Goal: Task Accomplishment & Management: Manage account settings

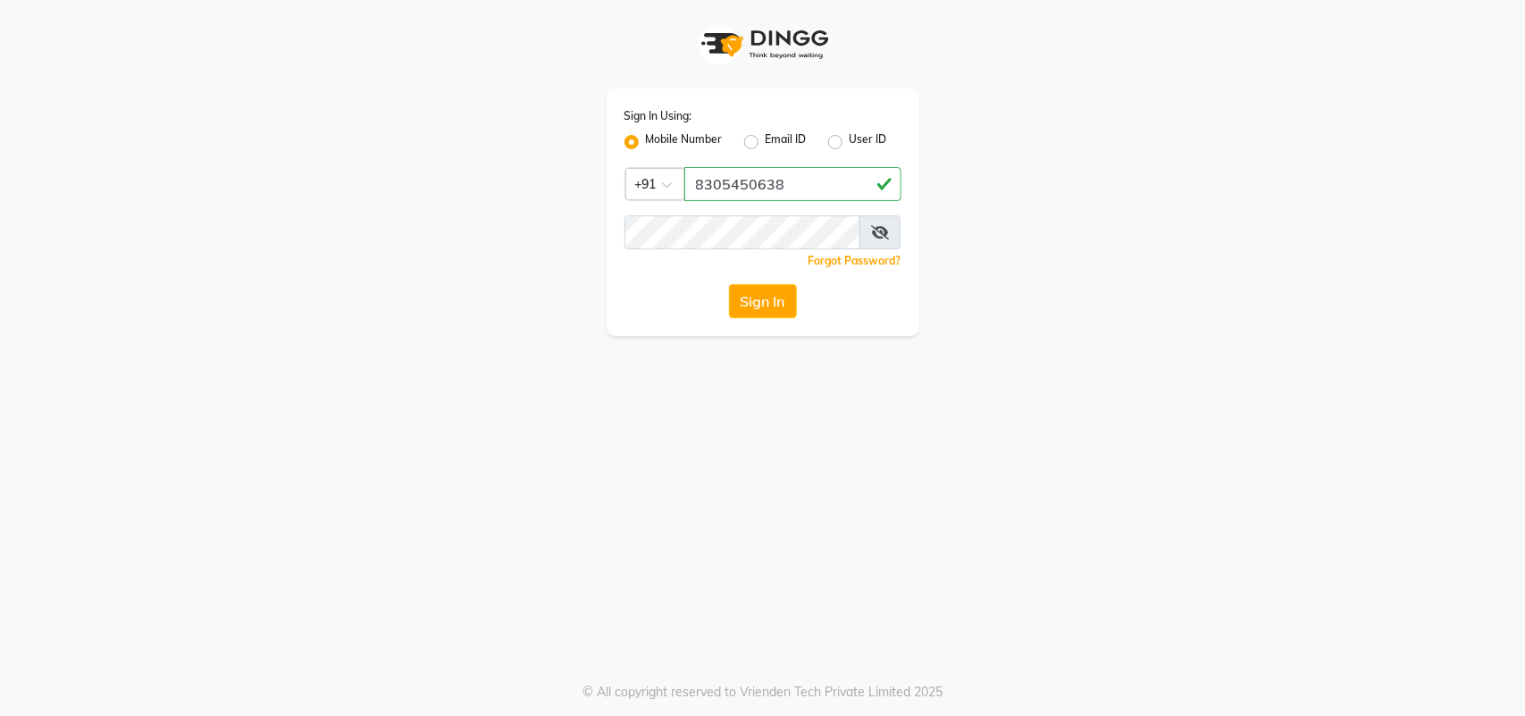
type input "8305450638"
click at [873, 235] on icon at bounding box center [880, 232] width 18 height 14
click at [778, 284] on button "Sign In" at bounding box center [763, 301] width 68 height 34
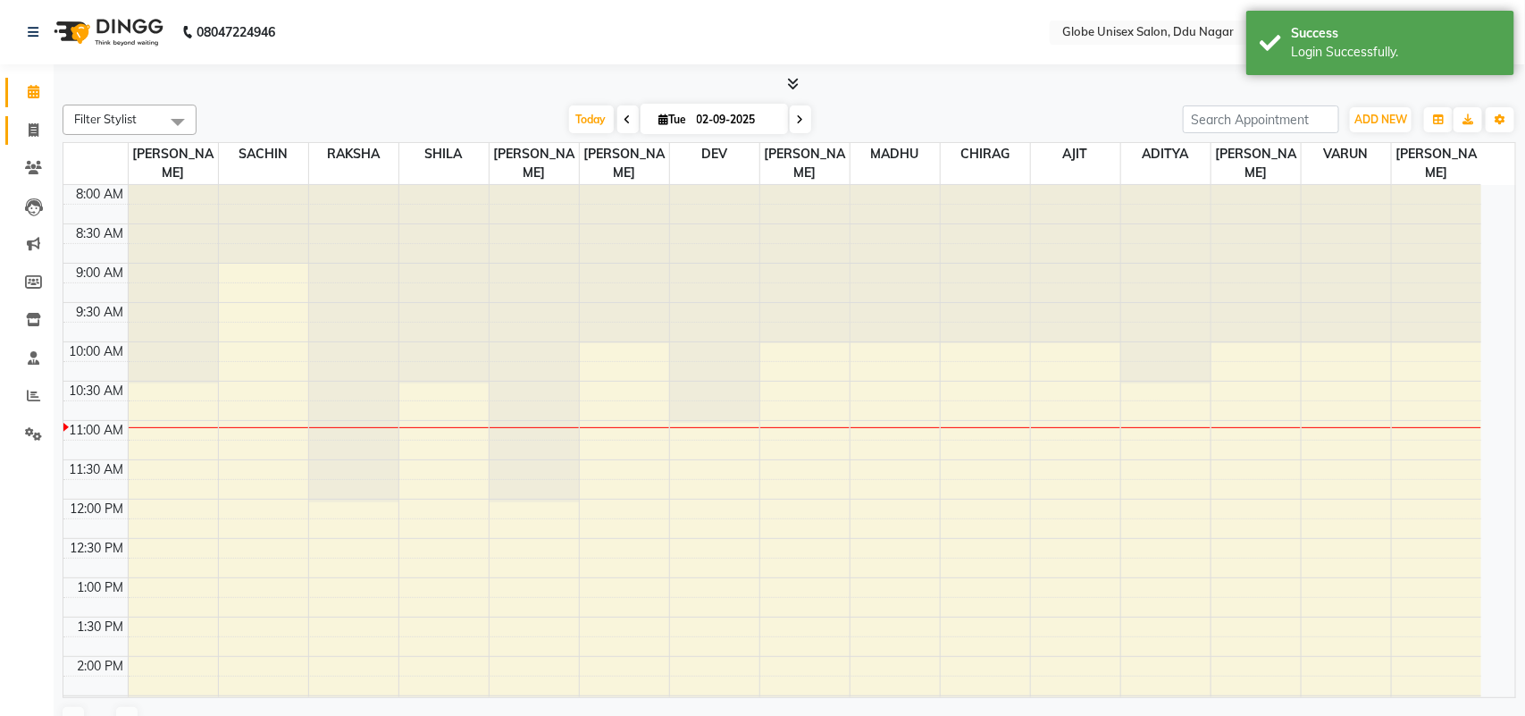
click at [29, 135] on icon at bounding box center [34, 129] width 10 height 13
select select "en"
select select "service"
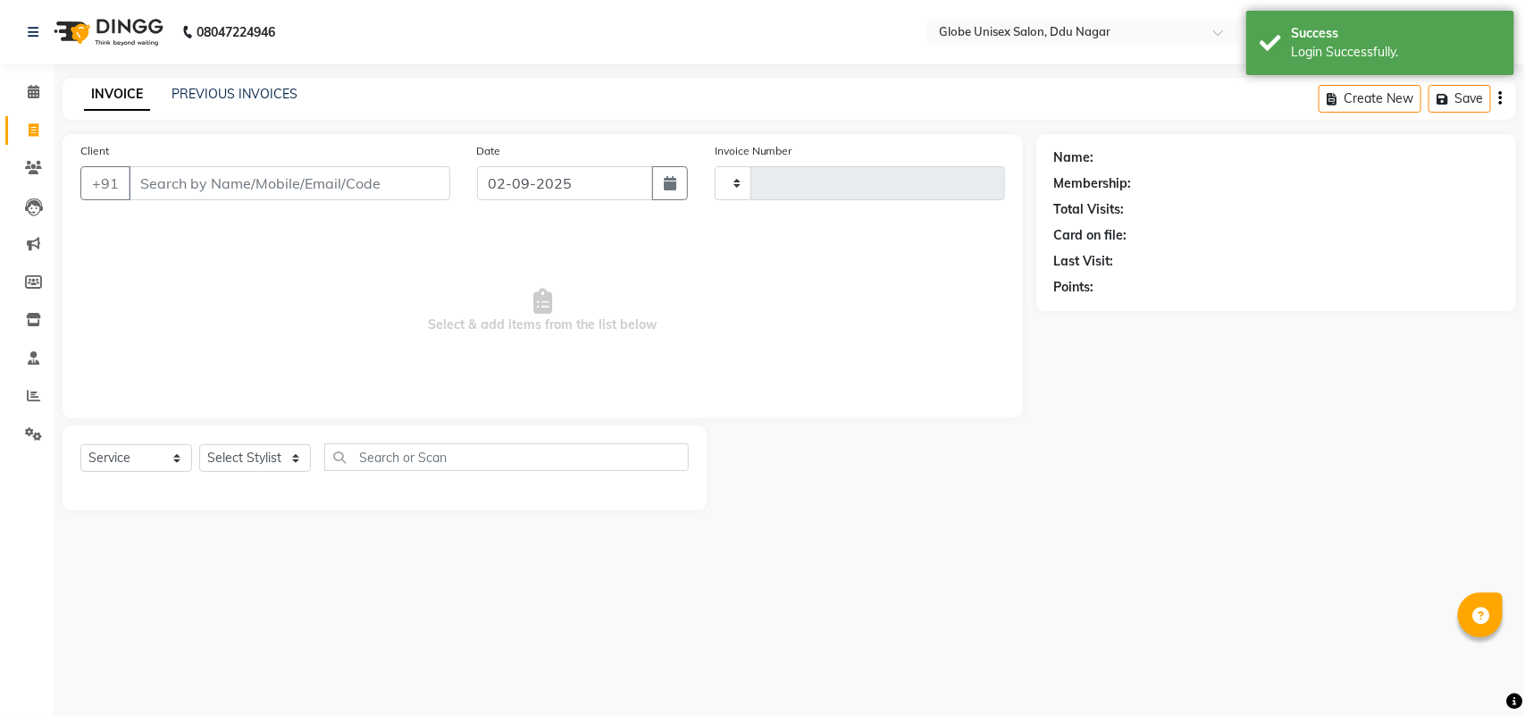
type input "4041"
select select "4184"
click at [239, 189] on input "Client" at bounding box center [290, 183] width 322 height 34
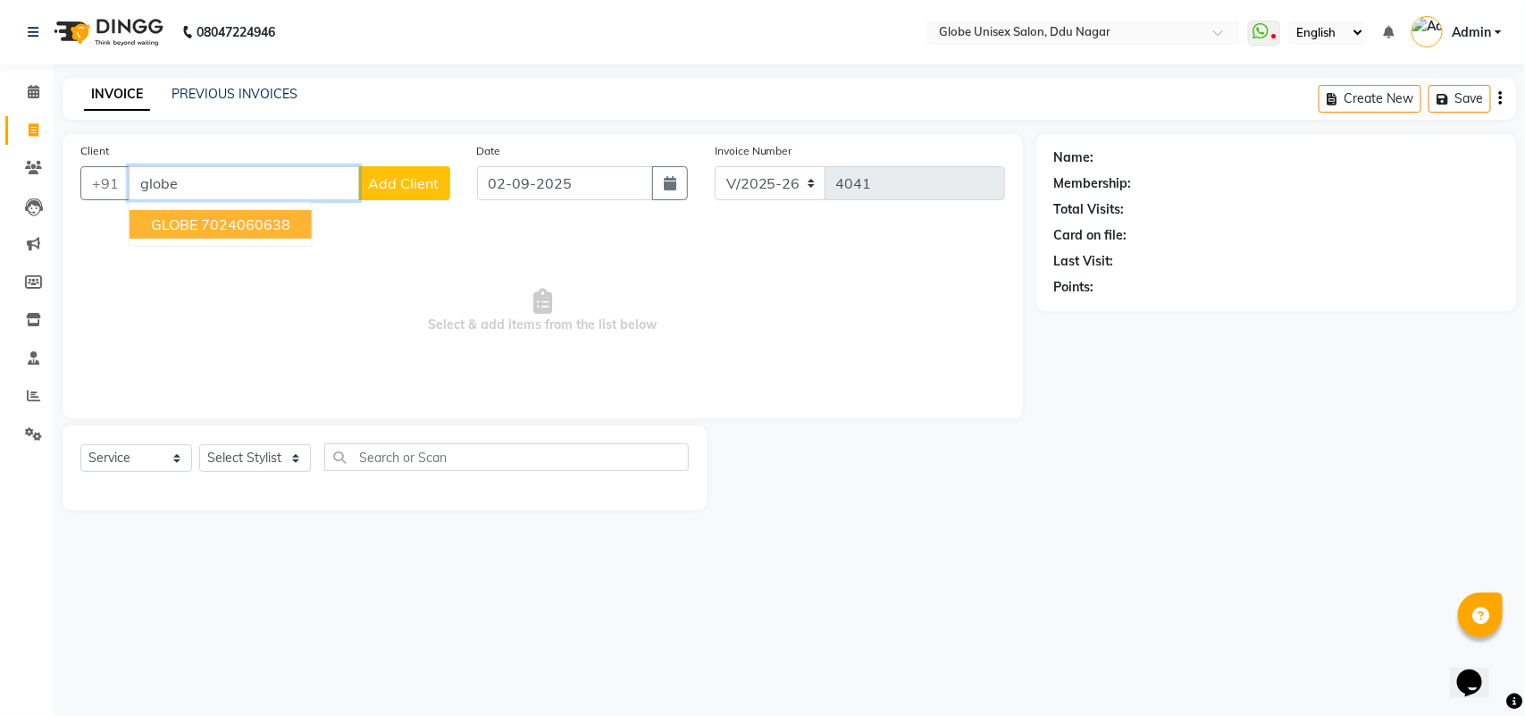
click at [250, 221] on ngb-highlight "7024060638" at bounding box center [245, 224] width 89 height 18
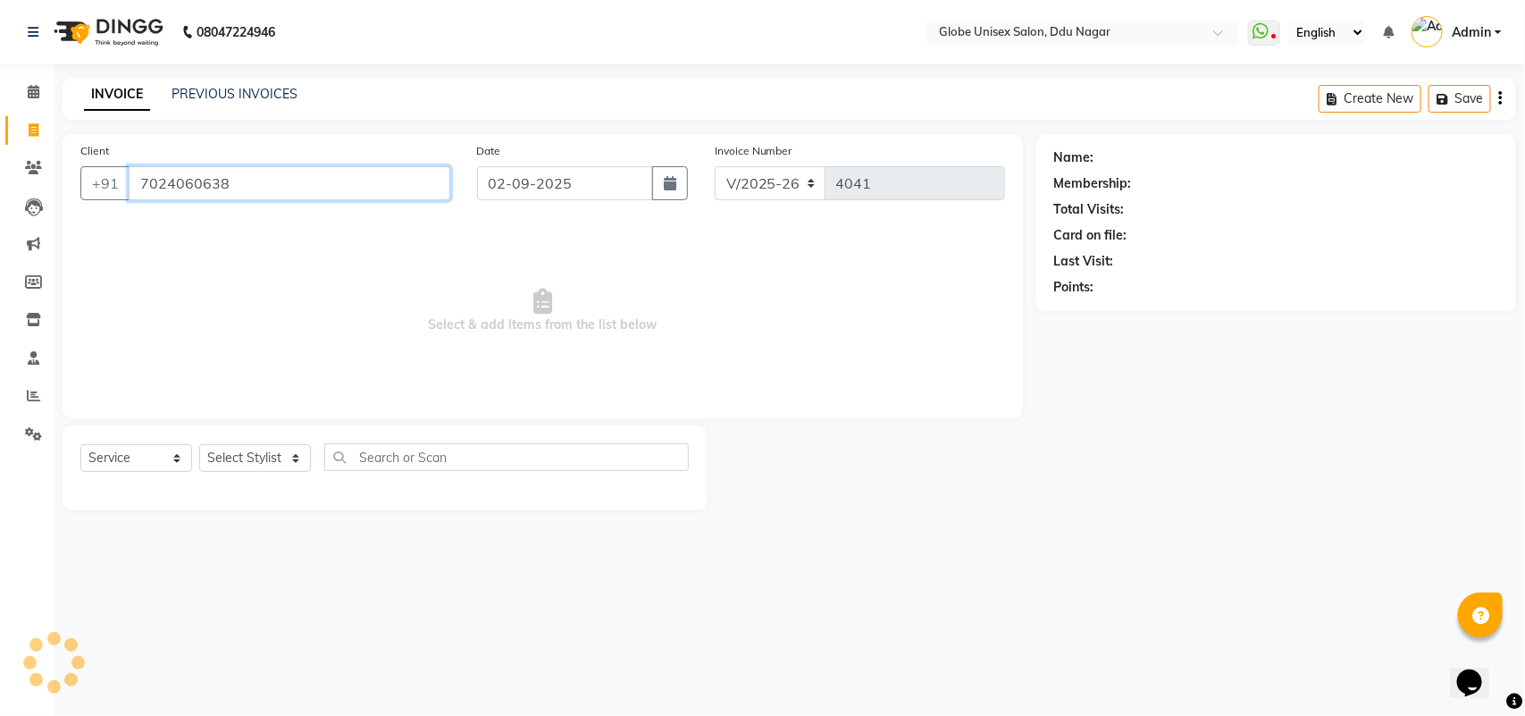
type input "7024060638"
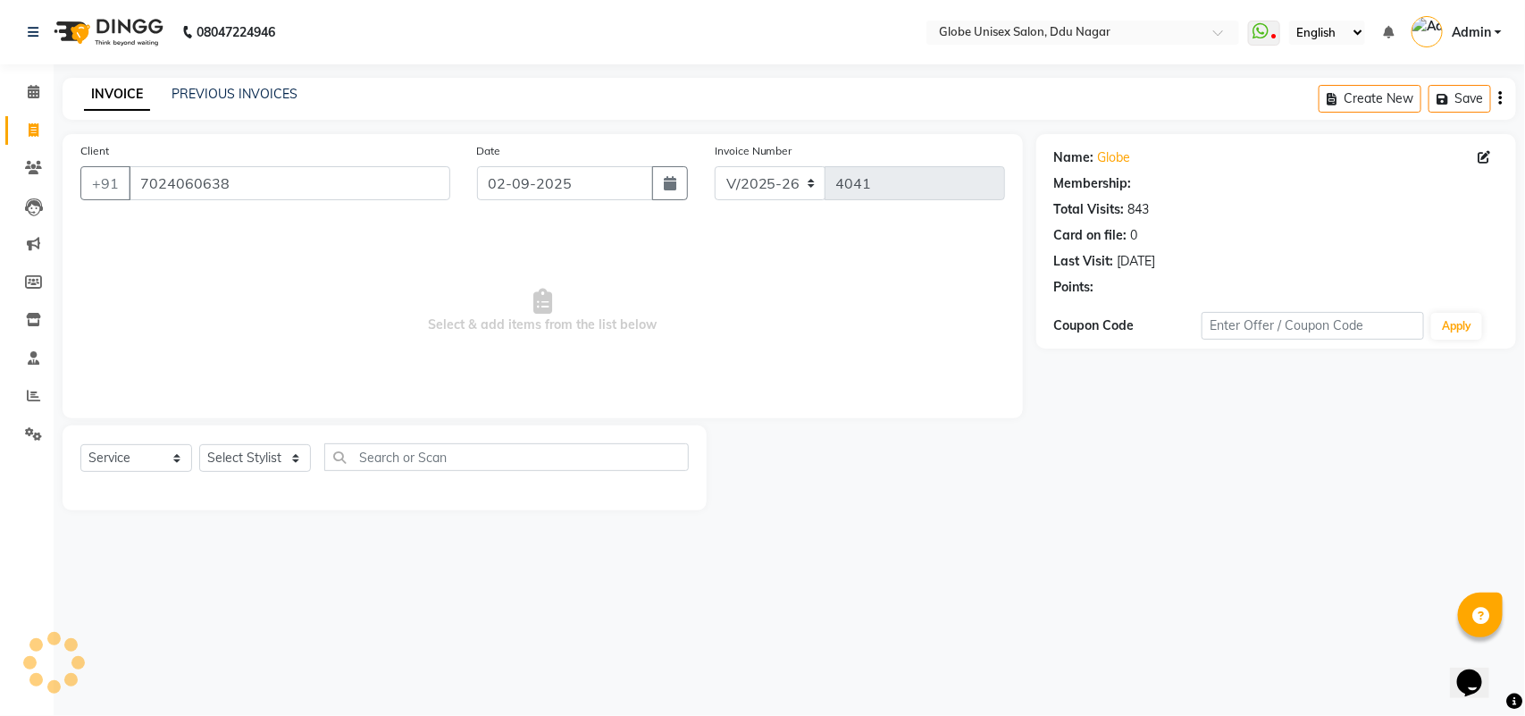
select select "1: Object"
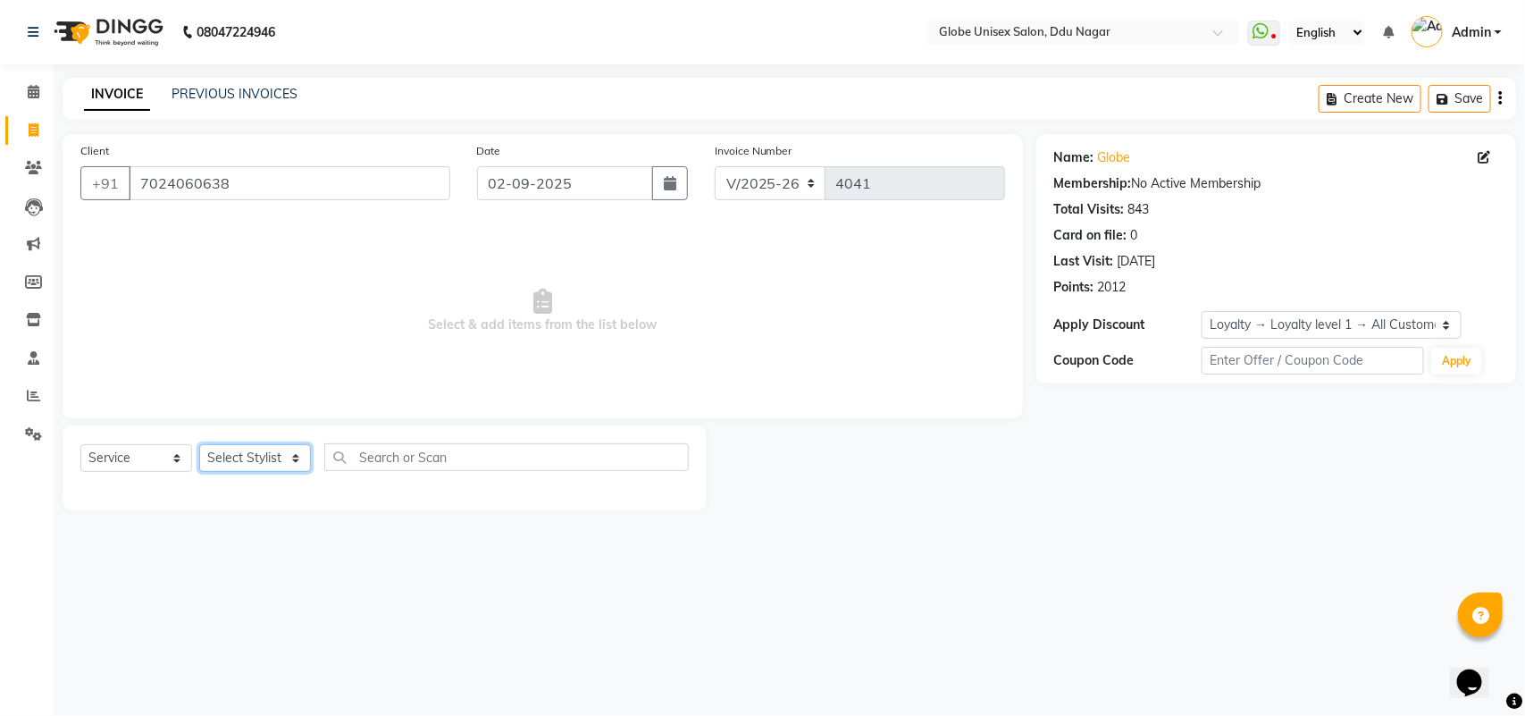
click at [265, 458] on select "Select Stylist ADITYA AJIT CHIRAG DEV DIGESH LALITA LAXMI MADHU MANSI NICK RAKS…" at bounding box center [255, 458] width 112 height 28
select select "34566"
click at [199, 444] on select "Select Stylist ADITYA AJIT CHIRAG DEV DIGESH LALITA LAXMI MADHU MANSI NICK RAKS…" at bounding box center [255, 458] width 112 height 28
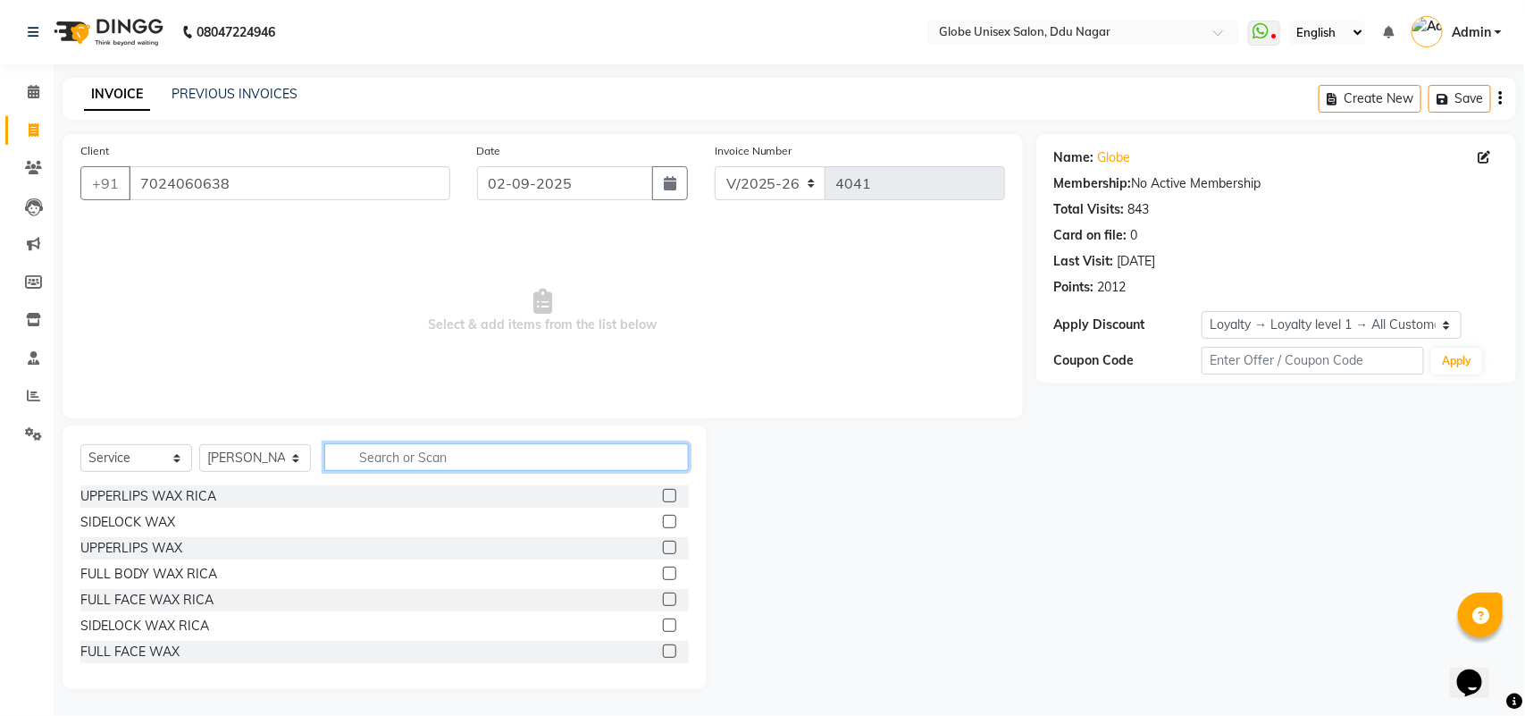
click at [381, 451] on input "text" at bounding box center [506, 457] width 365 height 28
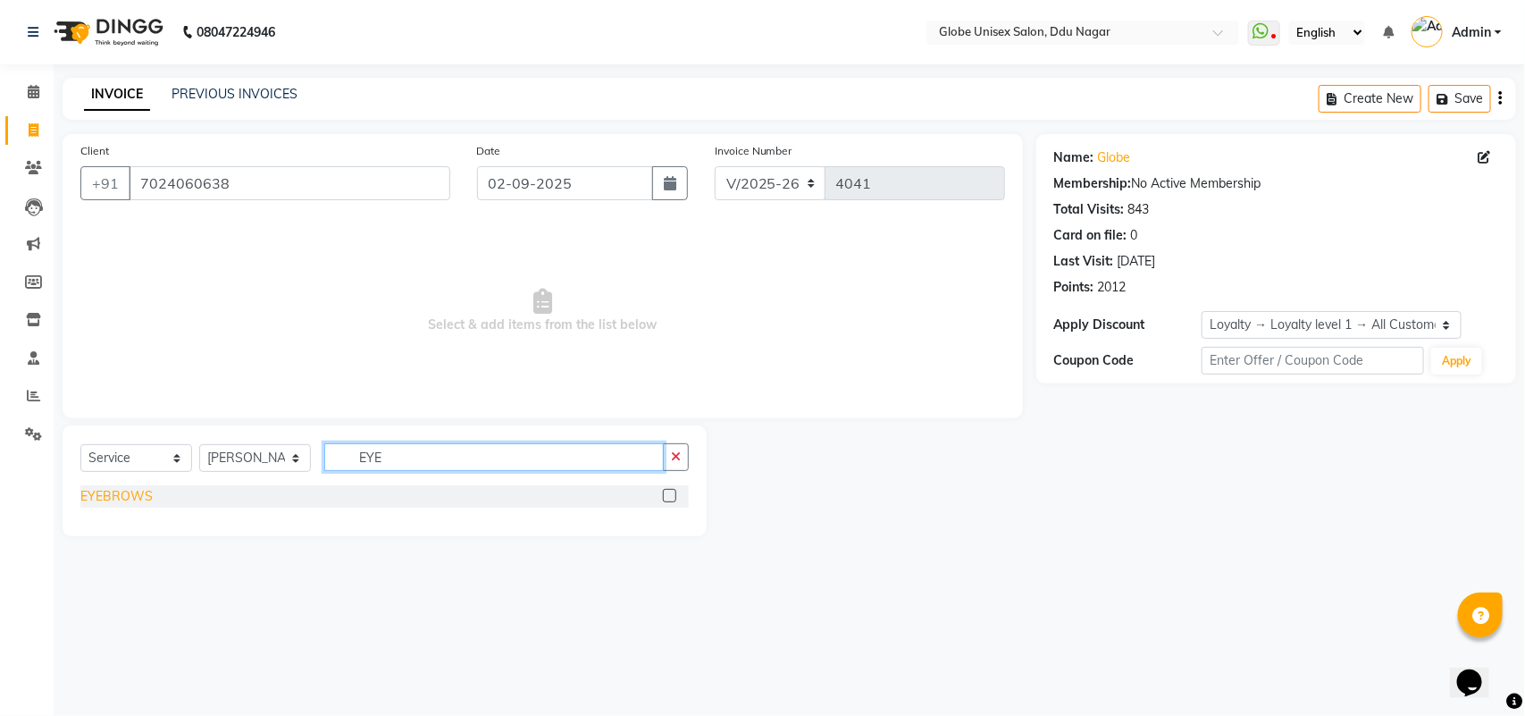
type input "EYE"
click at [139, 489] on div "EYEBROWS" at bounding box center [116, 496] width 72 height 19
checkbox input "false"
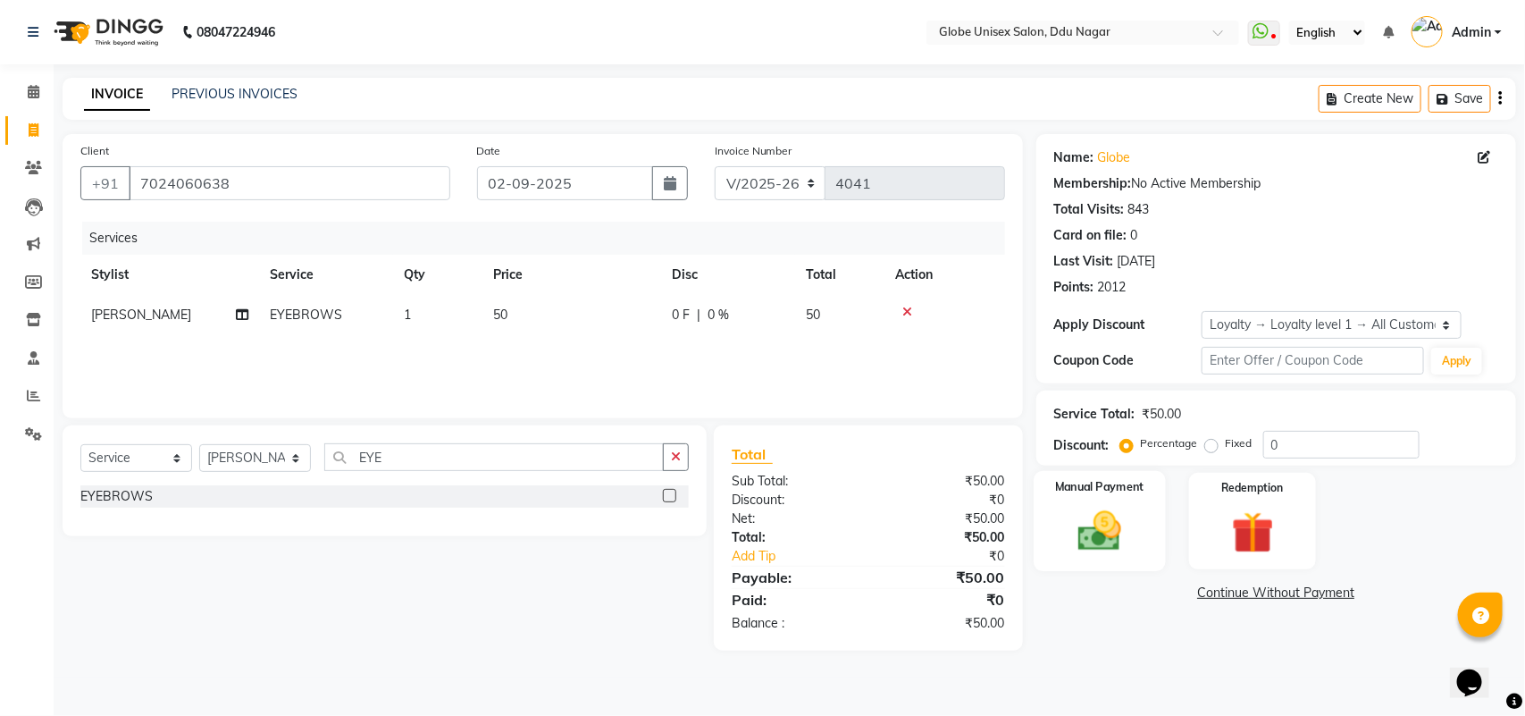
click at [1095, 528] on img at bounding box center [1099, 531] width 71 height 50
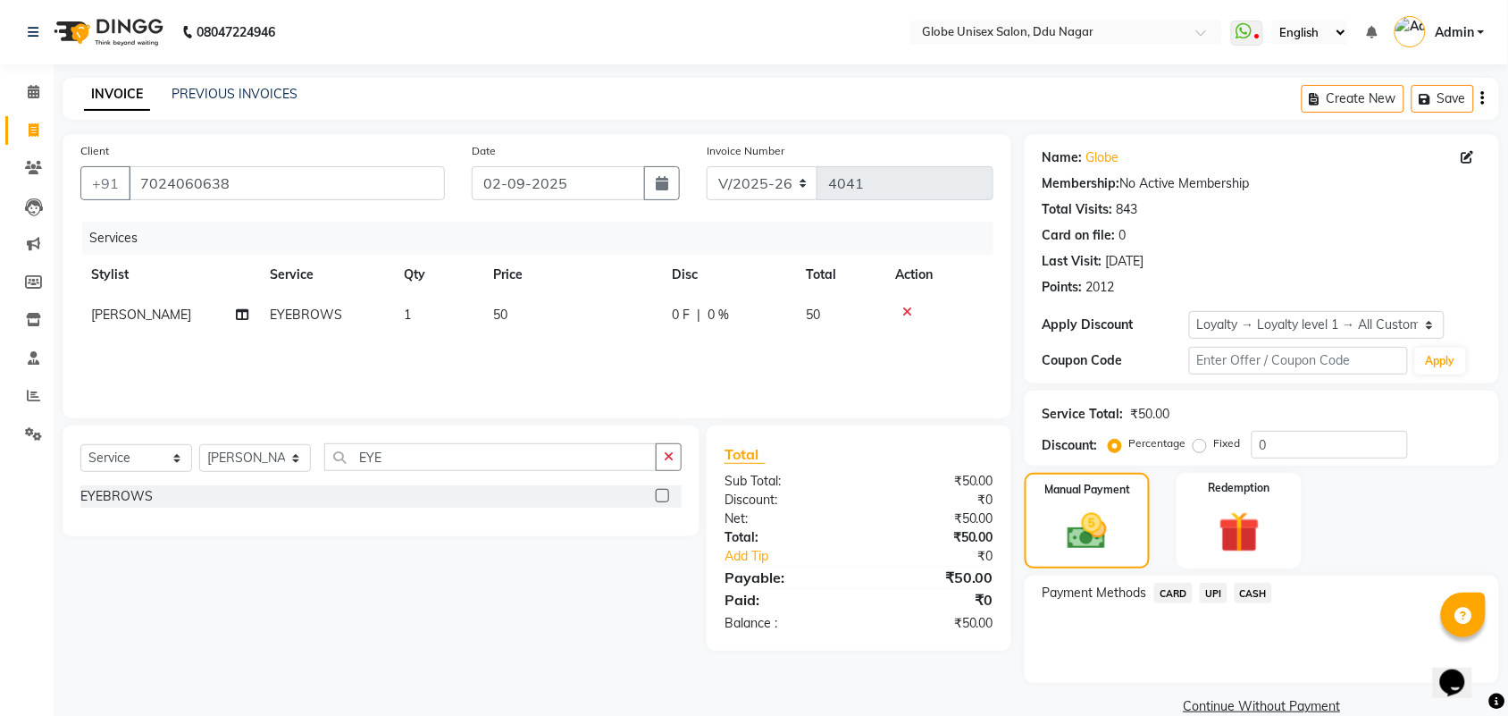
click at [1213, 595] on span "UPI" at bounding box center [1214, 593] width 28 height 21
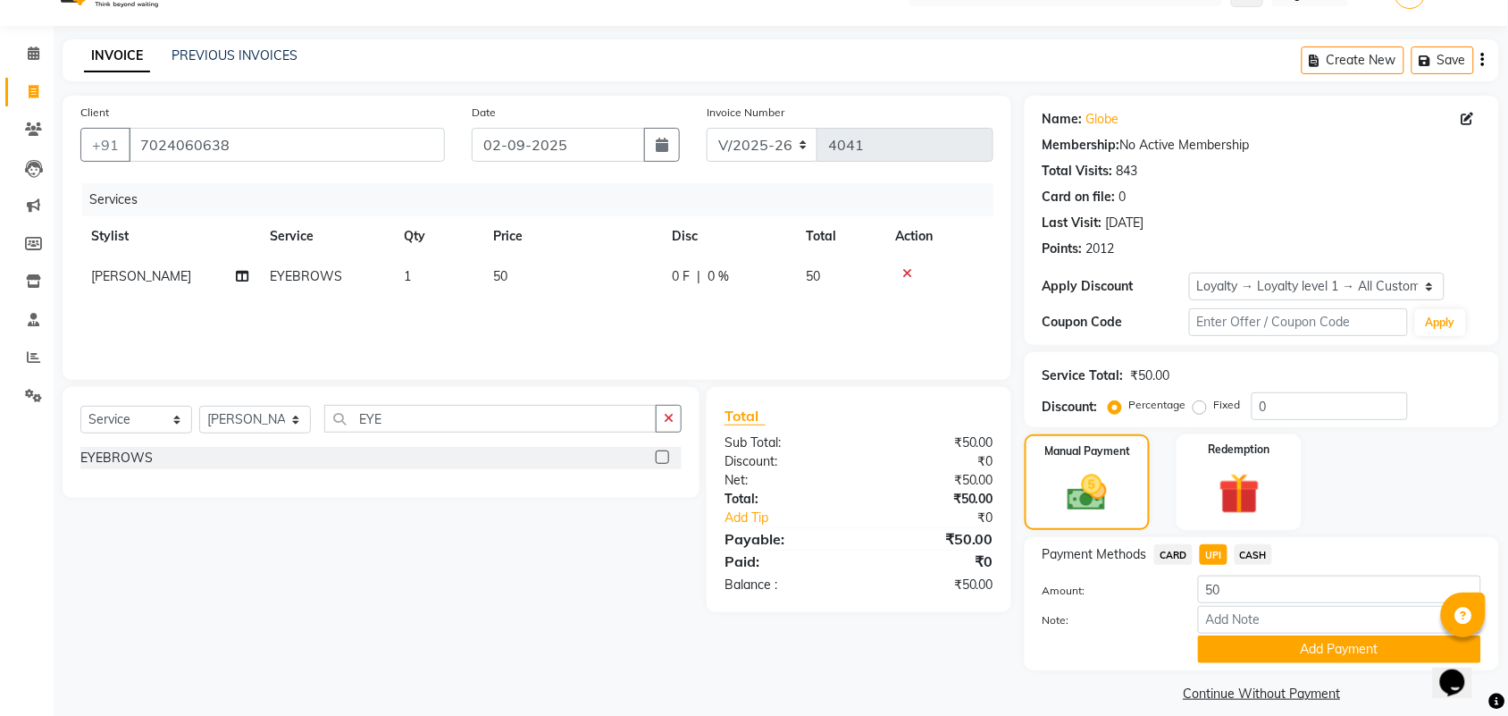
scroll to position [55, 0]
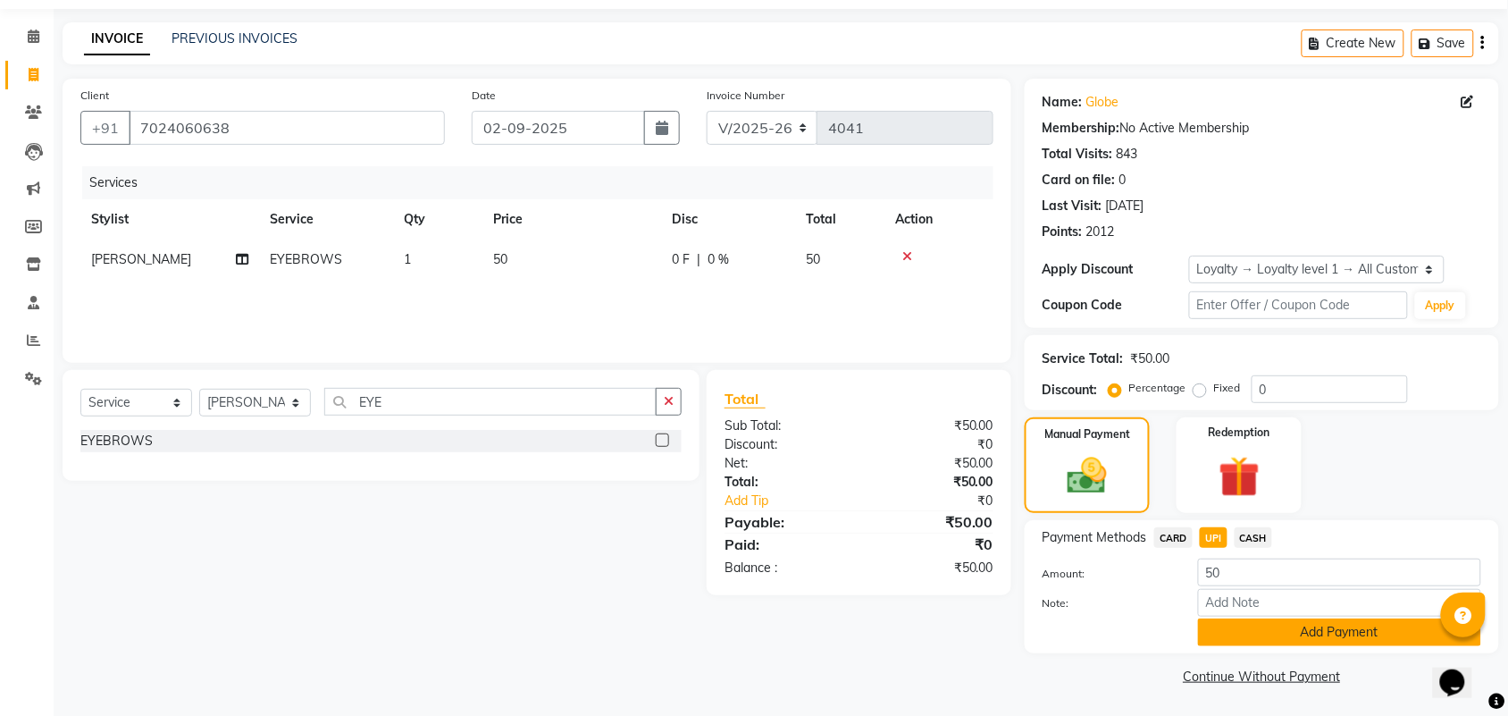
click at [1267, 641] on button "Add Payment" at bounding box center [1339, 632] width 283 height 28
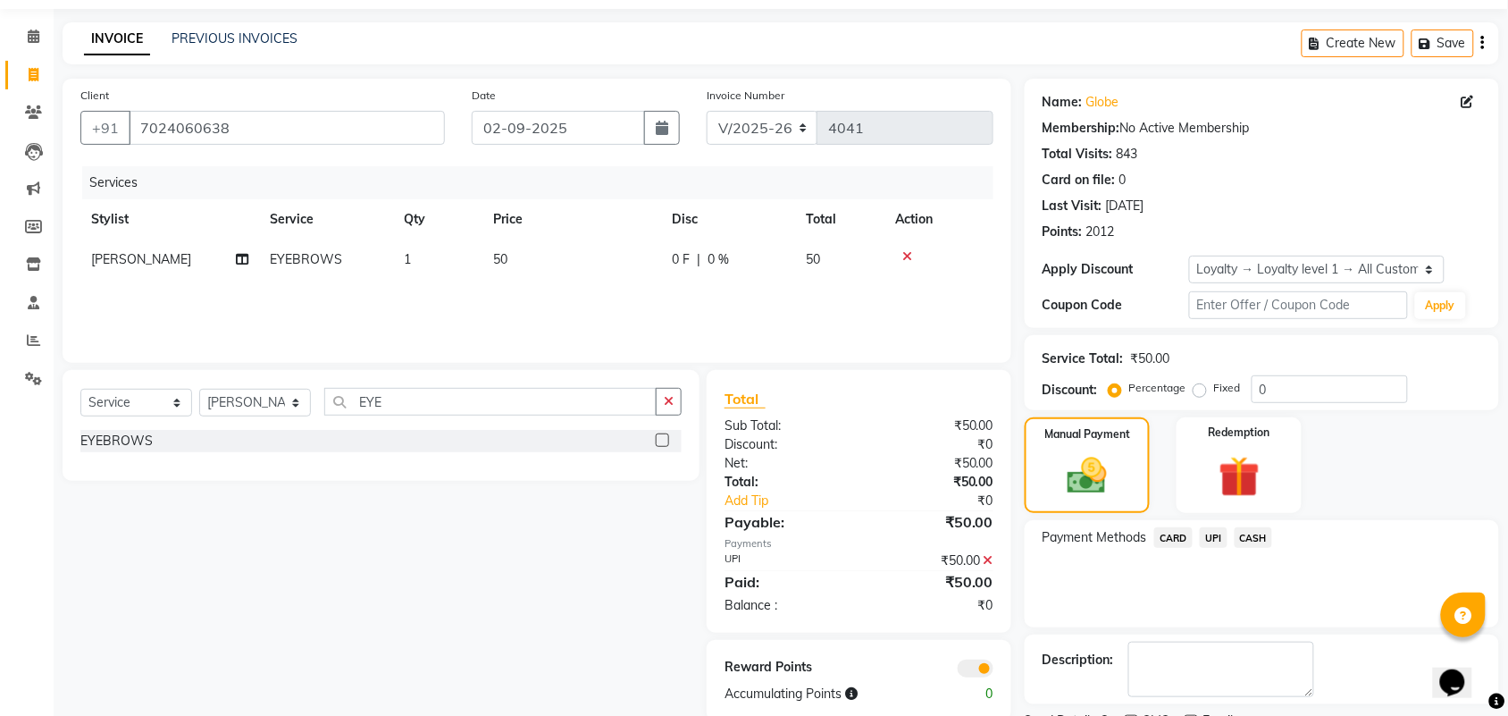
scroll to position [132, 0]
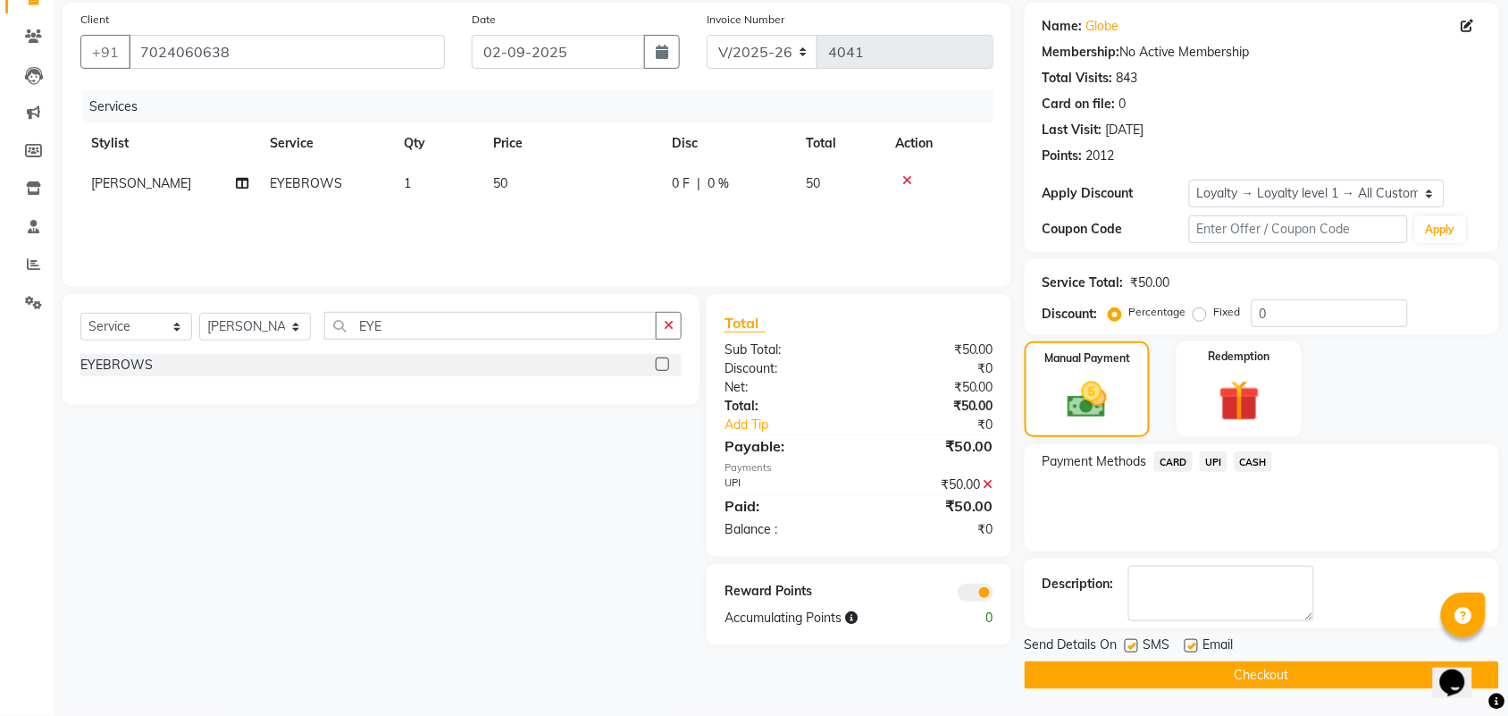
click at [1293, 671] on button "Checkout" at bounding box center [1262, 675] width 474 height 28
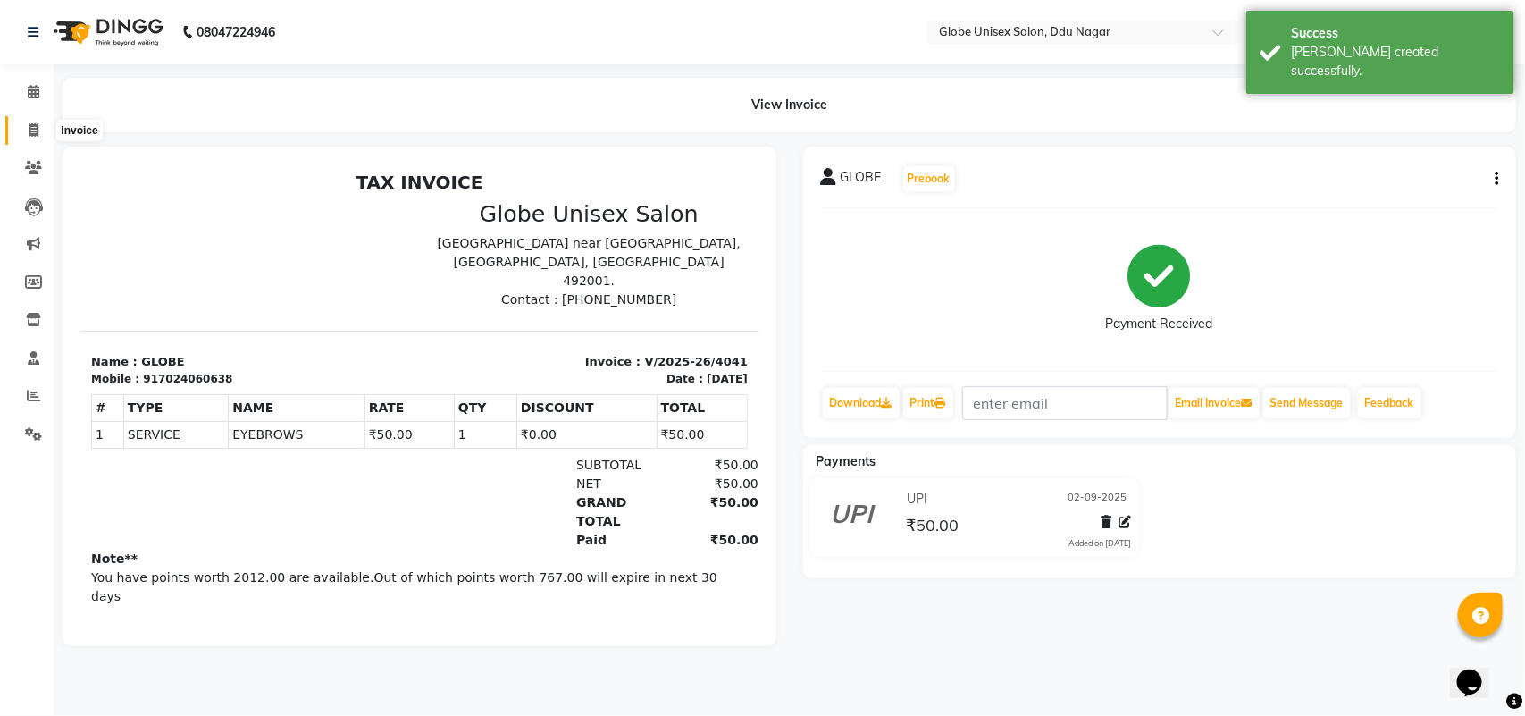
click at [36, 126] on icon at bounding box center [34, 129] width 10 height 13
select select "service"
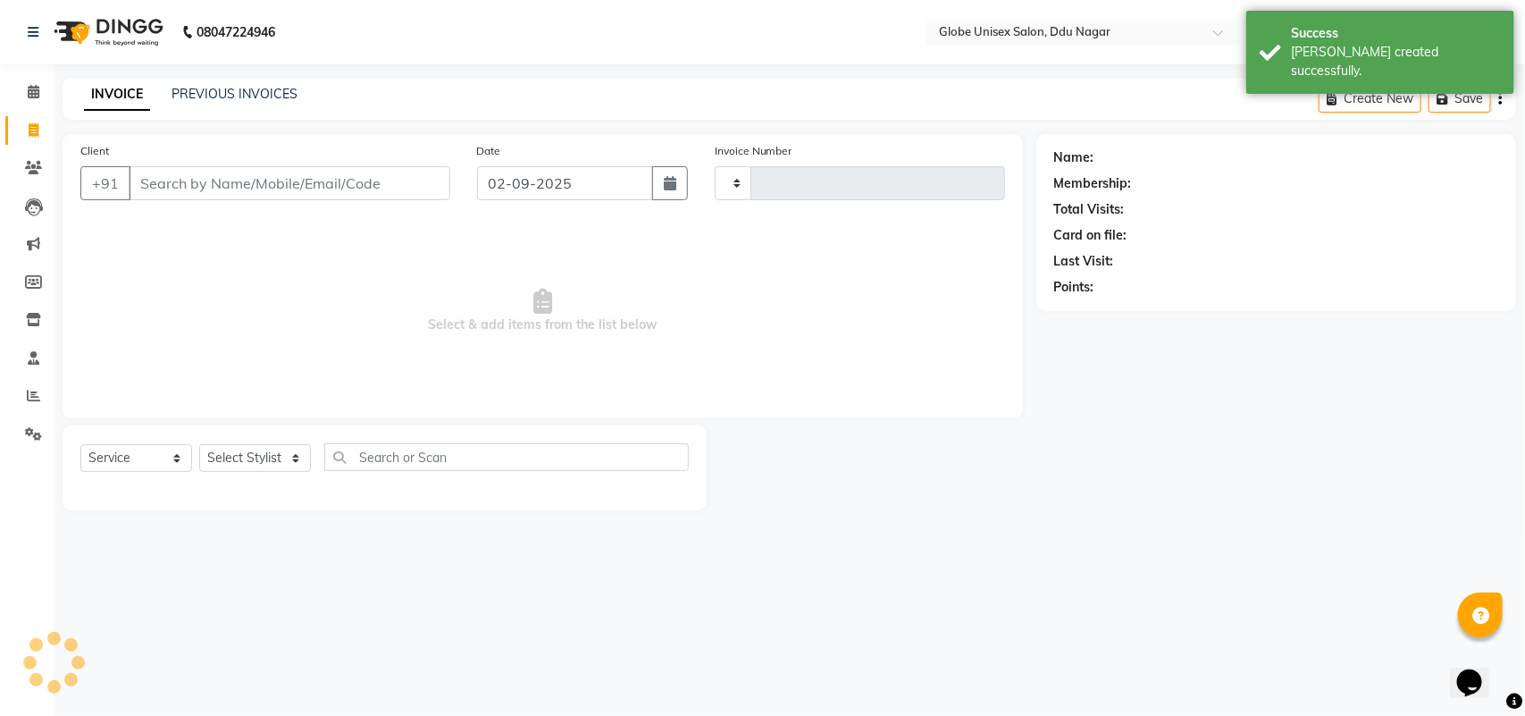
type input "4042"
select select "4184"
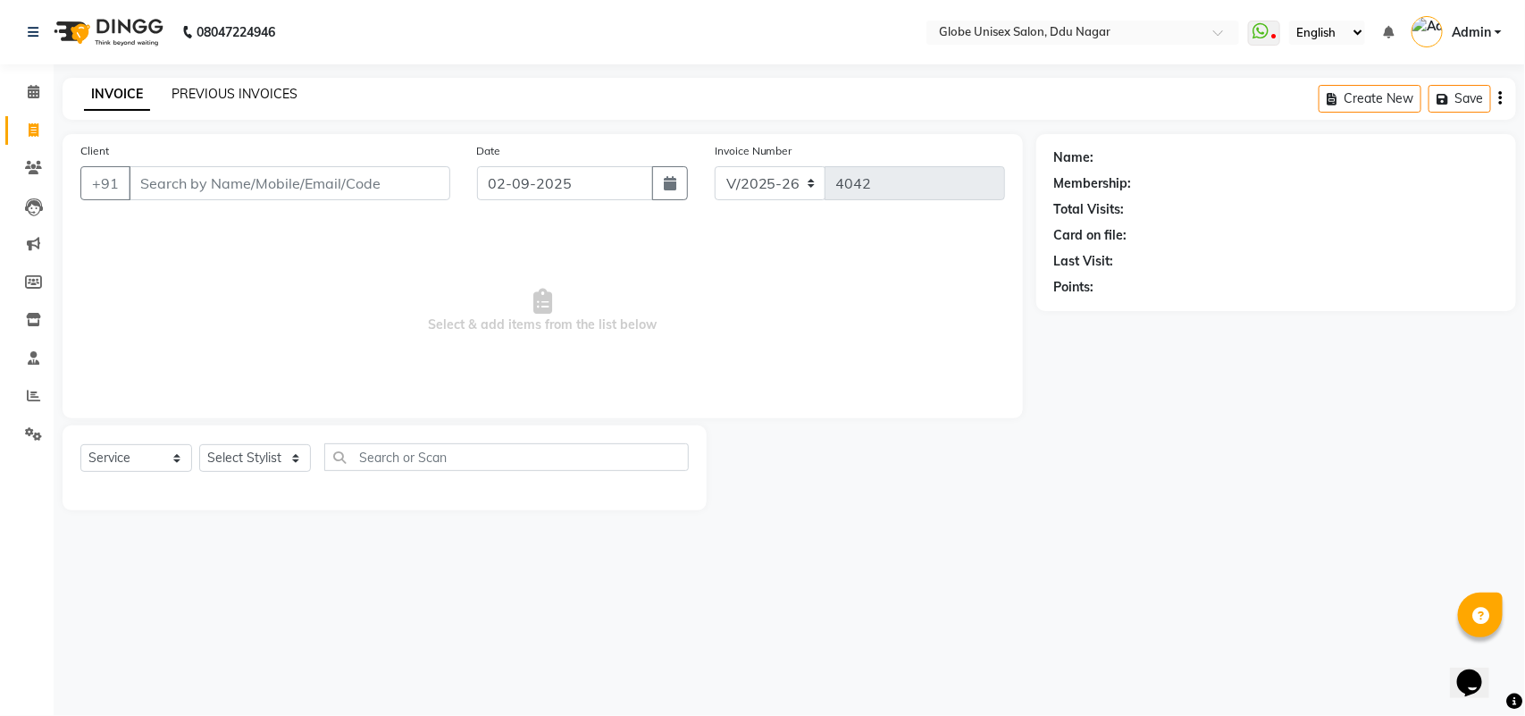
click at [269, 87] on link "PREVIOUS INVOICES" at bounding box center [235, 94] width 126 height 16
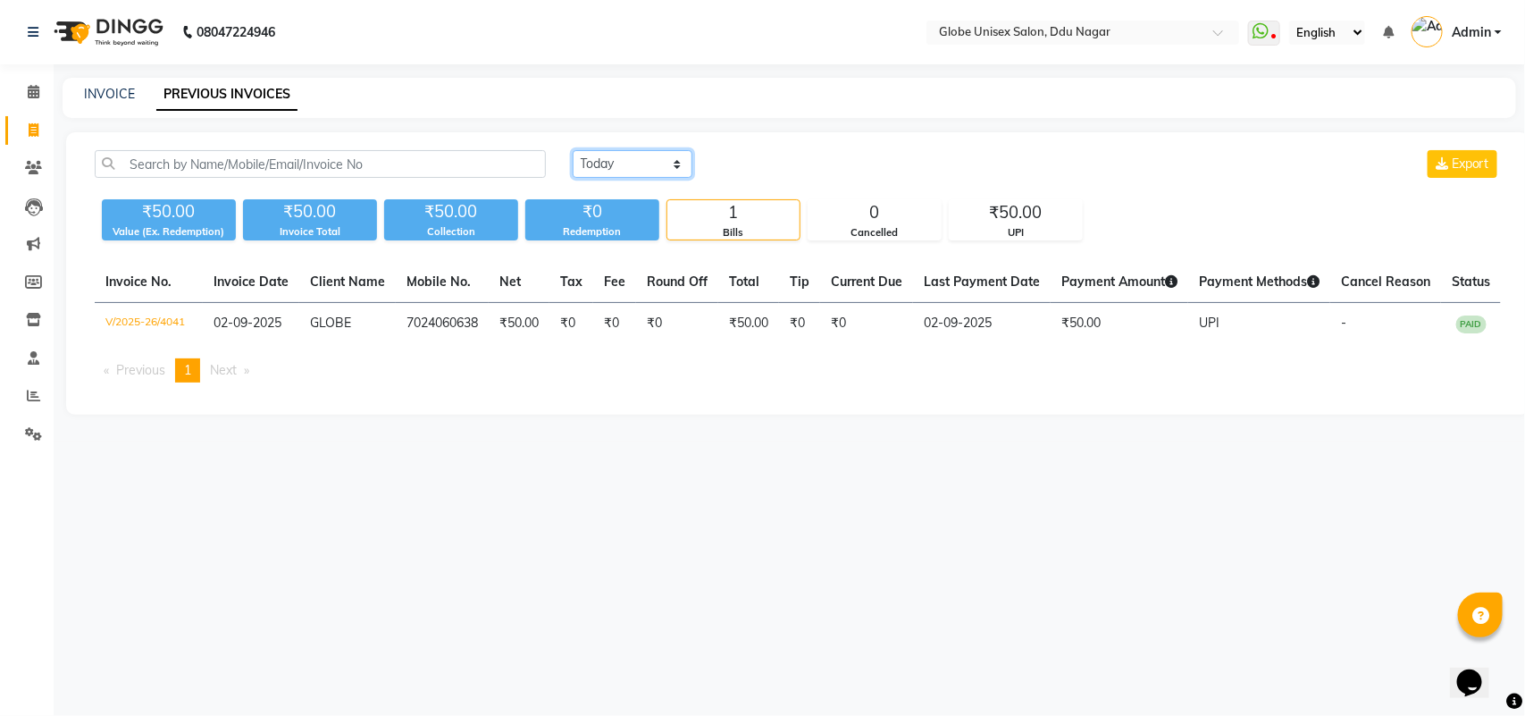
click at [617, 152] on select "Today Yesterday Custom Range" at bounding box center [633, 164] width 120 height 28
select select "yesterday"
click at [573, 150] on select "Today Yesterday Custom Range" at bounding box center [633, 164] width 120 height 28
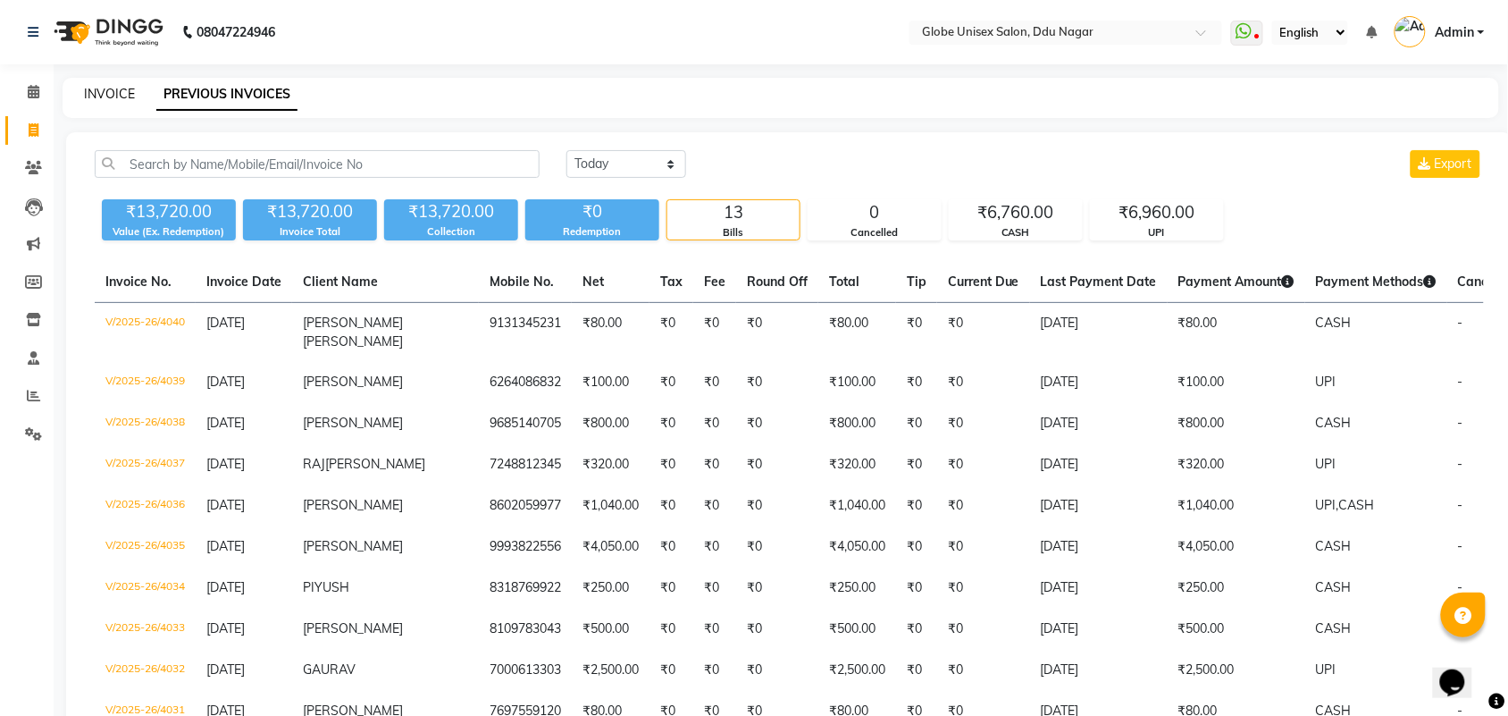
click at [96, 96] on link "INVOICE" at bounding box center [109, 94] width 51 height 16
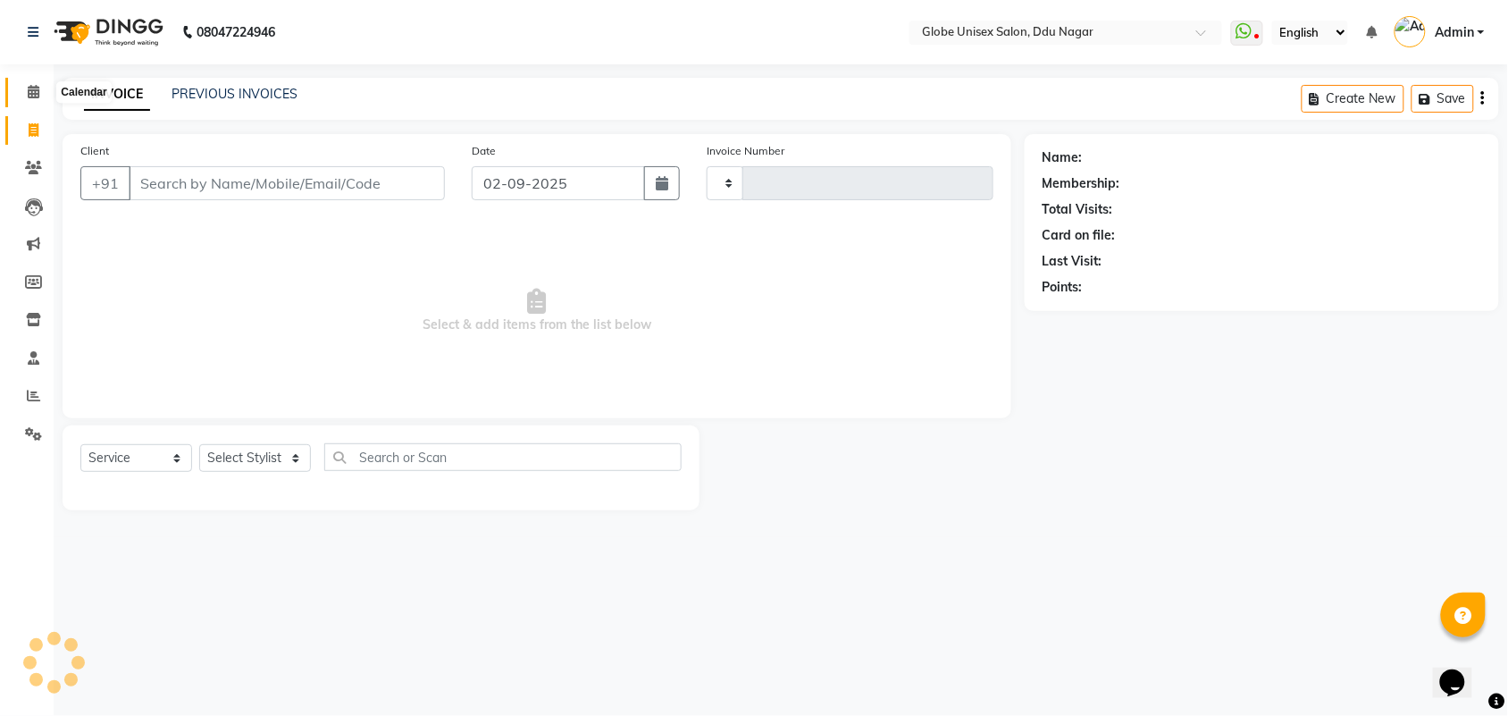
click at [25, 96] on span at bounding box center [33, 92] width 31 height 21
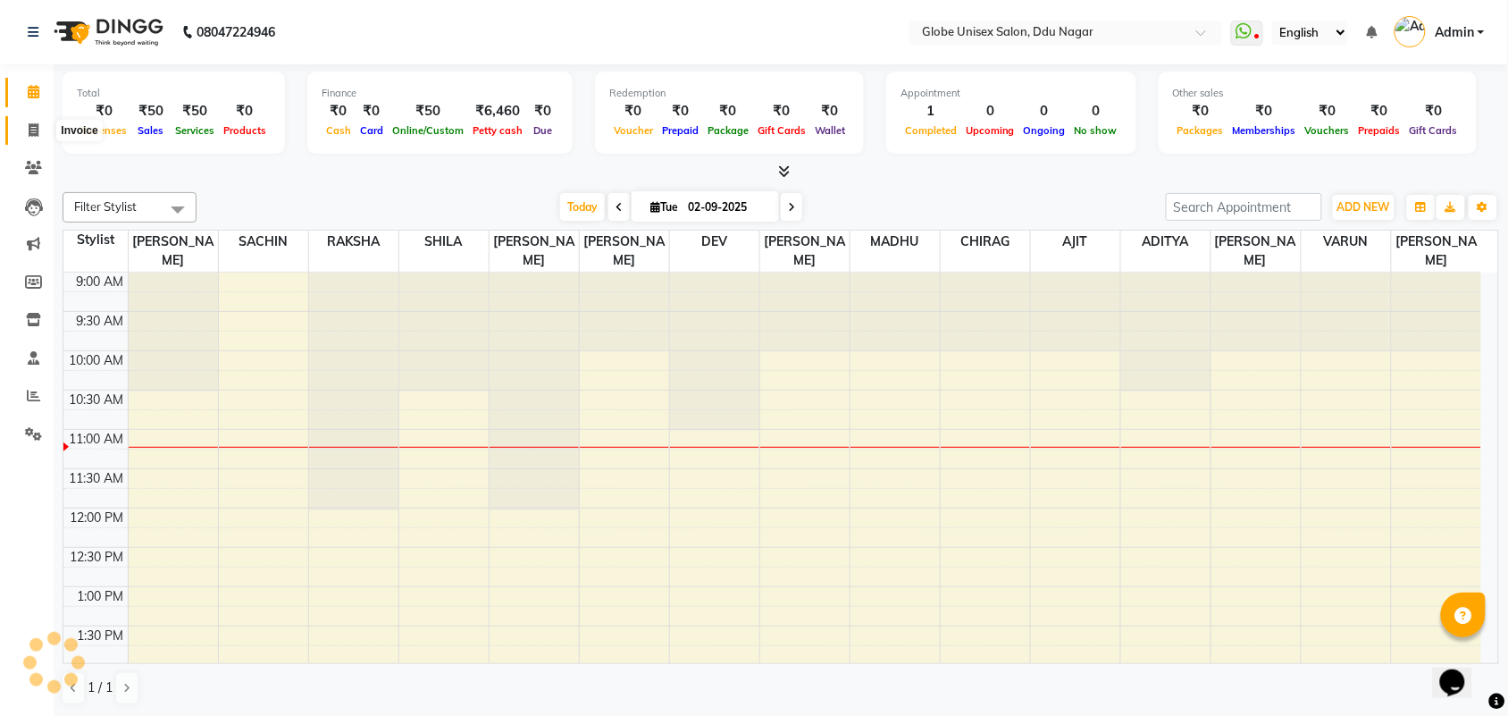
click at [29, 134] on icon at bounding box center [34, 129] width 10 height 13
select select "service"
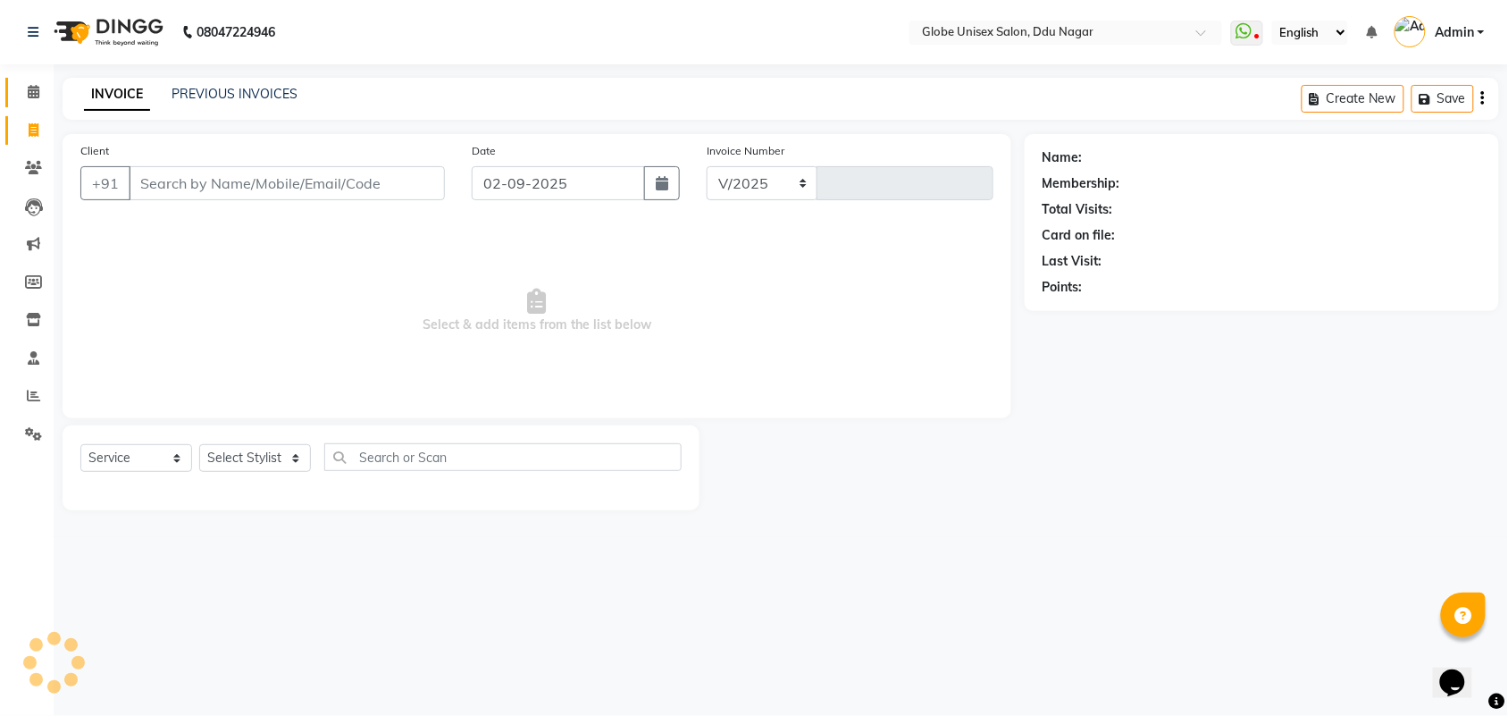
select select "4184"
type input "4042"
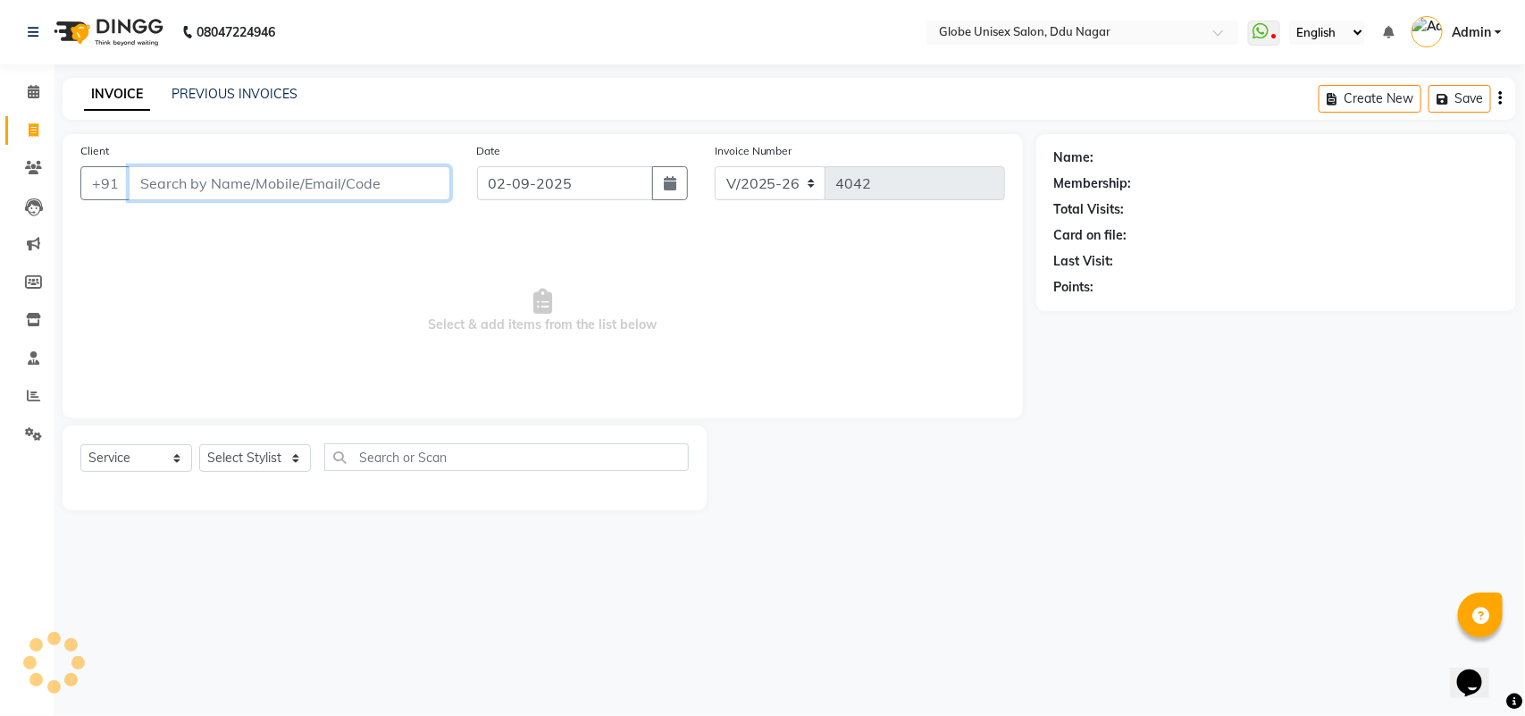
click at [226, 185] on input "Client" at bounding box center [290, 183] width 322 height 34
click at [242, 460] on select "Select Stylist ADITYA AJIT CHIRAG DEV DIGESH LALITA LAXMI MADHU MANSI NICK RAKS…" at bounding box center [255, 458] width 112 height 28
select select "64157"
click at [199, 444] on select "Select Stylist ADITYA AJIT CHIRAG DEV DIGESH LALITA LAXMI MADHU MANSI NICK RAKS…" at bounding box center [255, 458] width 112 height 28
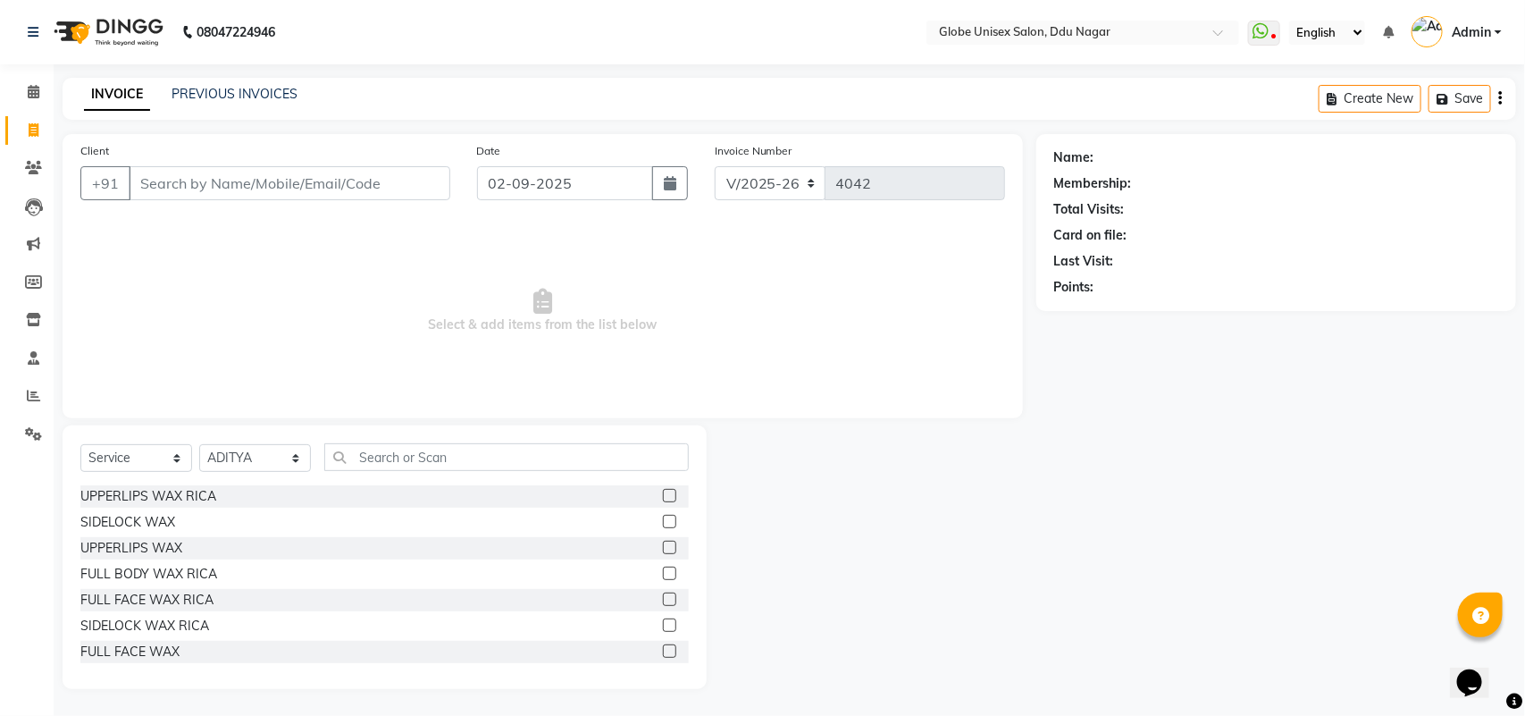
click at [390, 474] on div "Select Service Product Membership Package Voucher Prepaid Gift Card Select Styl…" at bounding box center [384, 464] width 608 height 42
click at [391, 461] on input "text" at bounding box center [506, 457] width 365 height 28
click at [393, 452] on input "text" at bounding box center [506, 457] width 365 height 28
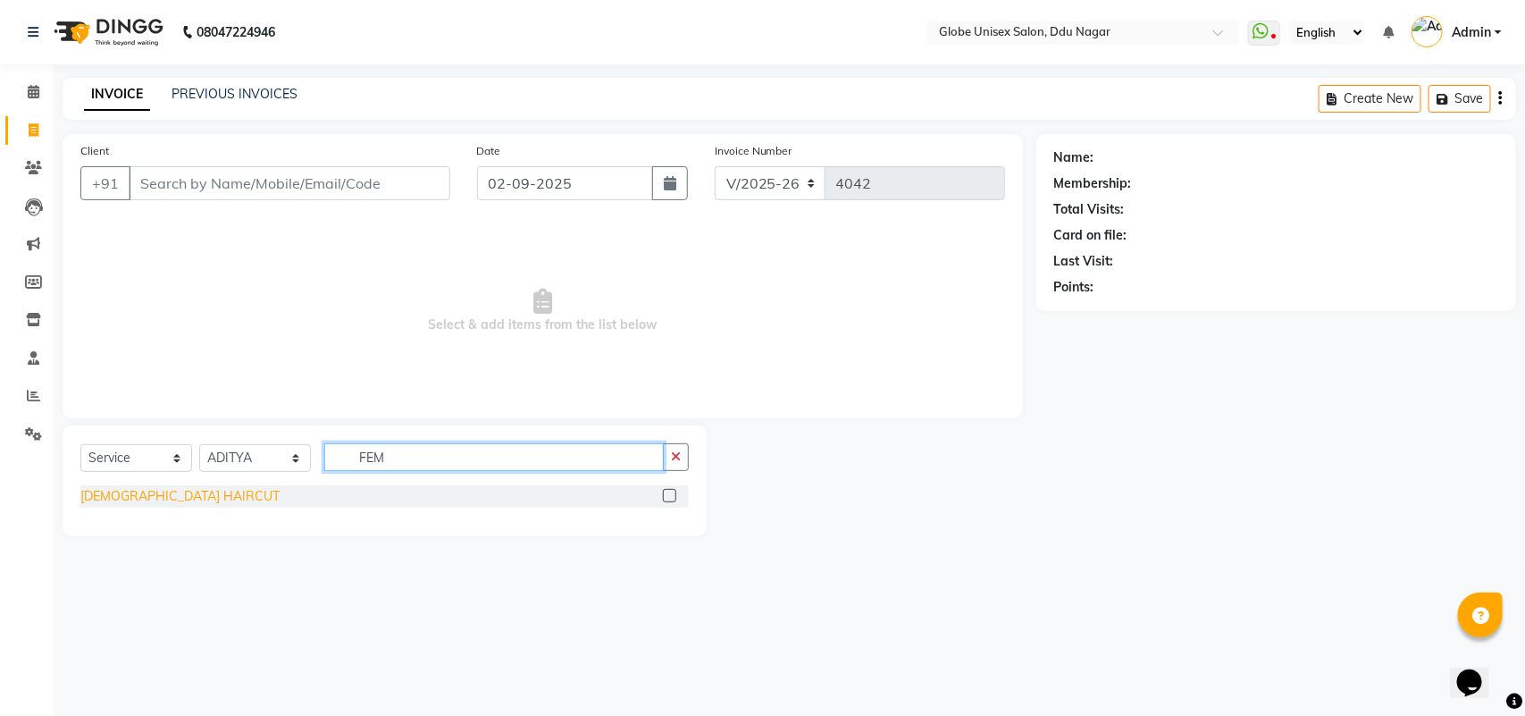
type input "FEM"
click at [139, 494] on div "[DEMOGRAPHIC_DATA] HAIRCUT" at bounding box center [179, 496] width 199 height 19
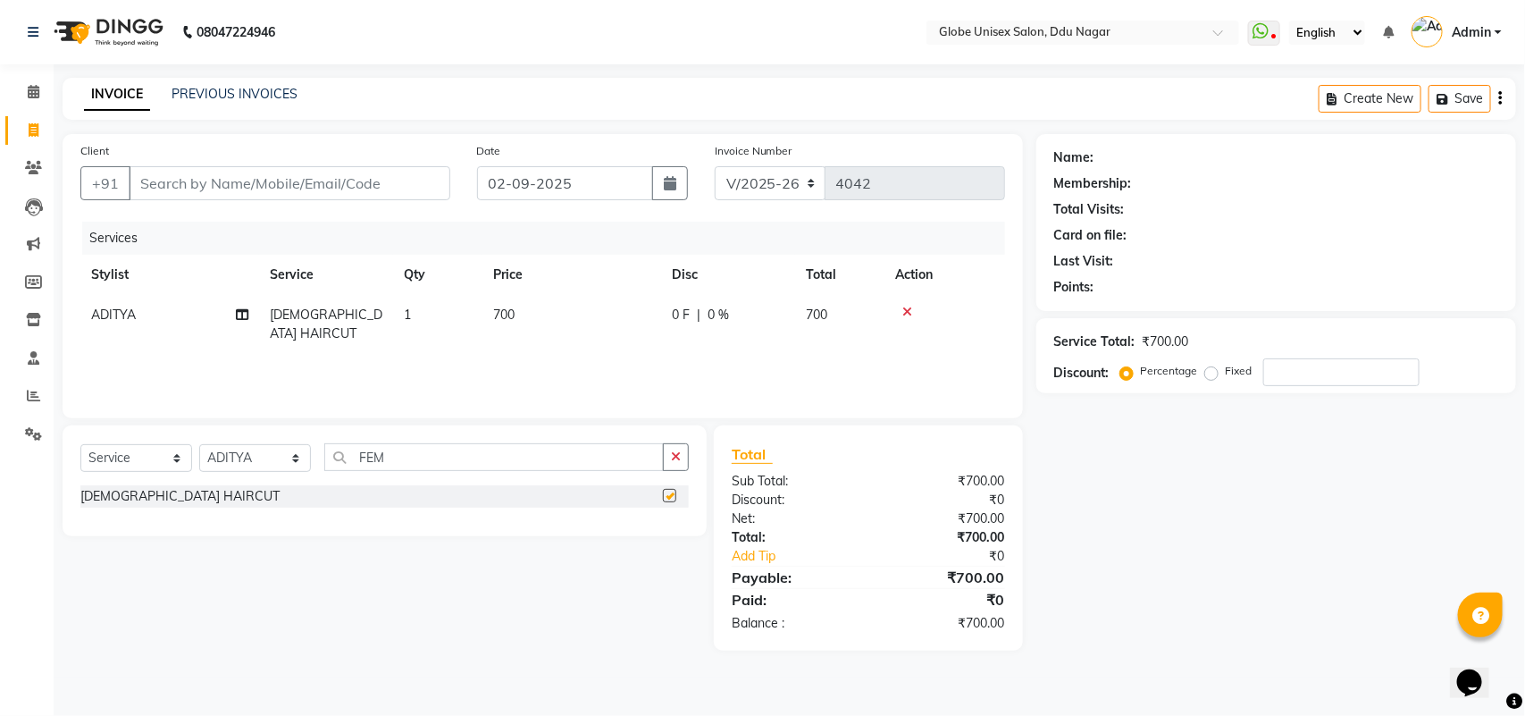
checkbox input "false"
click at [409, 454] on input "FEM" at bounding box center [494, 457] width 340 height 28
type input "F"
click at [251, 454] on select "Select Stylist ADITYA AJIT CHIRAG DEV DIGESH LALITA LAXMI MADHU MANSI NICK RAKS…" at bounding box center [255, 458] width 112 height 28
select select "21720"
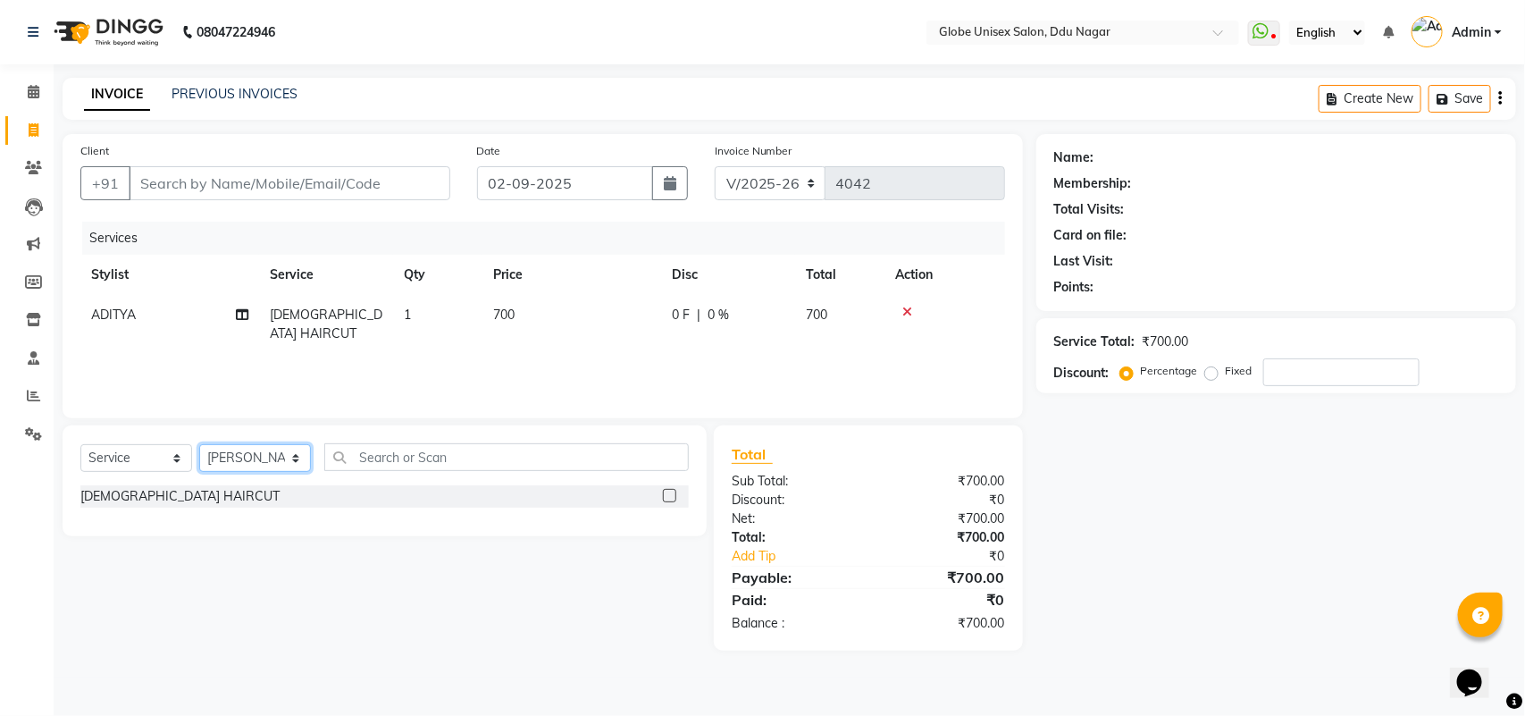
click at [199, 444] on select "Select Stylist ADITYA AJIT CHIRAG DEV DIGESH LALITA LAXMI MADHU MANSI NICK RAKS…" at bounding box center [255, 458] width 112 height 28
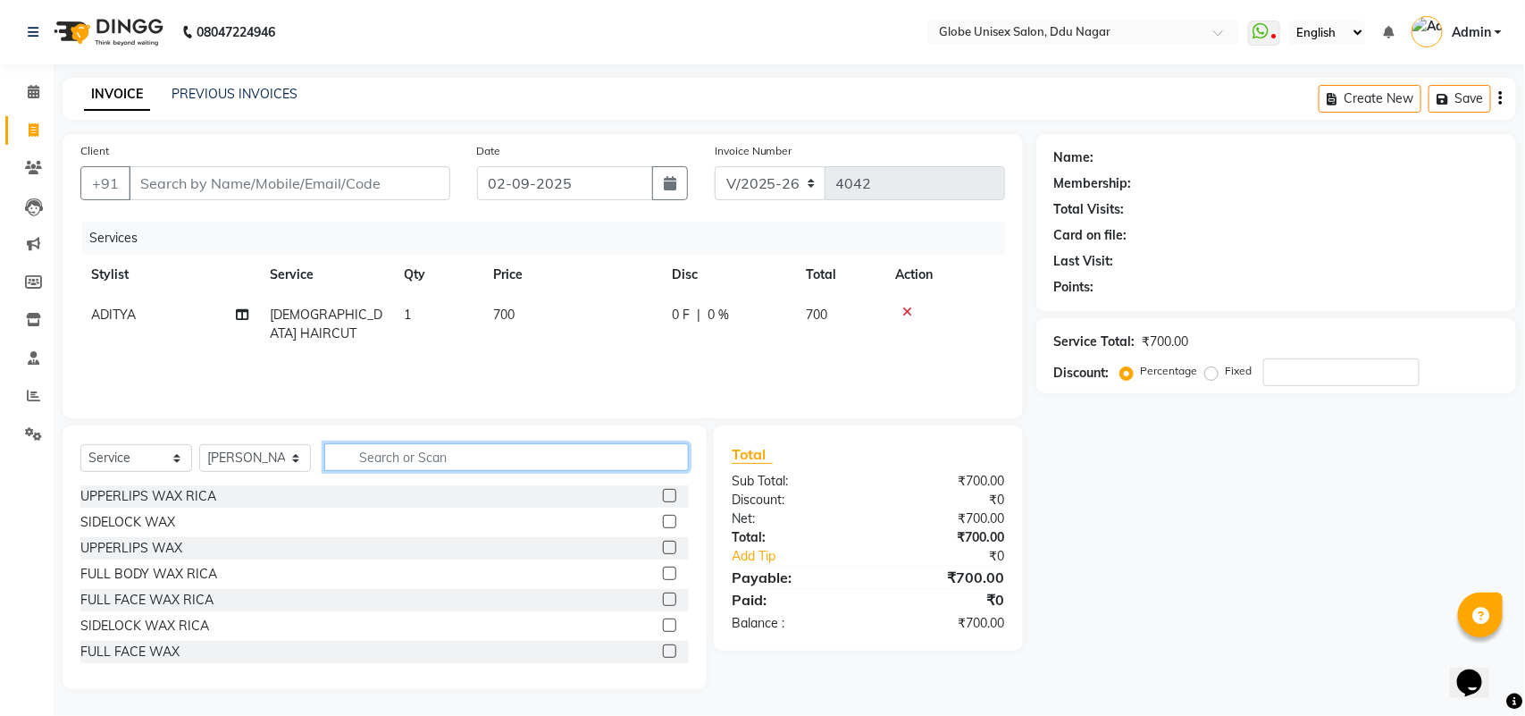
click at [411, 451] on input "text" at bounding box center [506, 457] width 365 height 28
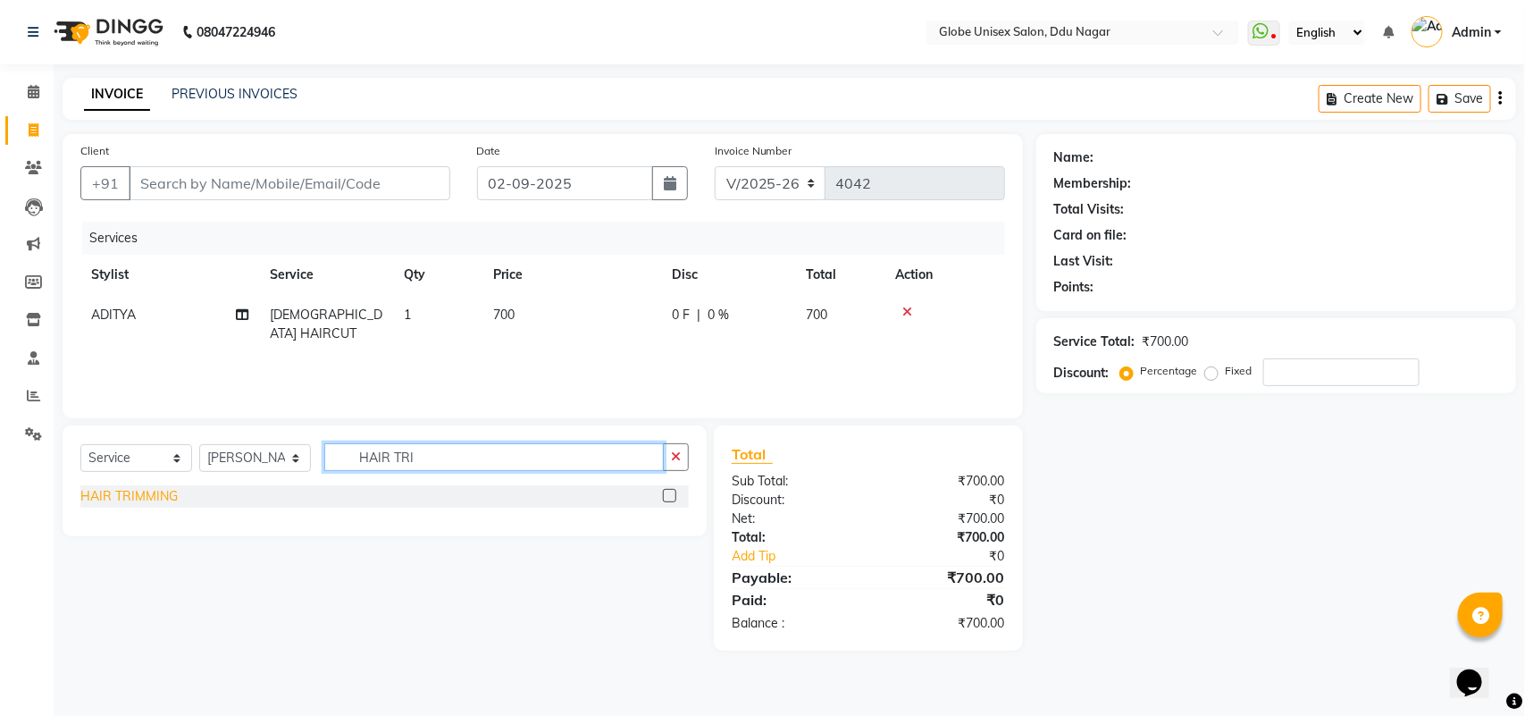
type input "HAIR TRI"
click at [130, 492] on div "HAIR TRIMMING" at bounding box center [128, 496] width 97 height 19
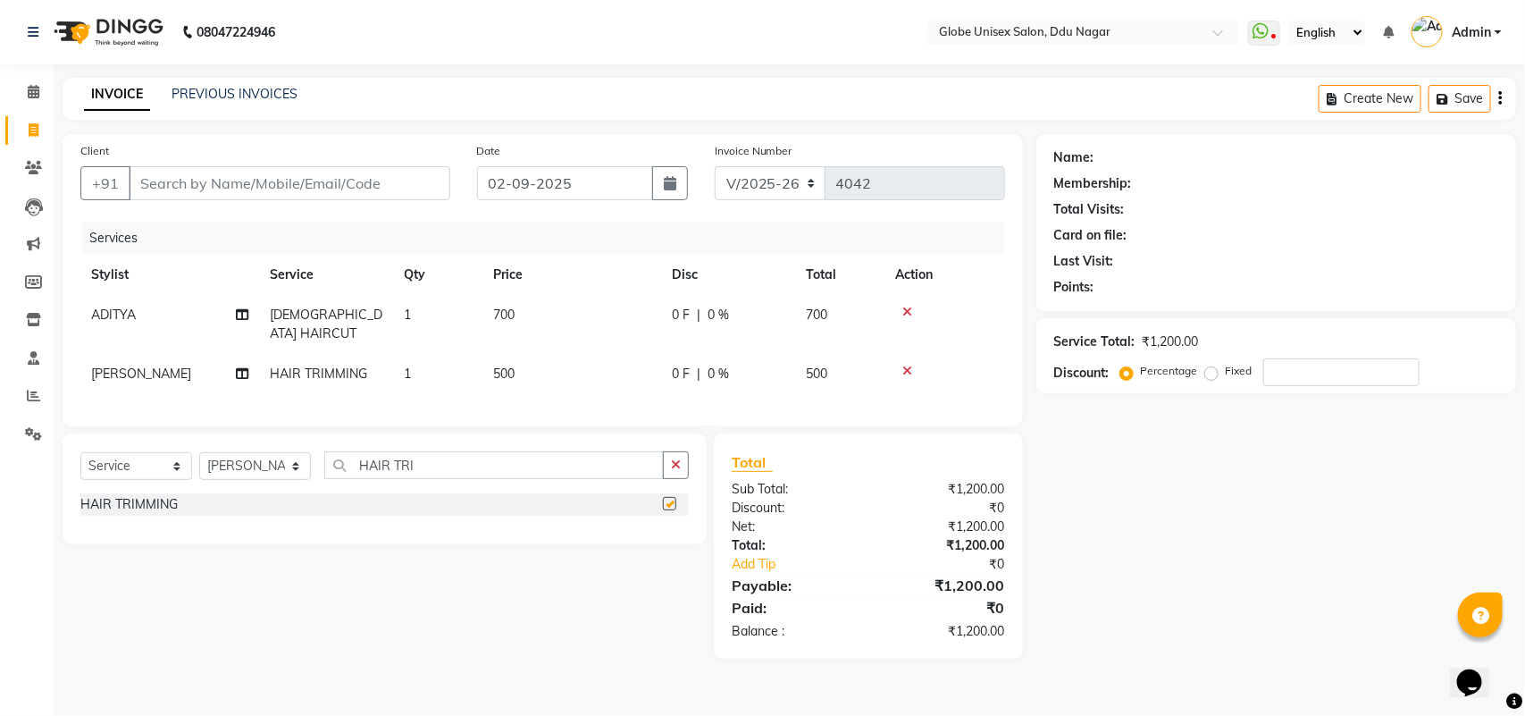
checkbox input "false"
click at [454, 466] on input "HAIR TRI" at bounding box center [494, 465] width 340 height 28
type input "H"
click at [239, 457] on select "Select Stylist ADITYA AJIT CHIRAG DEV DIGESH LALITA LAXMI MADHU MANSI NICK RAKS…" at bounding box center [255, 466] width 112 height 28
select select "39160"
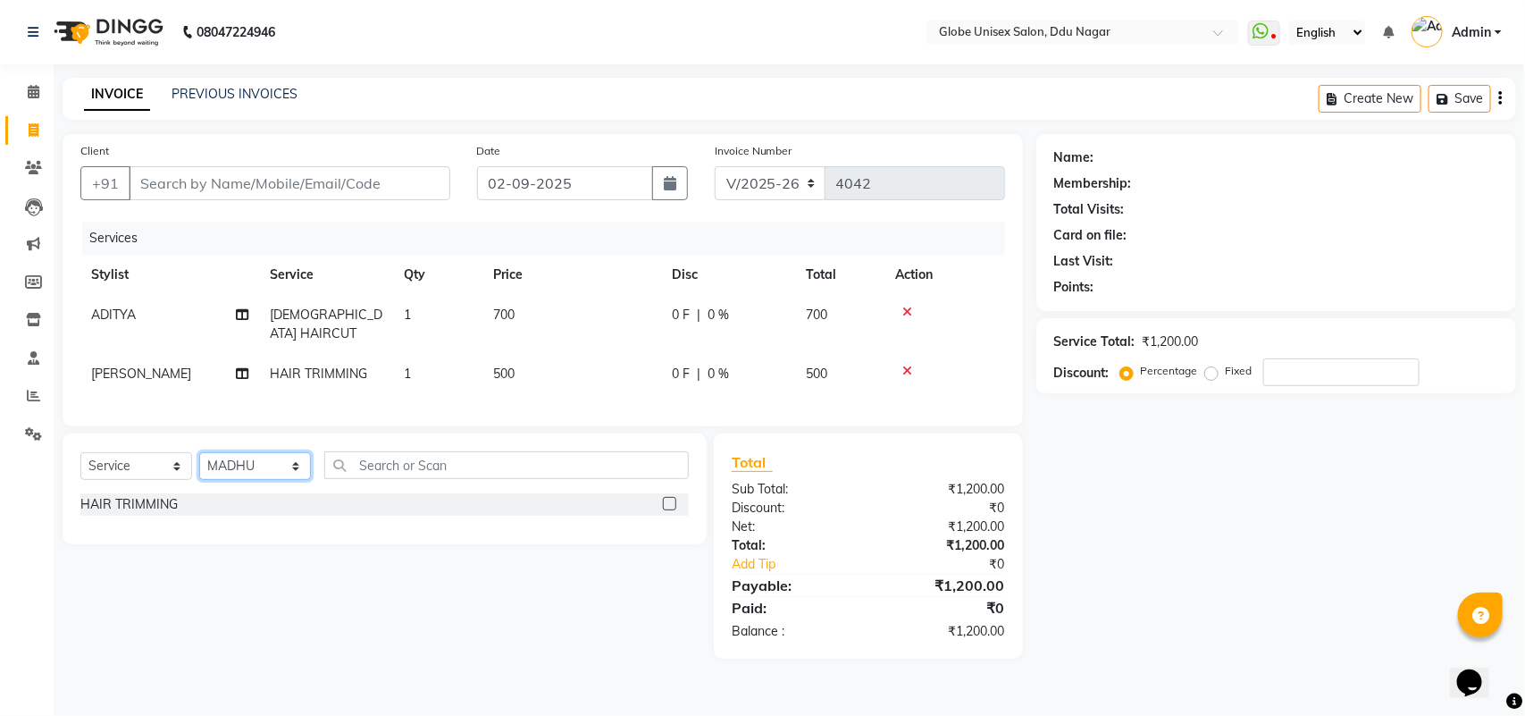
click at [199, 452] on select "Select Stylist ADITYA AJIT CHIRAG DEV DIGESH LALITA LAXMI MADHU MANSI NICK RAKS…" at bounding box center [255, 466] width 112 height 28
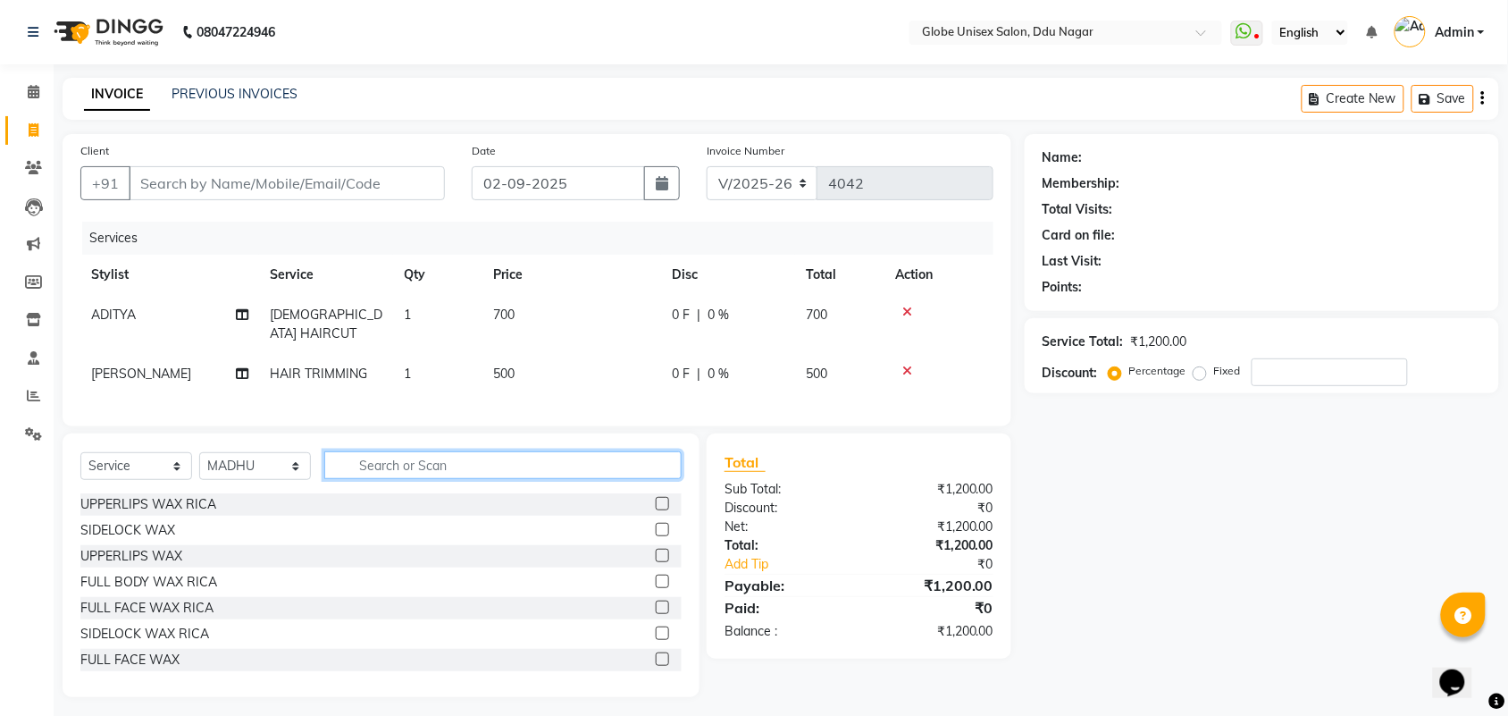
click at [390, 470] on input "text" at bounding box center [502, 465] width 357 height 28
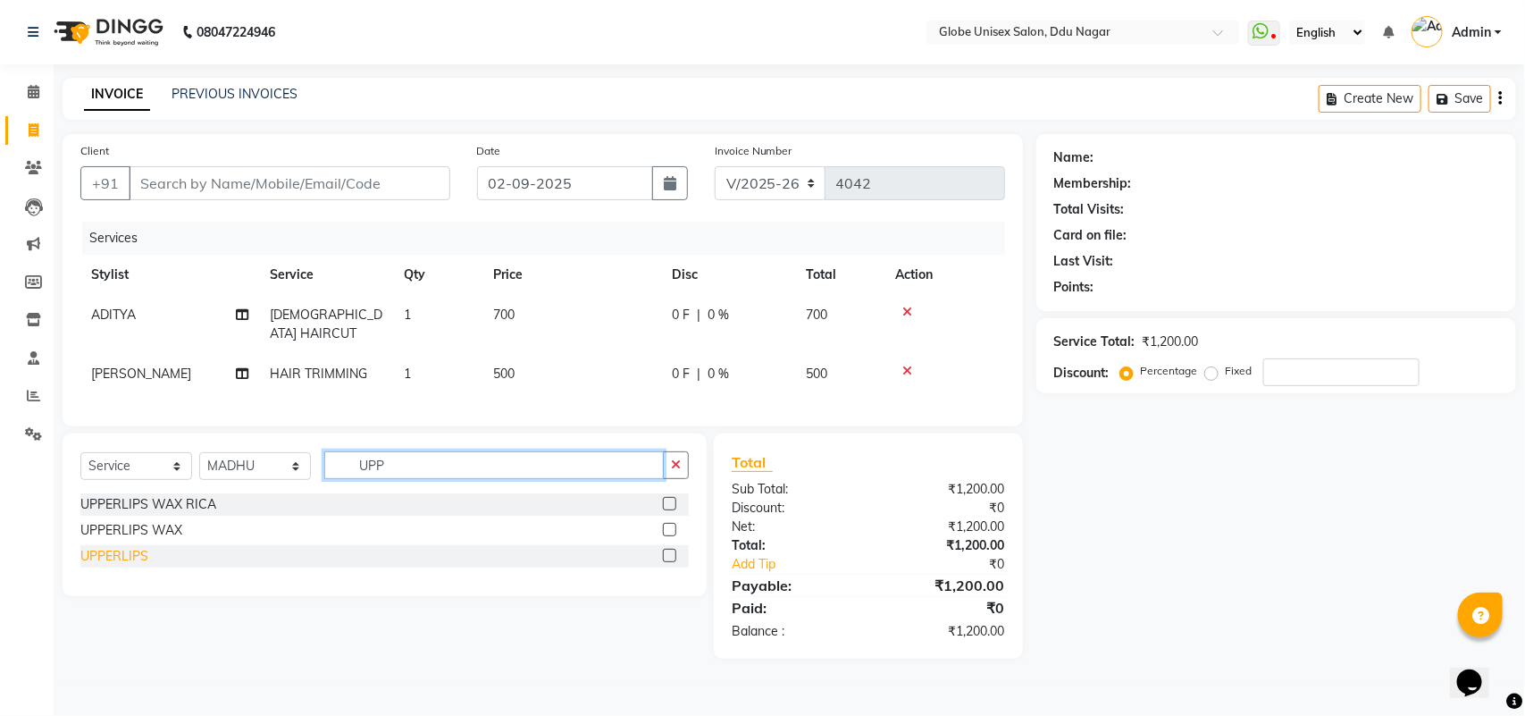
type input "UPP"
click at [113, 550] on div "UPPERLIPS" at bounding box center [114, 556] width 68 height 19
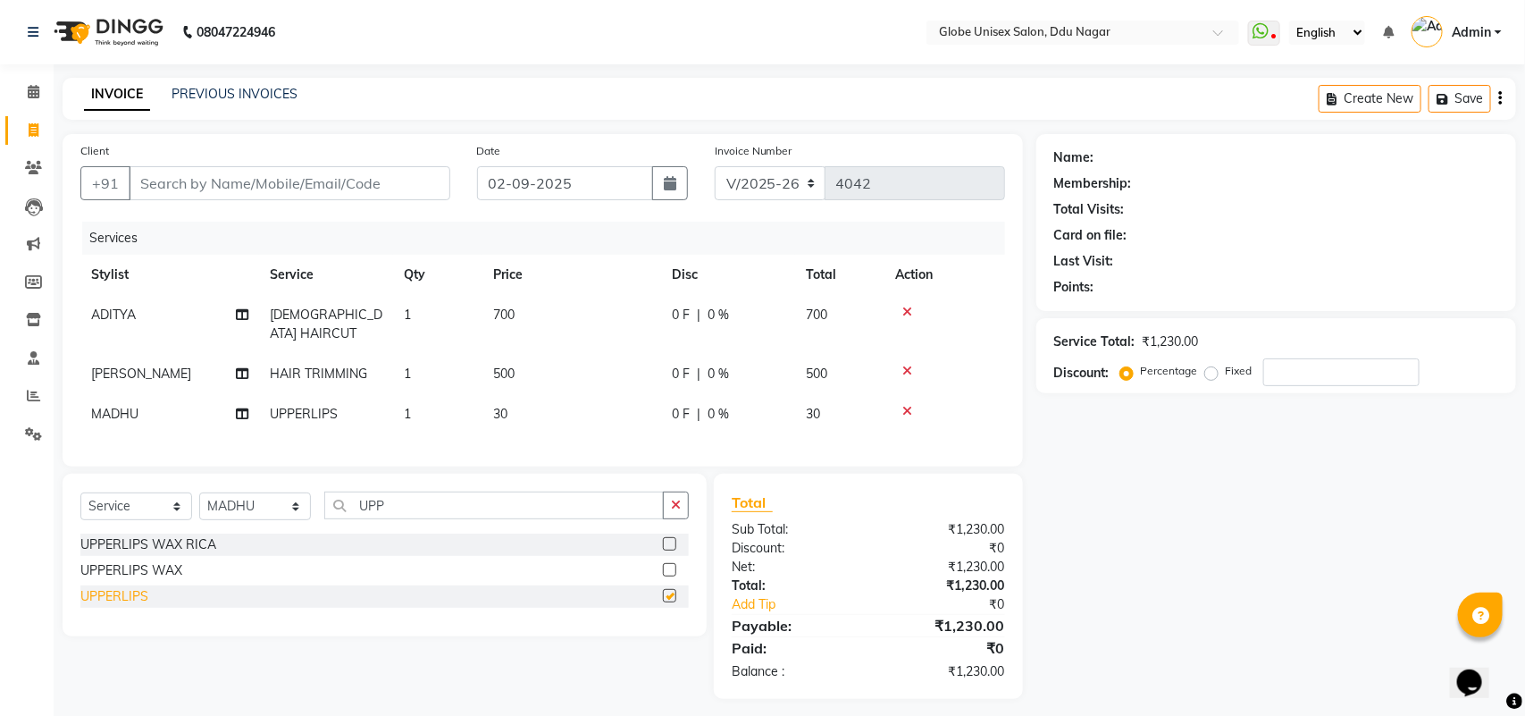
checkbox input "false"
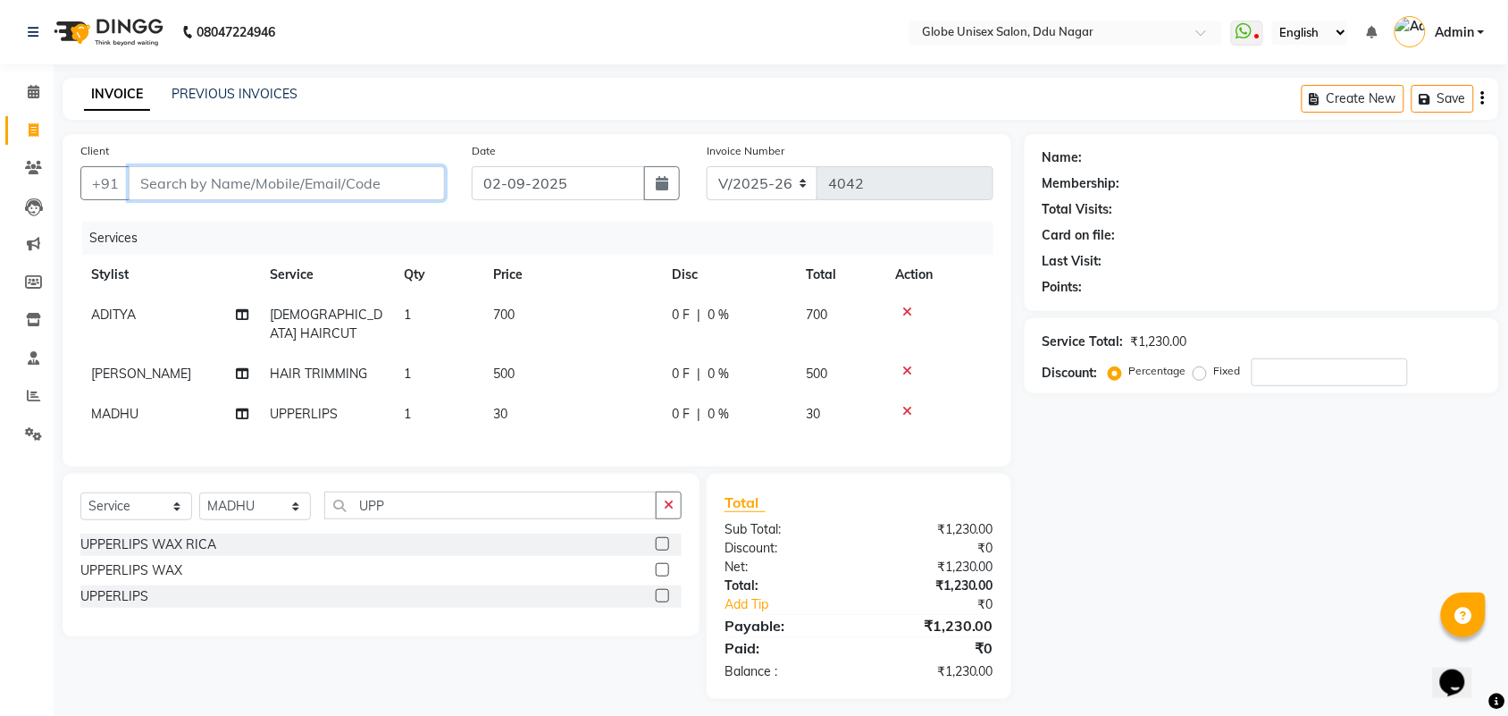
click at [237, 180] on input "Client" at bounding box center [287, 183] width 316 height 34
type input "8"
type input "0"
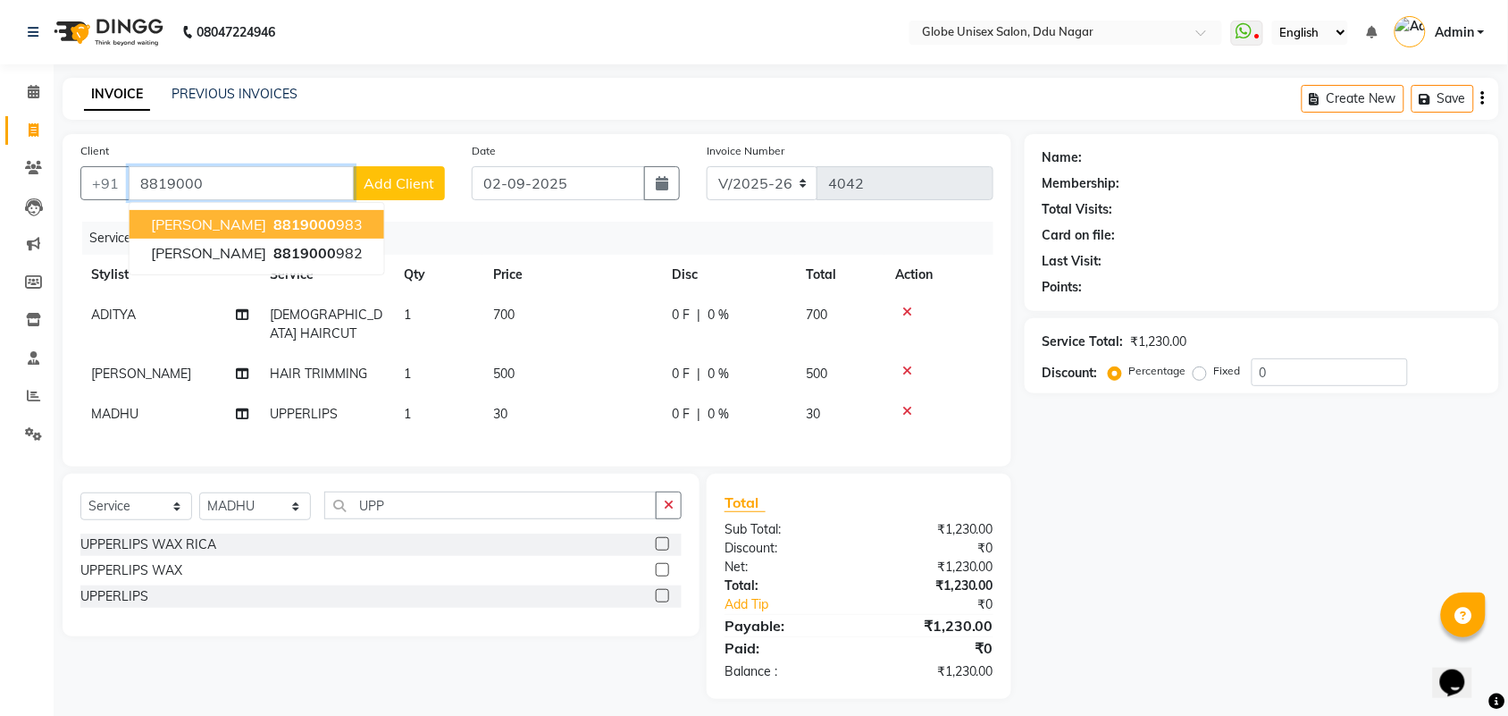
click at [273, 228] on span "8819000" at bounding box center [304, 224] width 63 height 18
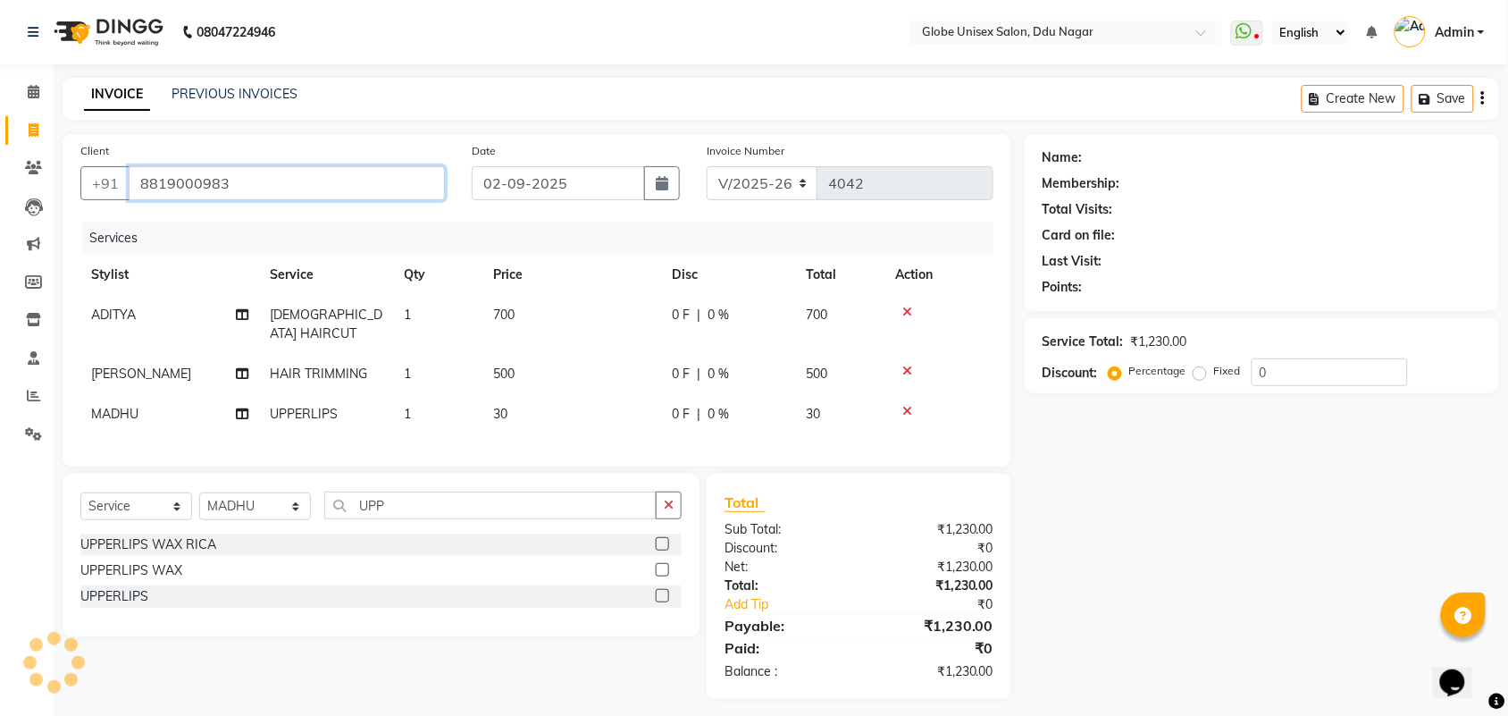
type input "8819000983"
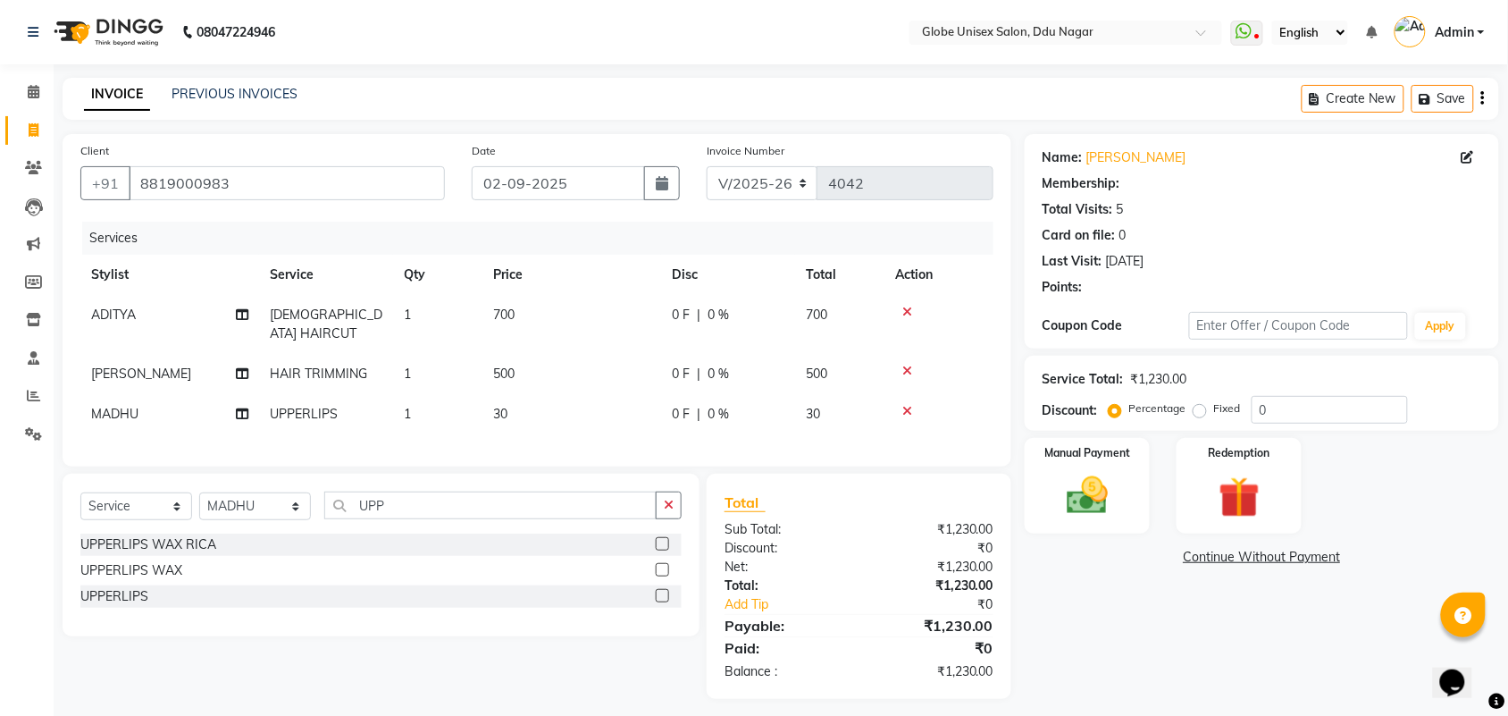
select select "1: Object"
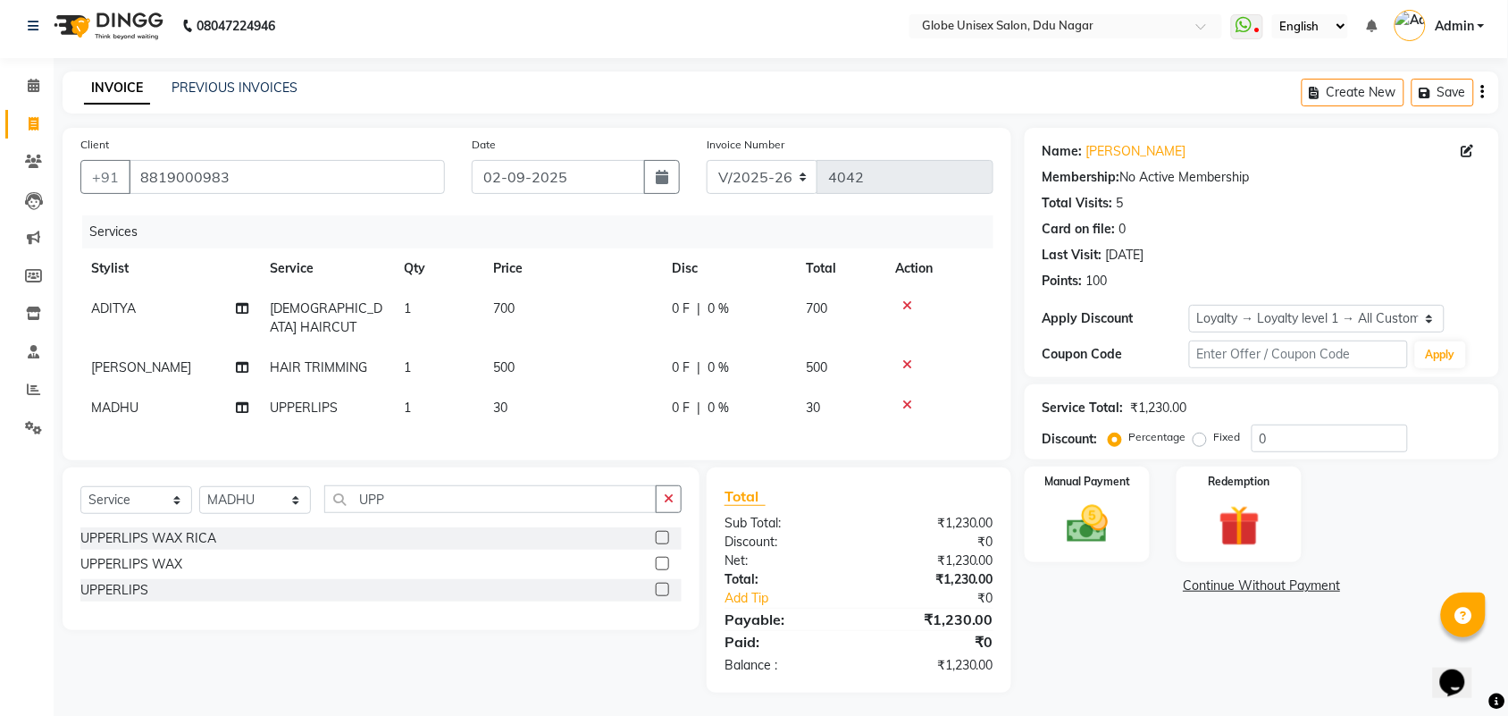
scroll to position [7, 0]
click at [430, 387] on td "1" at bounding box center [437, 407] width 89 height 40
select select "39160"
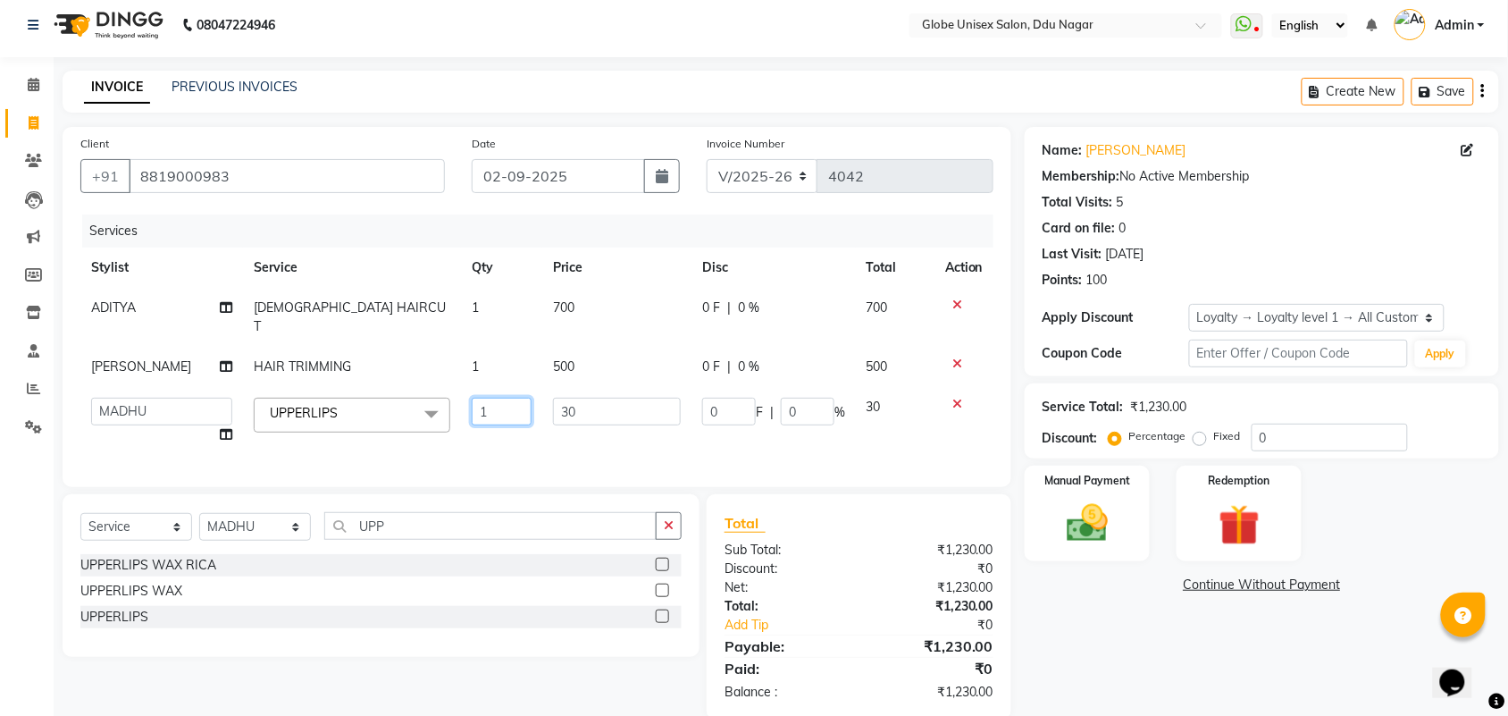
click at [498, 398] on input "1" at bounding box center [502, 412] width 60 height 28
type input "2"
click at [1092, 637] on div "Name: S Singh Membership: No Active Membership Total Visits: 5 Card on file: 0 …" at bounding box center [1269, 423] width 488 height 592
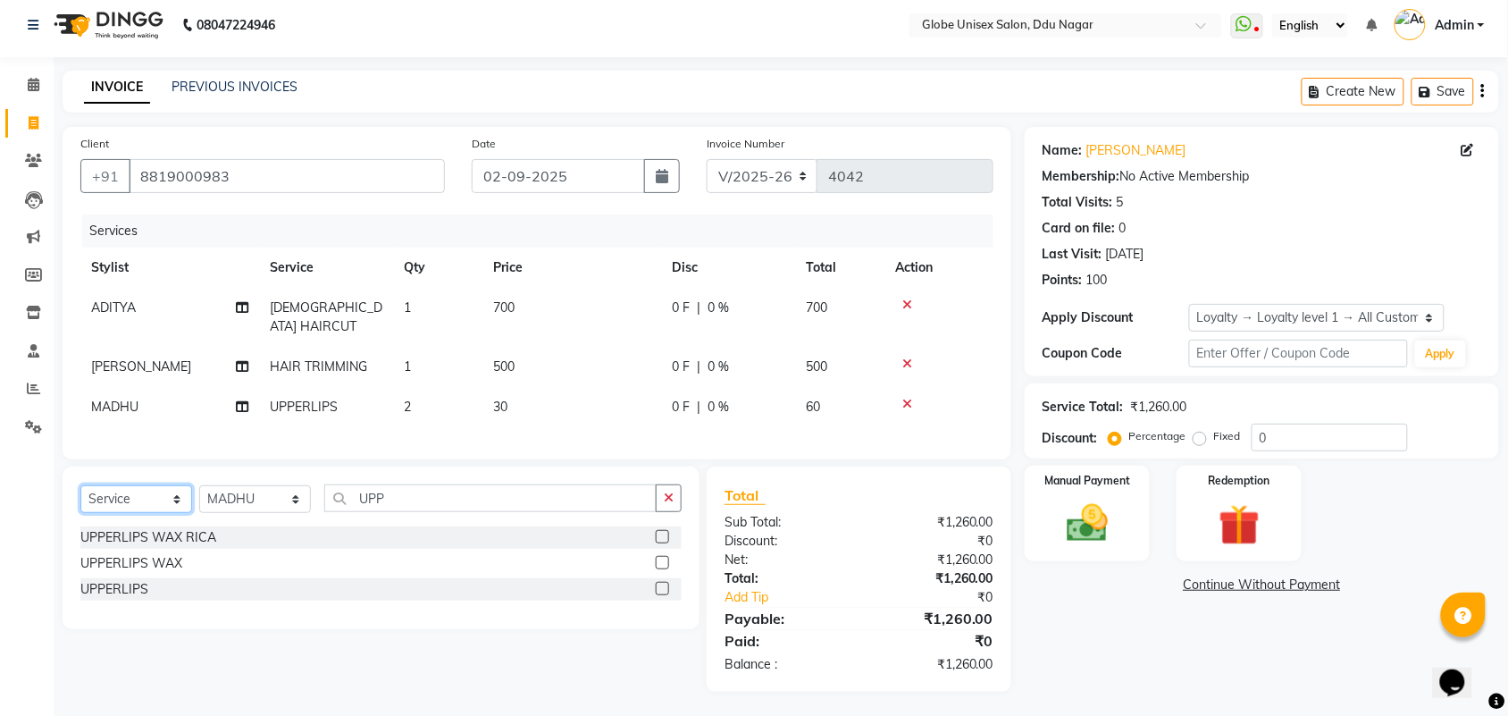
click at [164, 485] on select "Select Service Product Membership Package Voucher Prepaid Gift Card" at bounding box center [136, 499] width 112 height 28
select select "product"
click at [80, 485] on select "Select Service Product Membership Package Voucher Prepaid Gift Card" at bounding box center [136, 499] width 112 height 28
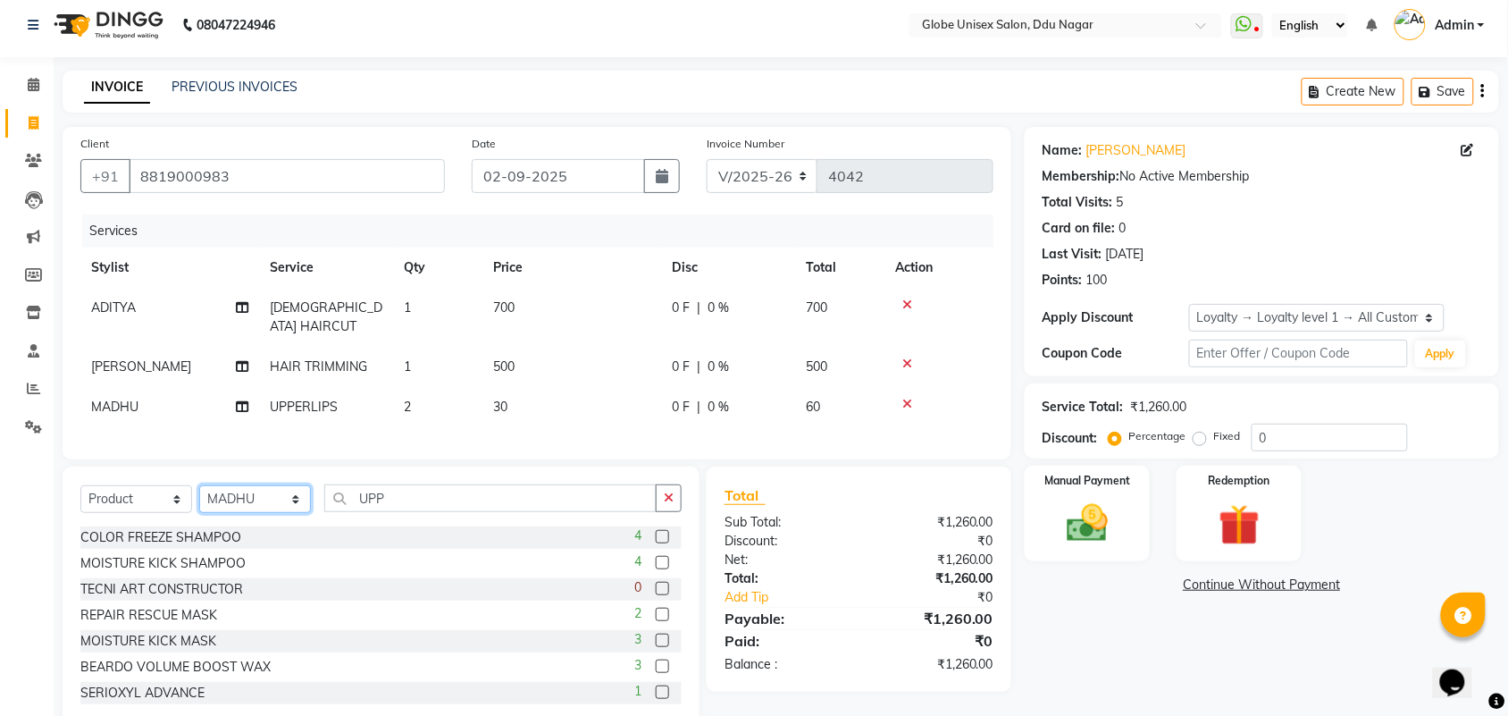
click at [230, 501] on select "Select Stylist ADITYA AJIT CHIRAG DEV DIGESH LALITA LAXMI MADHU MANSI NICK RAKS…" at bounding box center [255, 499] width 112 height 28
select select "21813"
click at [199, 485] on select "Select Stylist ADITYA AJIT CHIRAG DEV DIGESH LALITA LAXMI MADHU MANSI NICK RAKS…" at bounding box center [255, 499] width 112 height 28
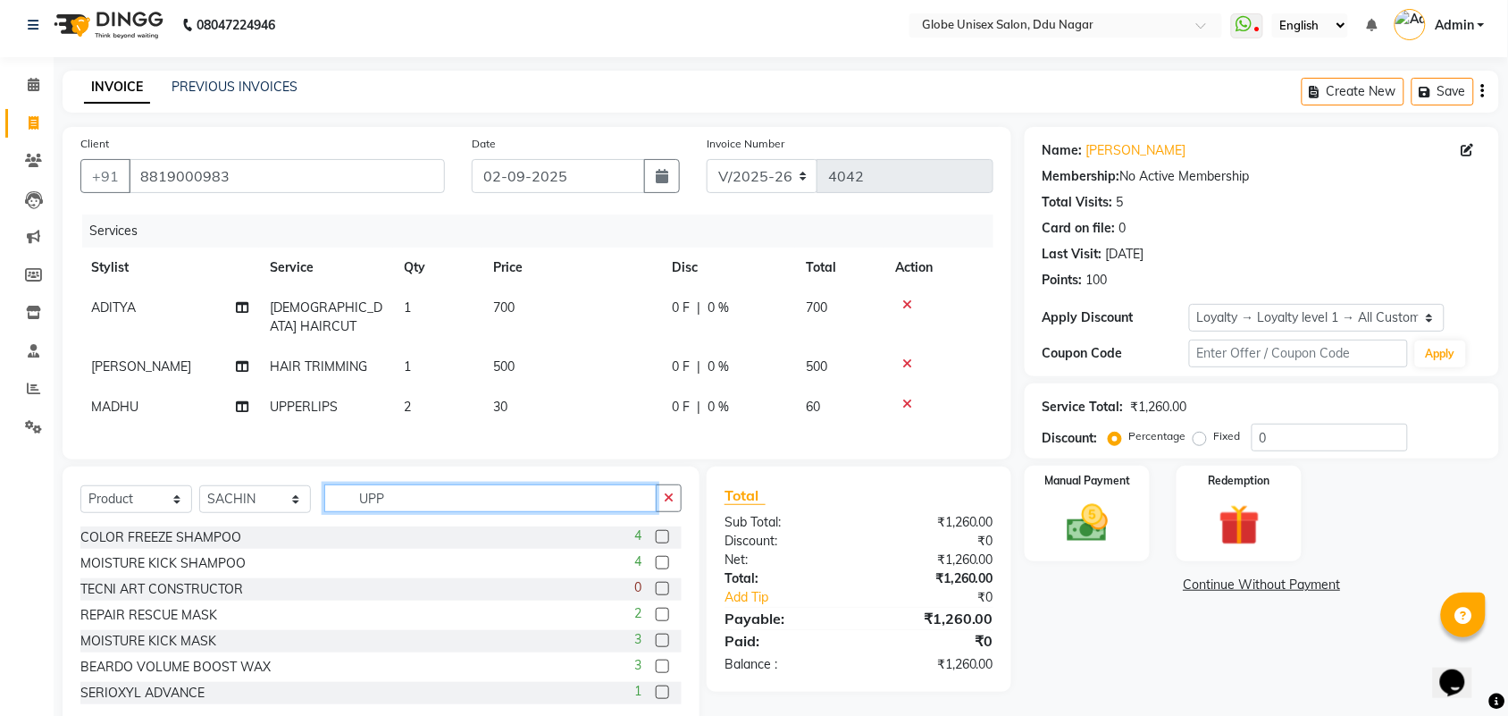
click at [416, 497] on input "UPP" at bounding box center [490, 498] width 332 height 28
type input "U"
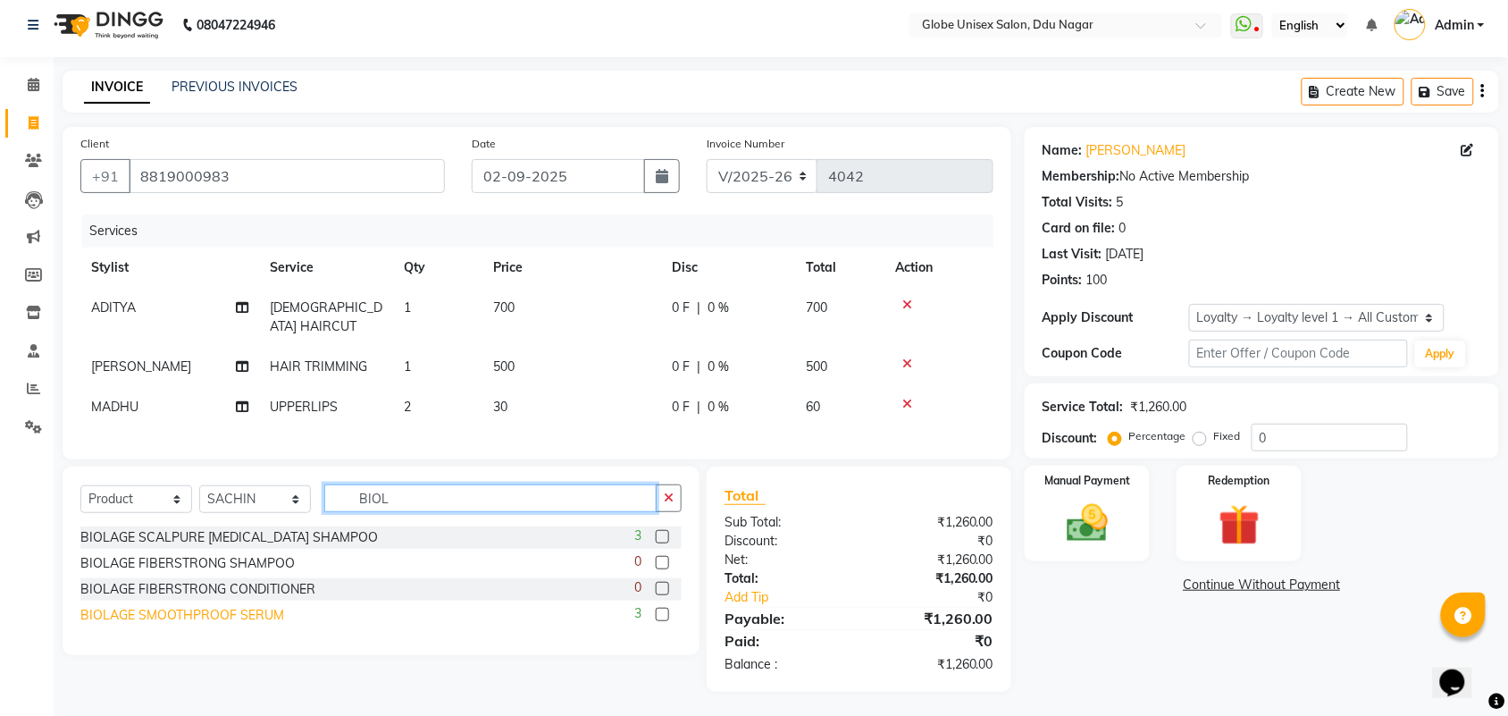
type input "BIOL"
click at [206, 617] on div "BIOLAGE SMOOTHPROOF SERUM" at bounding box center [182, 615] width 204 height 19
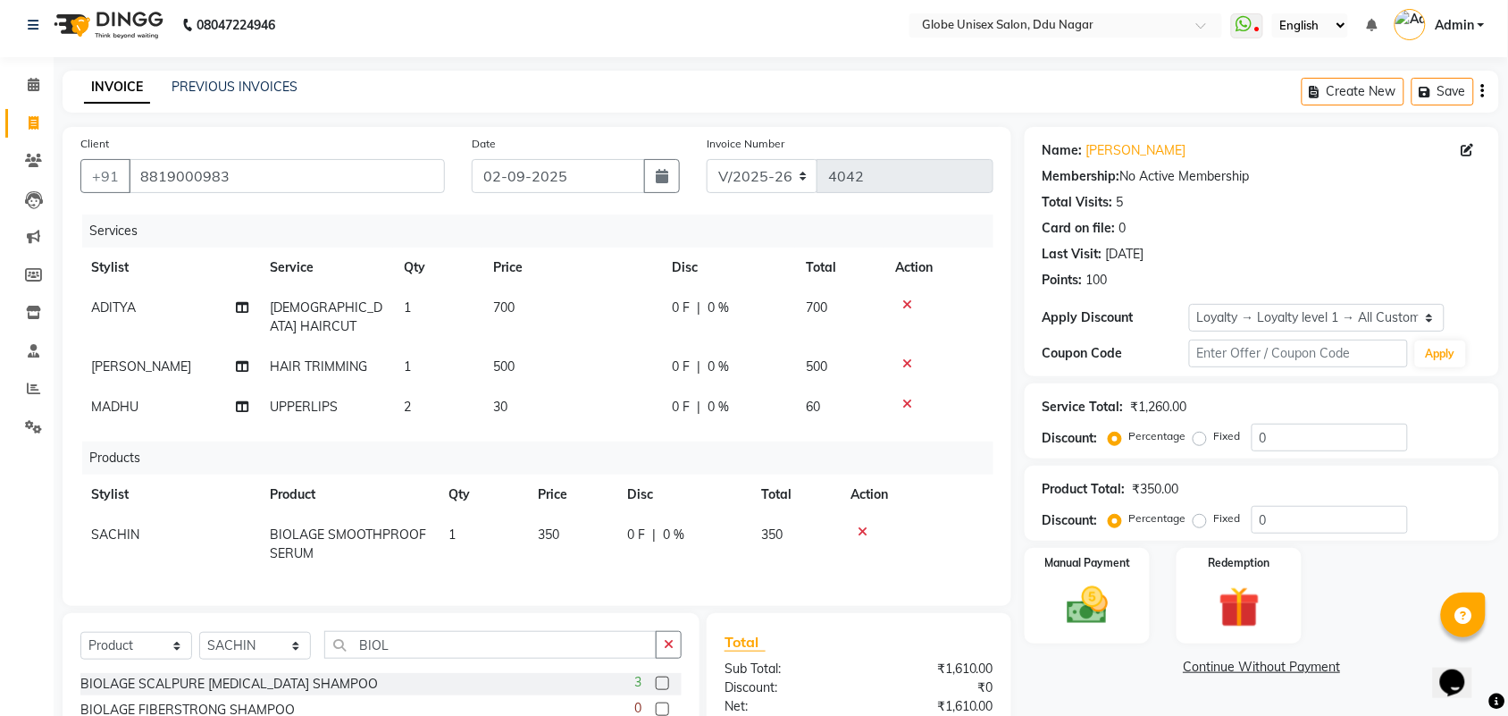
checkbox input "false"
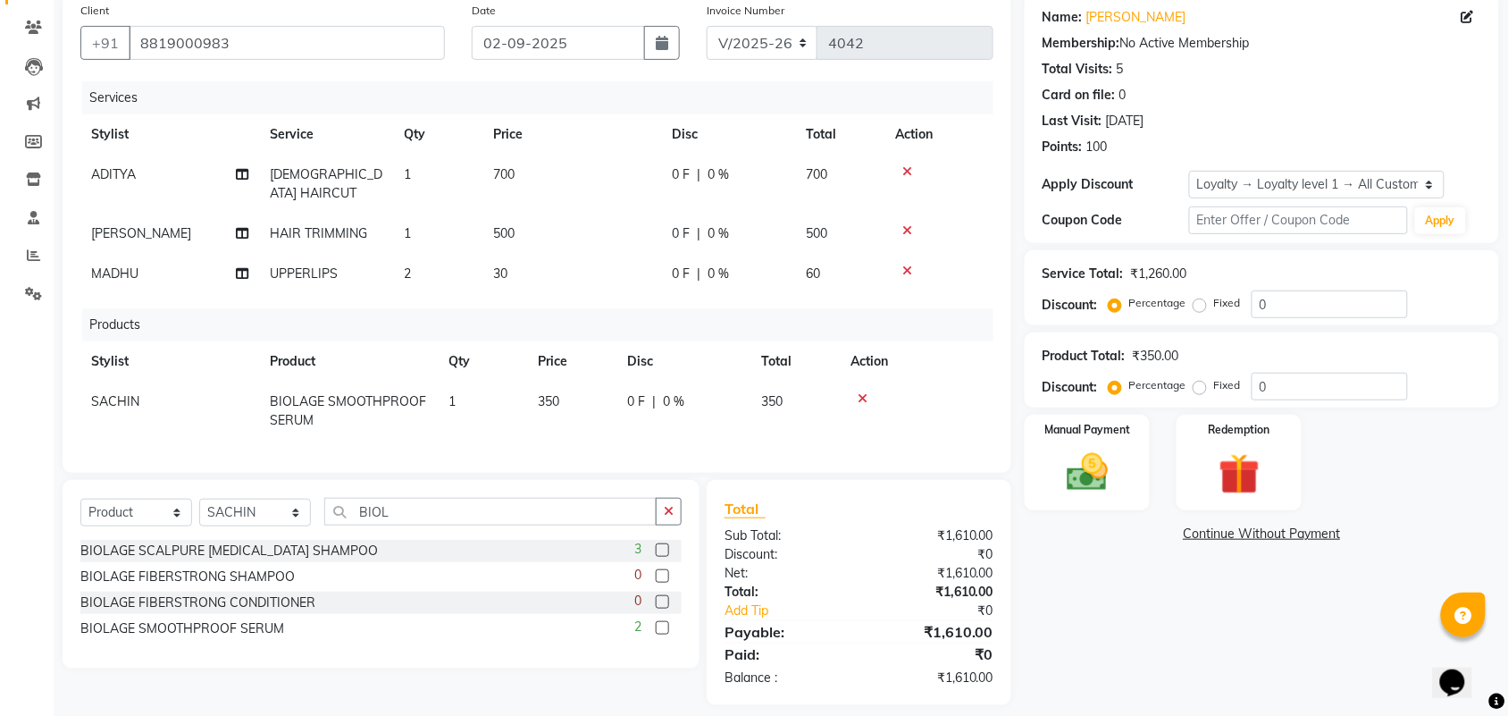
scroll to position [154, 0]
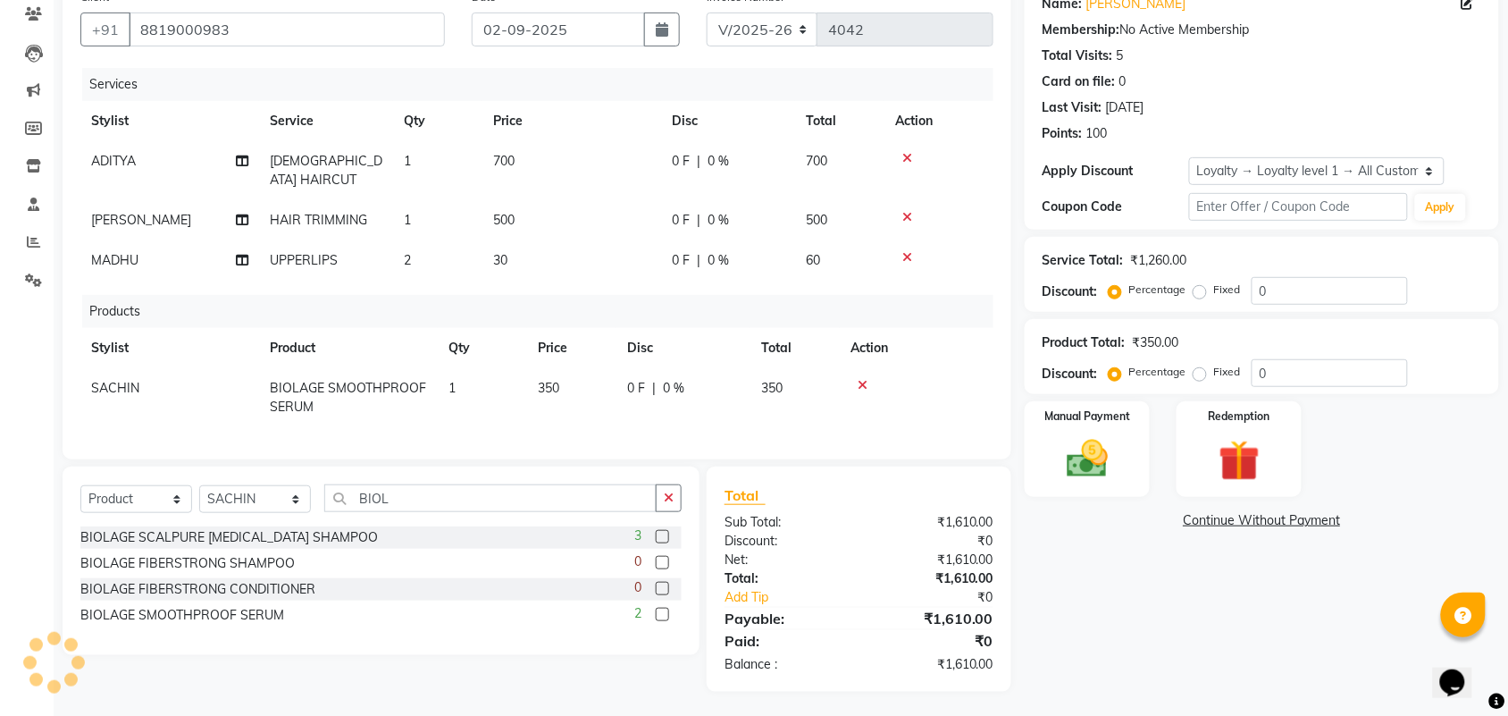
click at [655, 380] on td "0 F | 0 %" at bounding box center [684, 397] width 134 height 59
select select "21813"
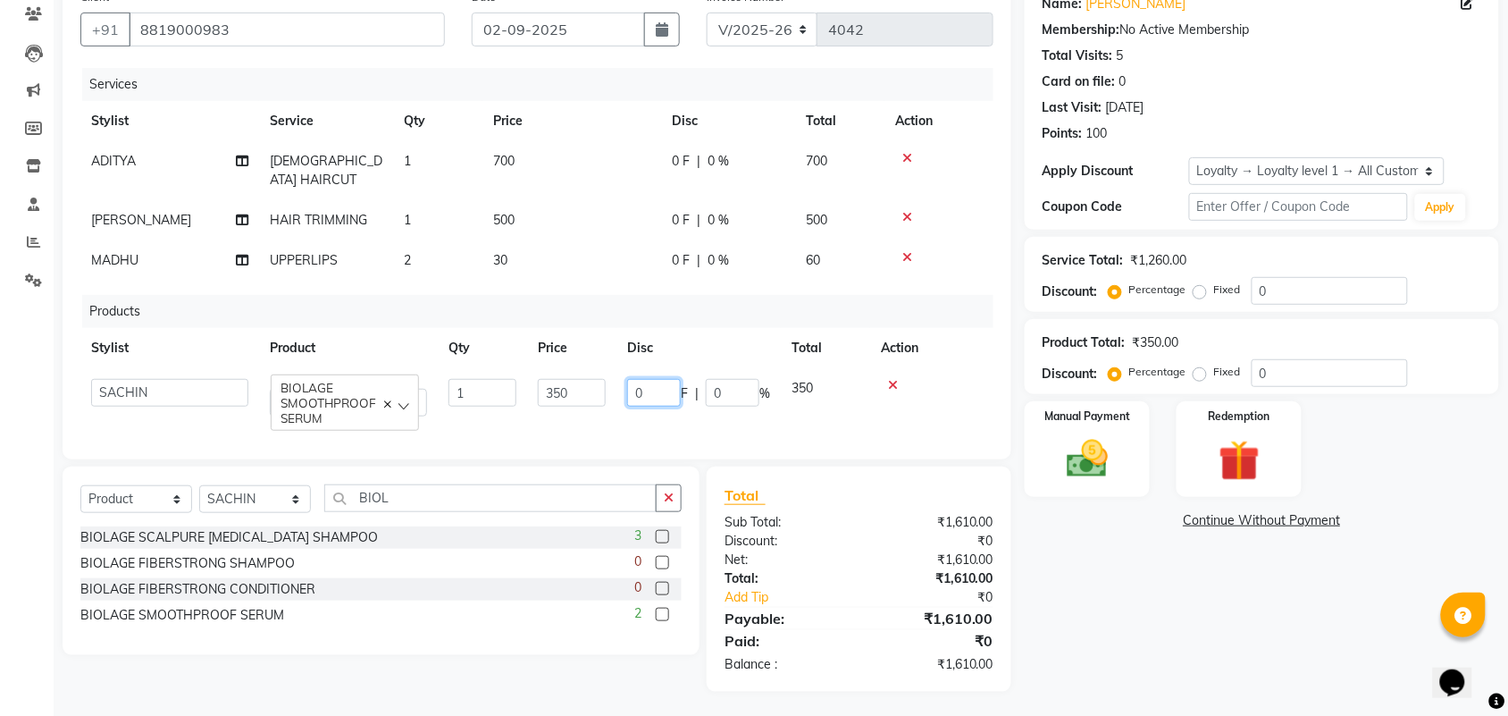
click at [643, 379] on input "0" at bounding box center [654, 393] width 54 height 28
type input "10"
click at [1151, 609] on div "Name: S Singh Membership: No Active Membership Total Visits: 5 Card on file: 0 …" at bounding box center [1269, 335] width 488 height 711
click at [1073, 429] on div "Manual Payment" at bounding box center [1087, 449] width 130 height 100
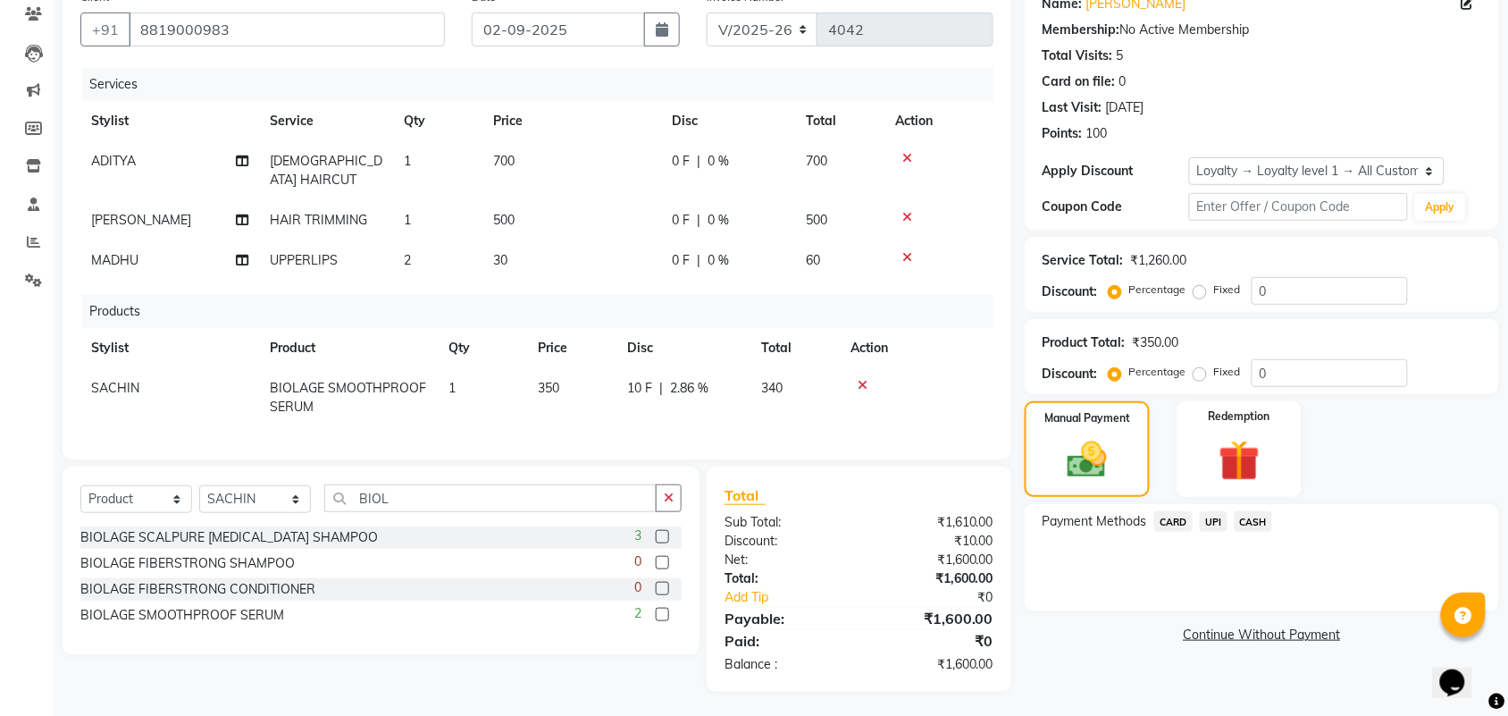
click at [1211, 521] on span "UPI" at bounding box center [1214, 521] width 28 height 21
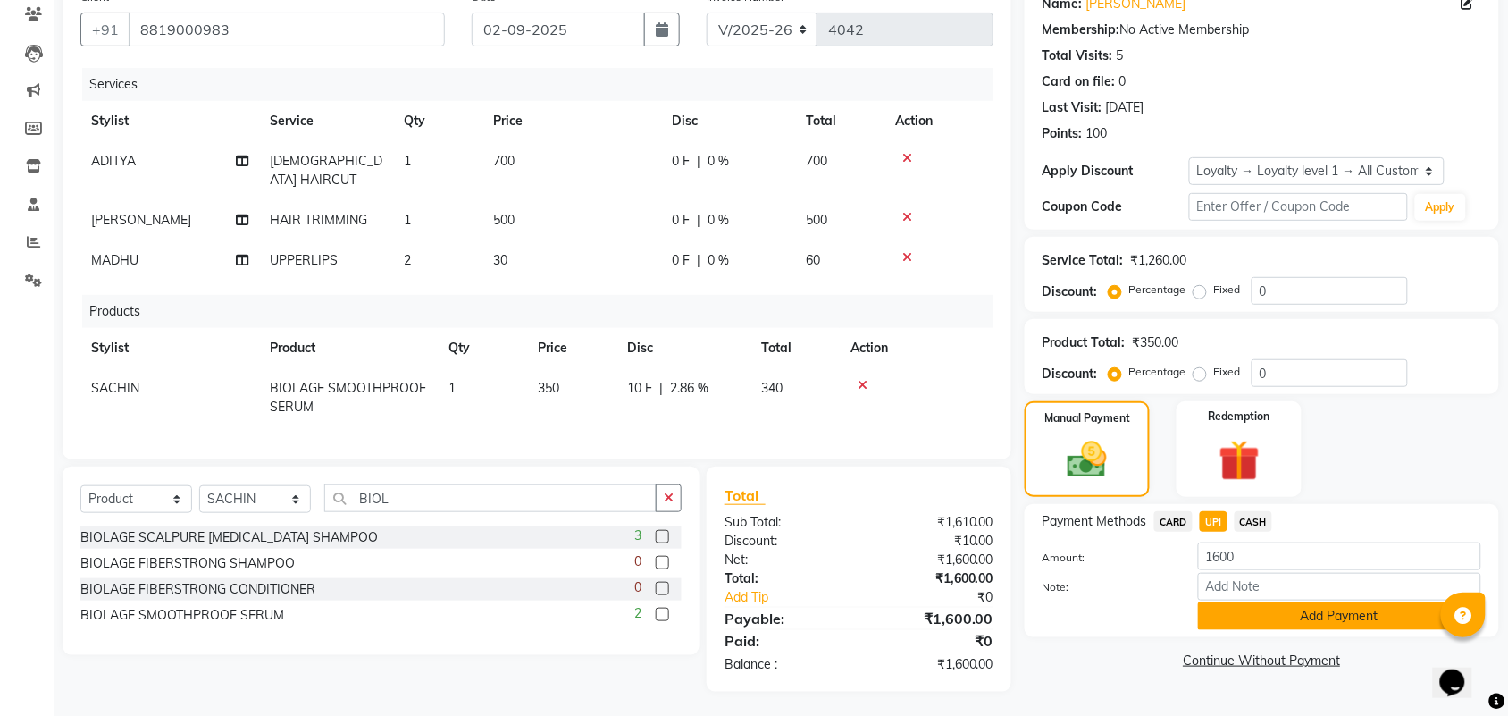
click at [1330, 619] on button "Add Payment" at bounding box center [1339, 616] width 283 height 28
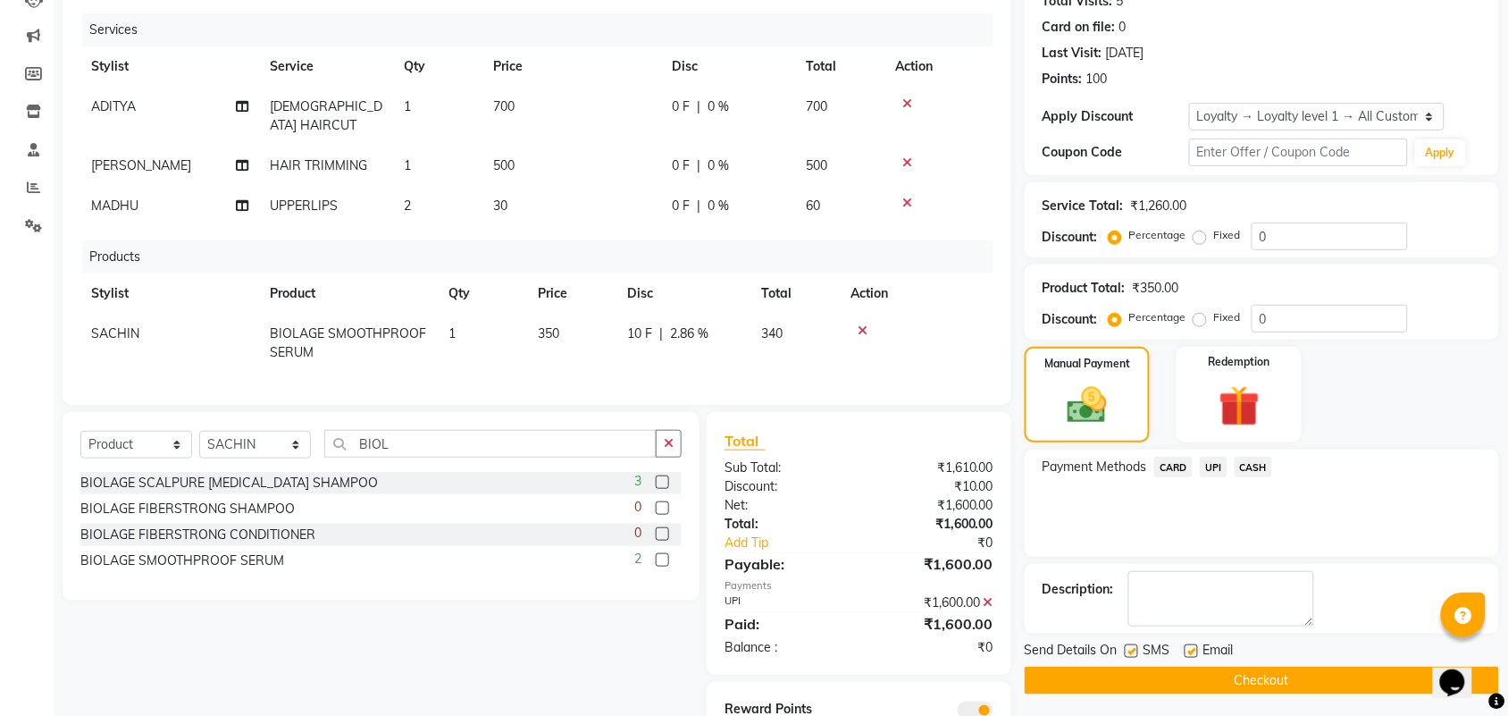
scroll to position [279, 0]
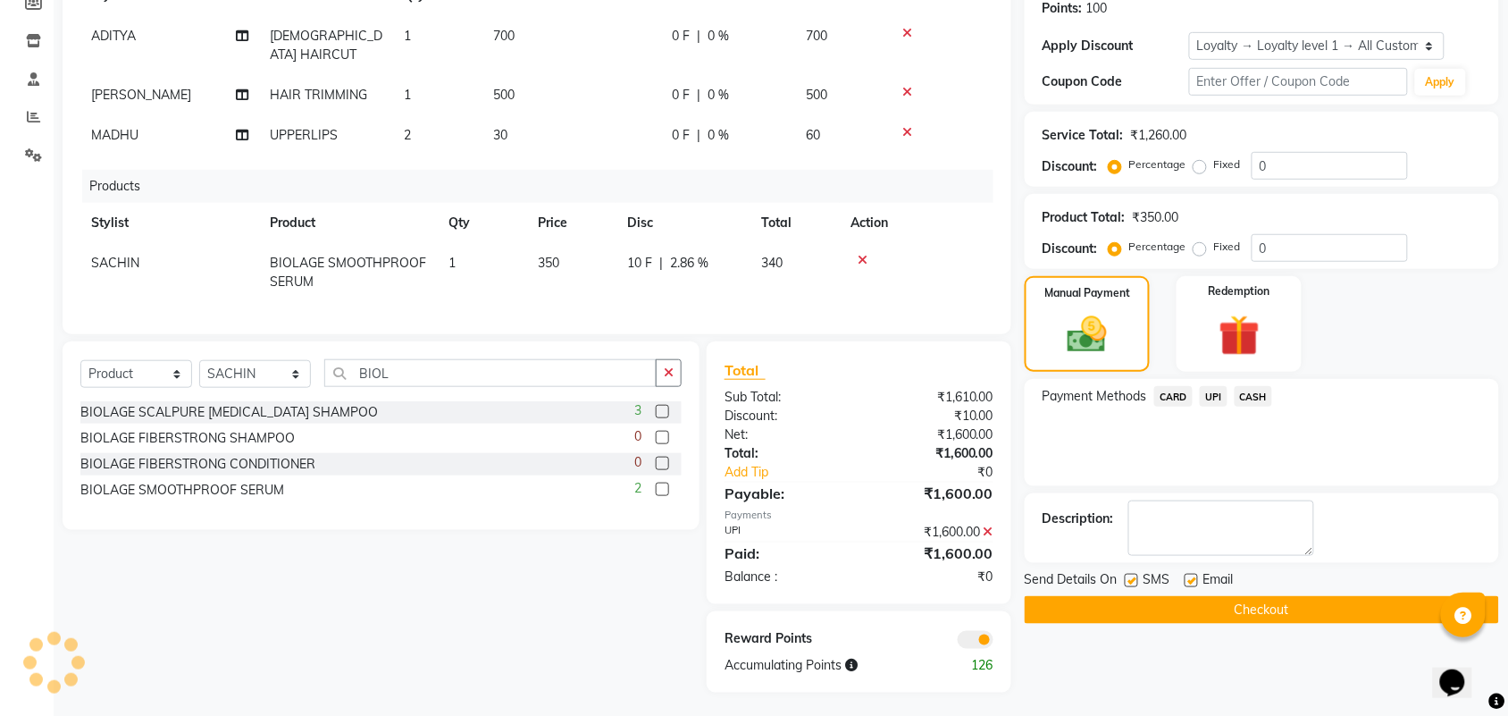
click at [1176, 606] on button "Checkout" at bounding box center [1262, 610] width 474 height 28
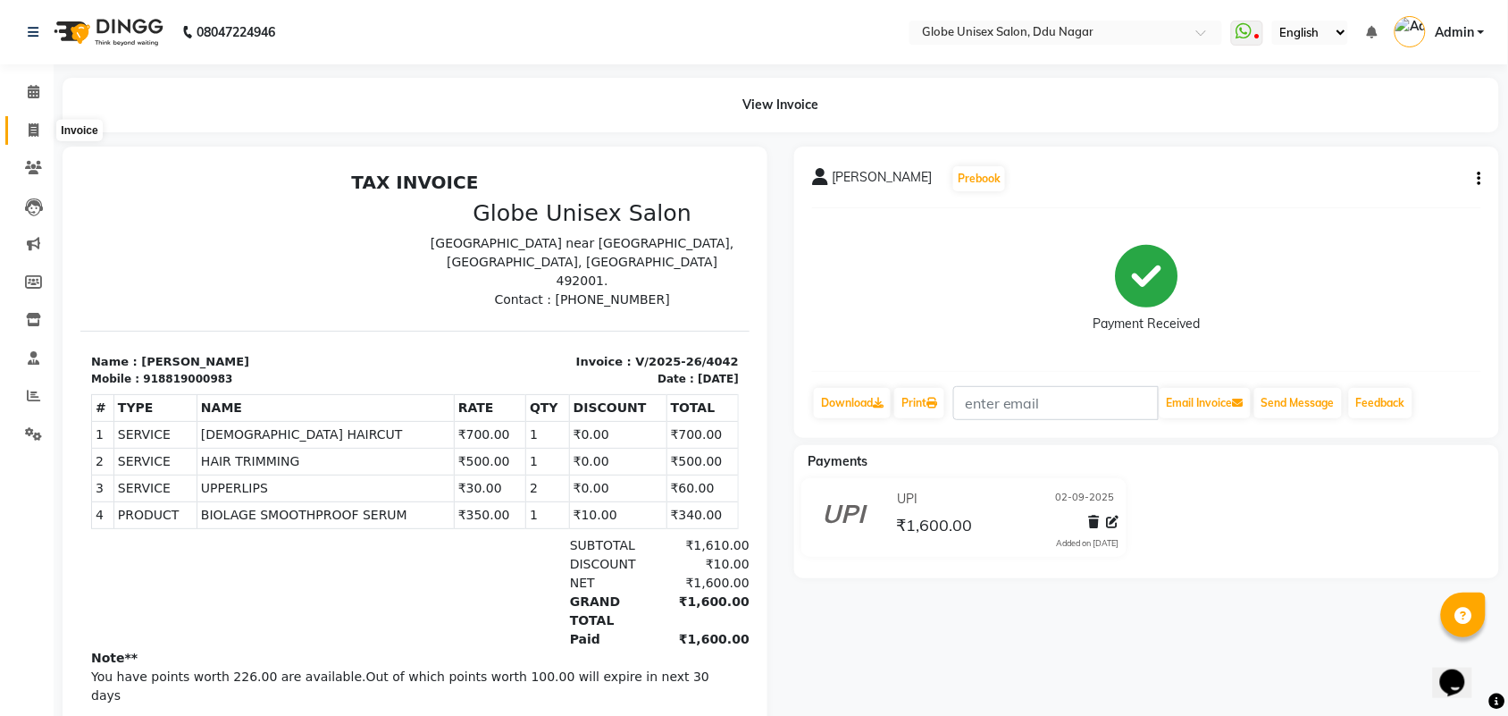
click at [23, 128] on span at bounding box center [33, 131] width 31 height 21
select select "service"
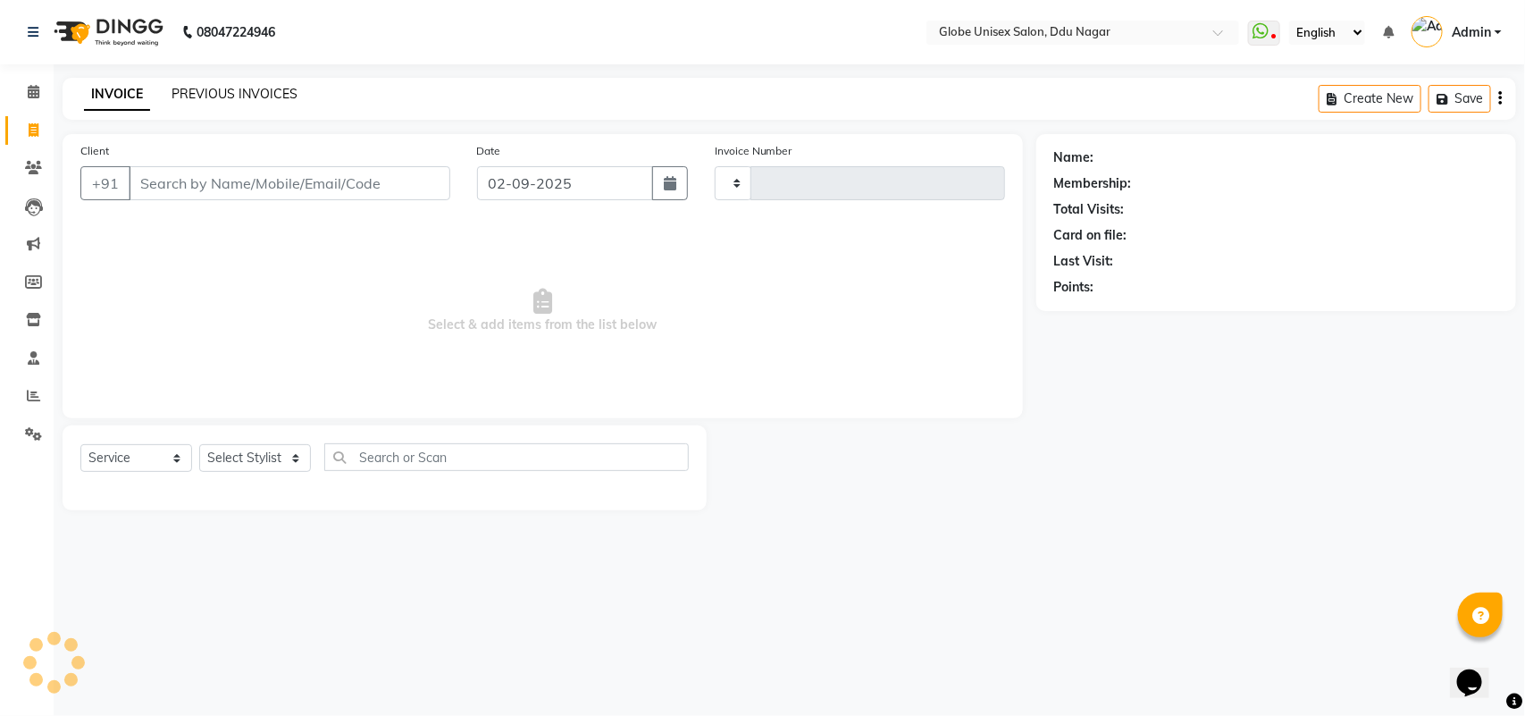
type input "4043"
select select "4184"
click at [246, 91] on link "PREVIOUS INVOICES" at bounding box center [235, 94] width 126 height 16
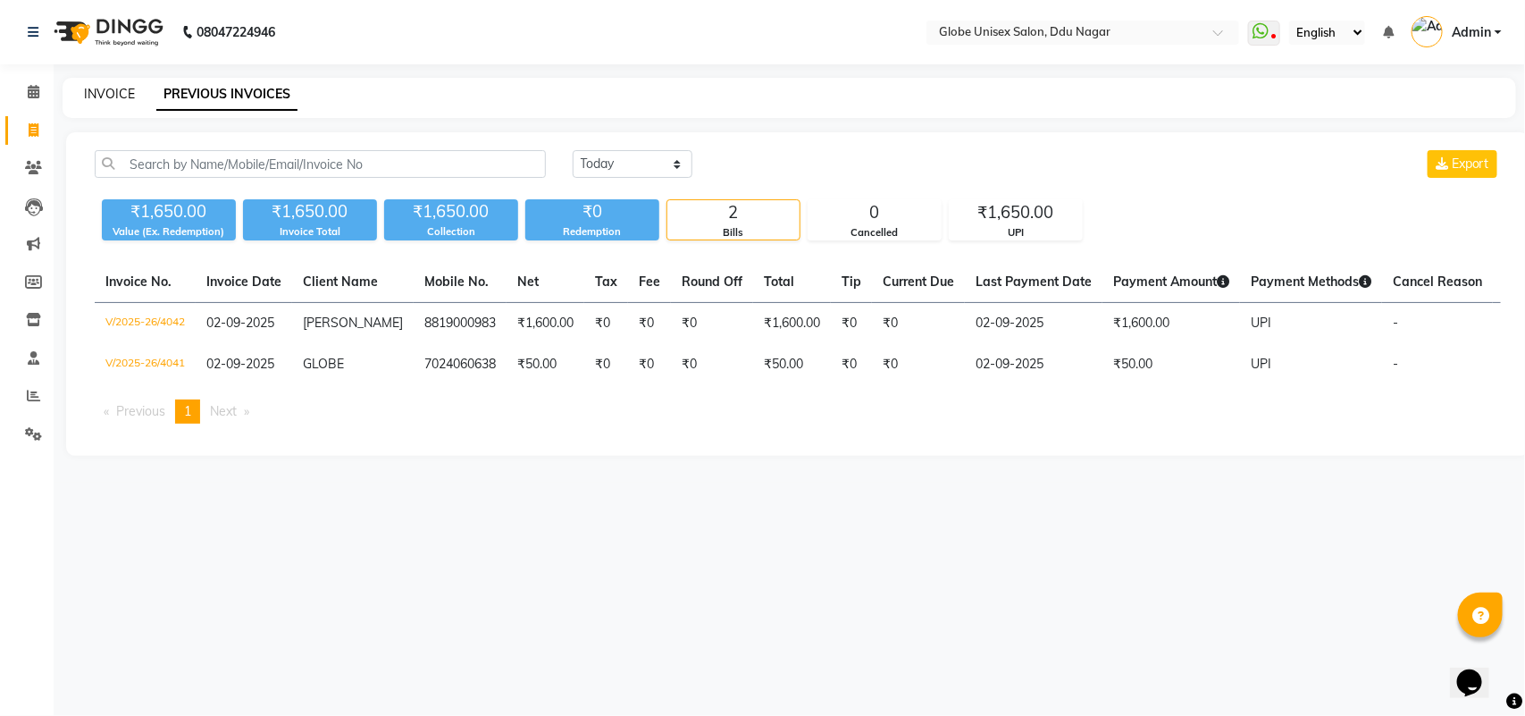
click at [121, 99] on link "INVOICE" at bounding box center [109, 94] width 51 height 16
select select "service"
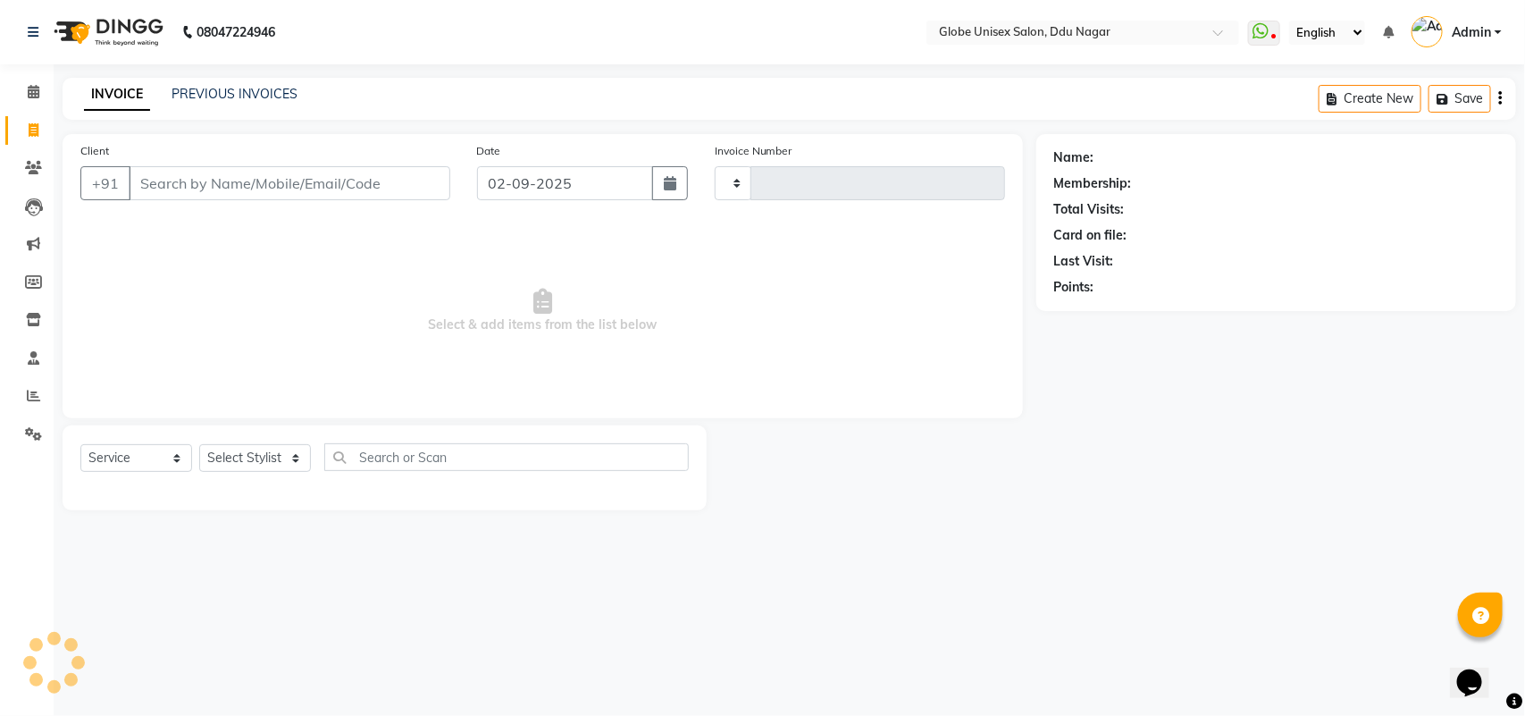
type input "4043"
select select "4184"
click at [222, 466] on select "Select Stylist ADITYA AJIT CHIRAG DEV DIGESH LALITA LAXMI MADHU MANSI NICK RAKS…" at bounding box center [255, 458] width 112 height 28
select select "64157"
click at [199, 444] on select "Select Stylist ADITYA AJIT CHIRAG DEV DIGESH LALITA LAXMI MADHU MANSI NICK RAKS…" at bounding box center [255, 458] width 112 height 28
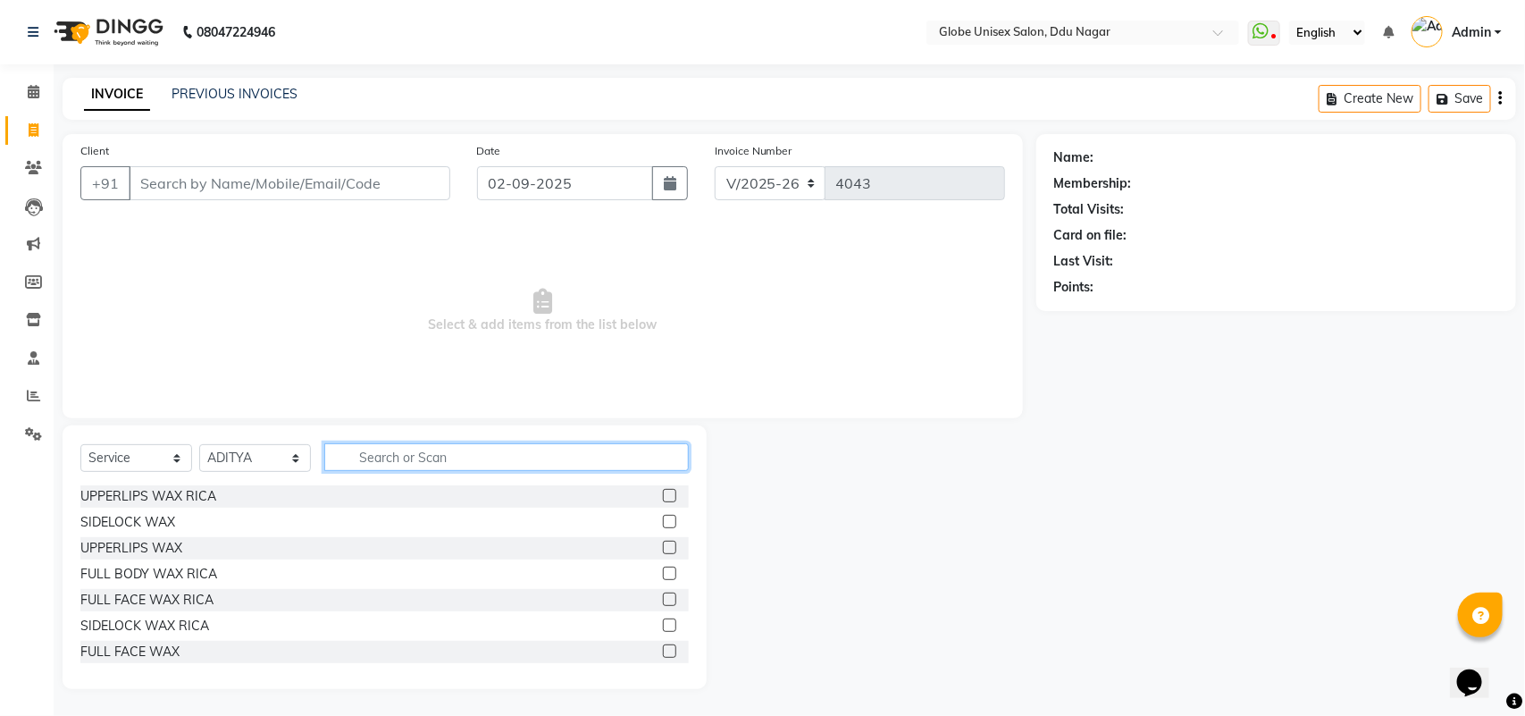
click at [484, 456] on input "text" at bounding box center [506, 457] width 365 height 28
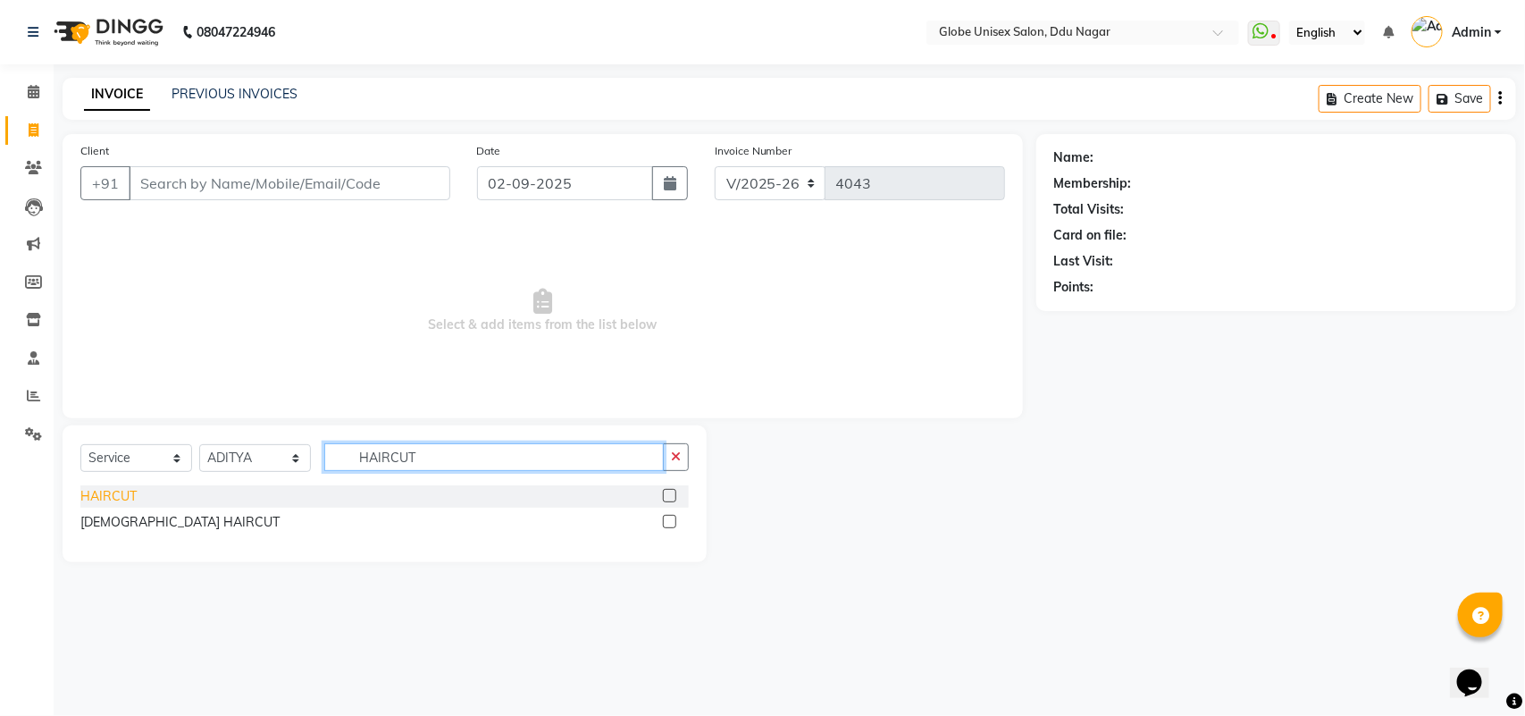
type input "HAIRCUT"
click at [116, 496] on div "HAIRCUT" at bounding box center [108, 496] width 56 height 19
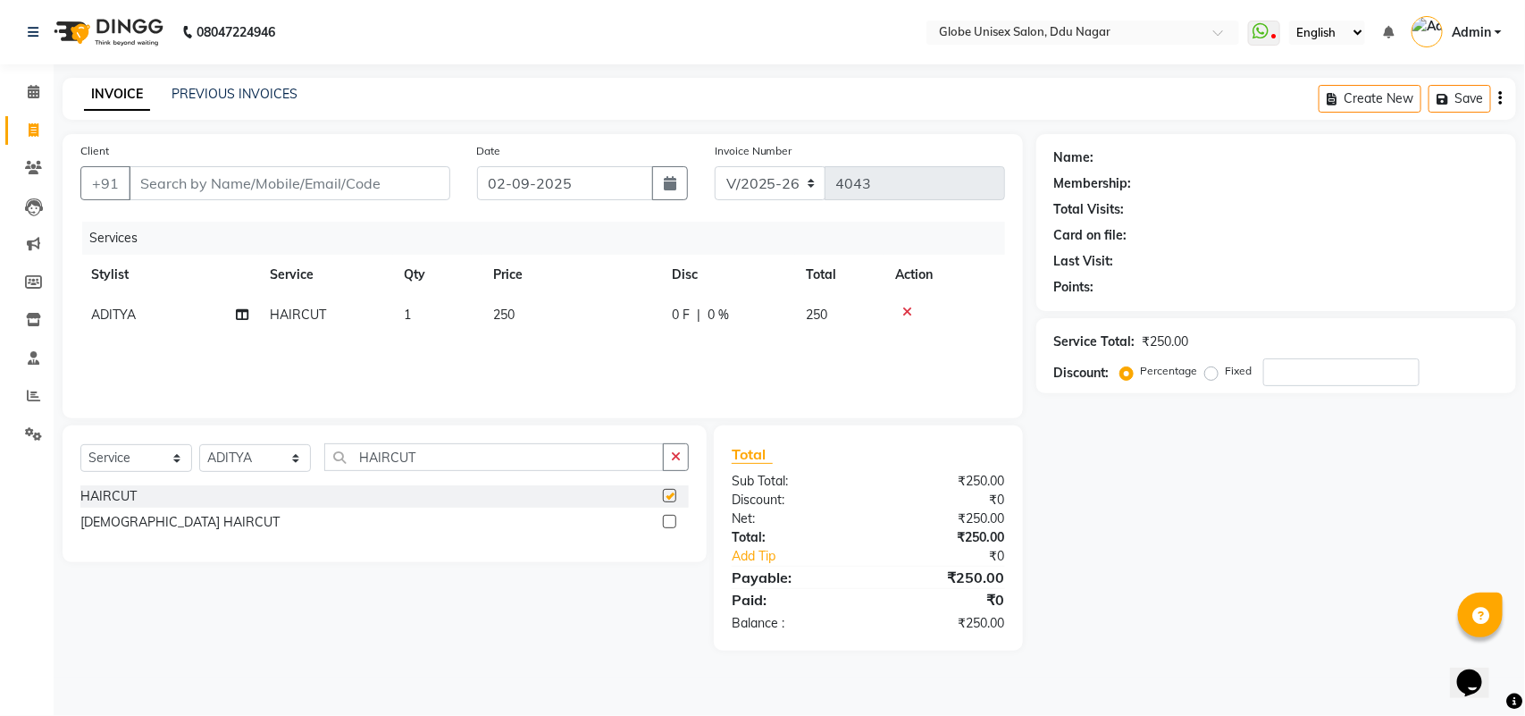
checkbox input "false"
click at [283, 175] on input "Client" at bounding box center [290, 183] width 322 height 34
type input "8"
type input "0"
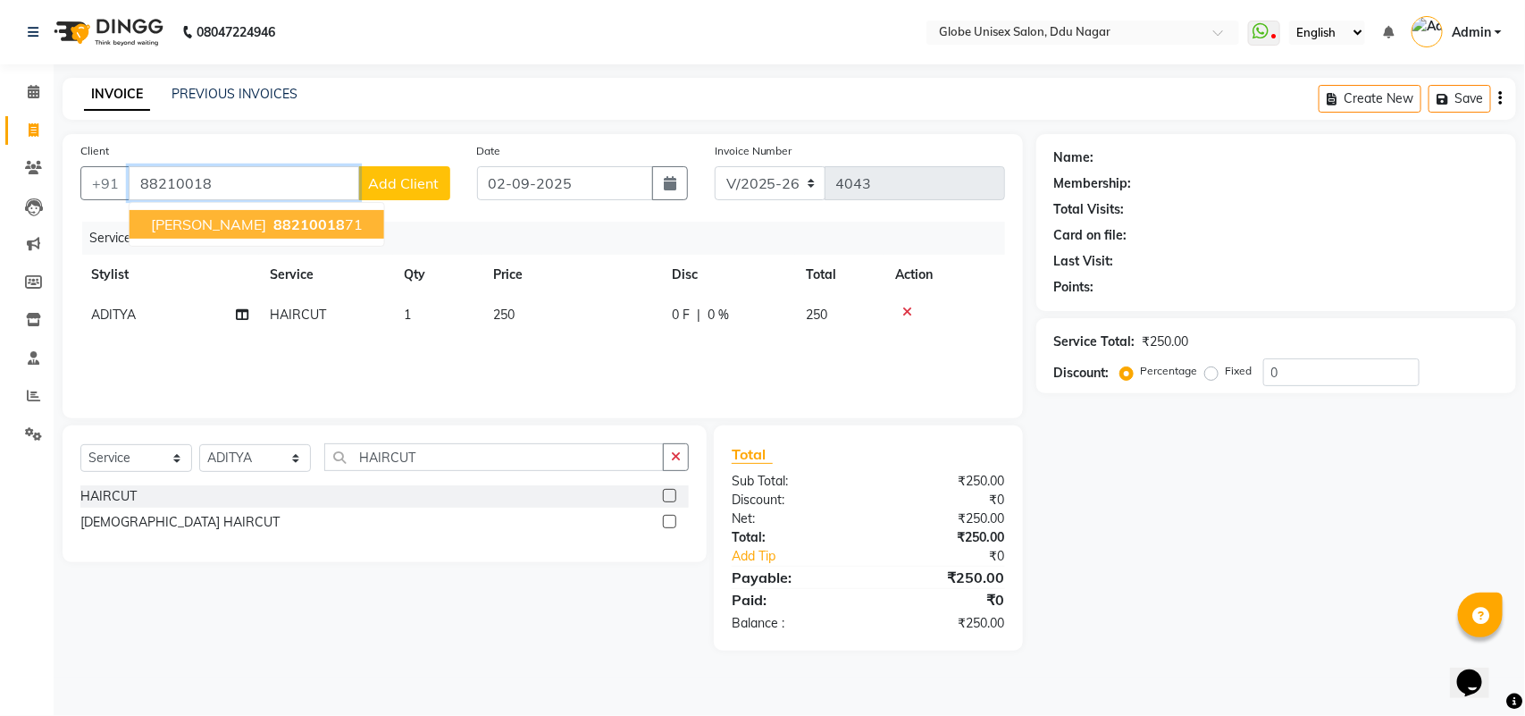
click at [273, 224] on span "88210018" at bounding box center [308, 224] width 71 height 18
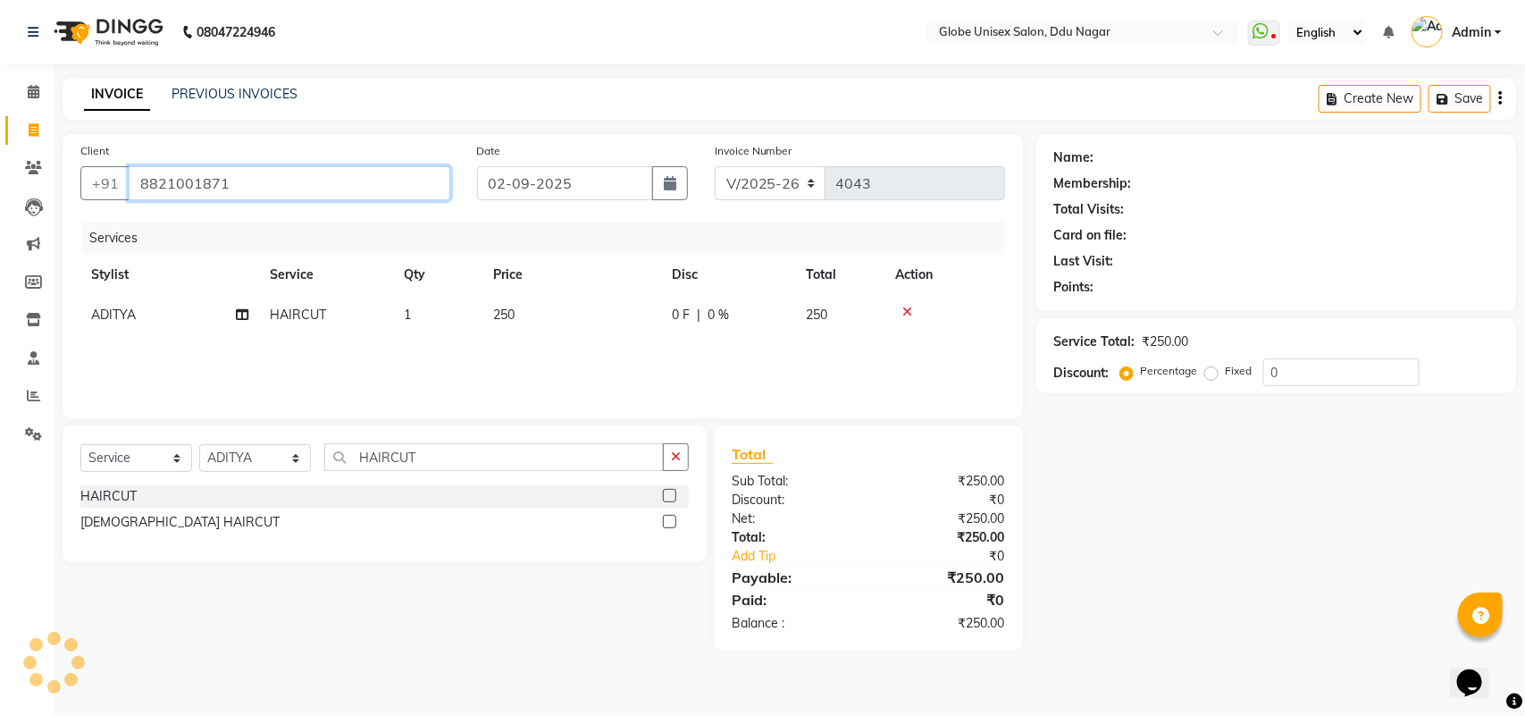
type input "8821001871"
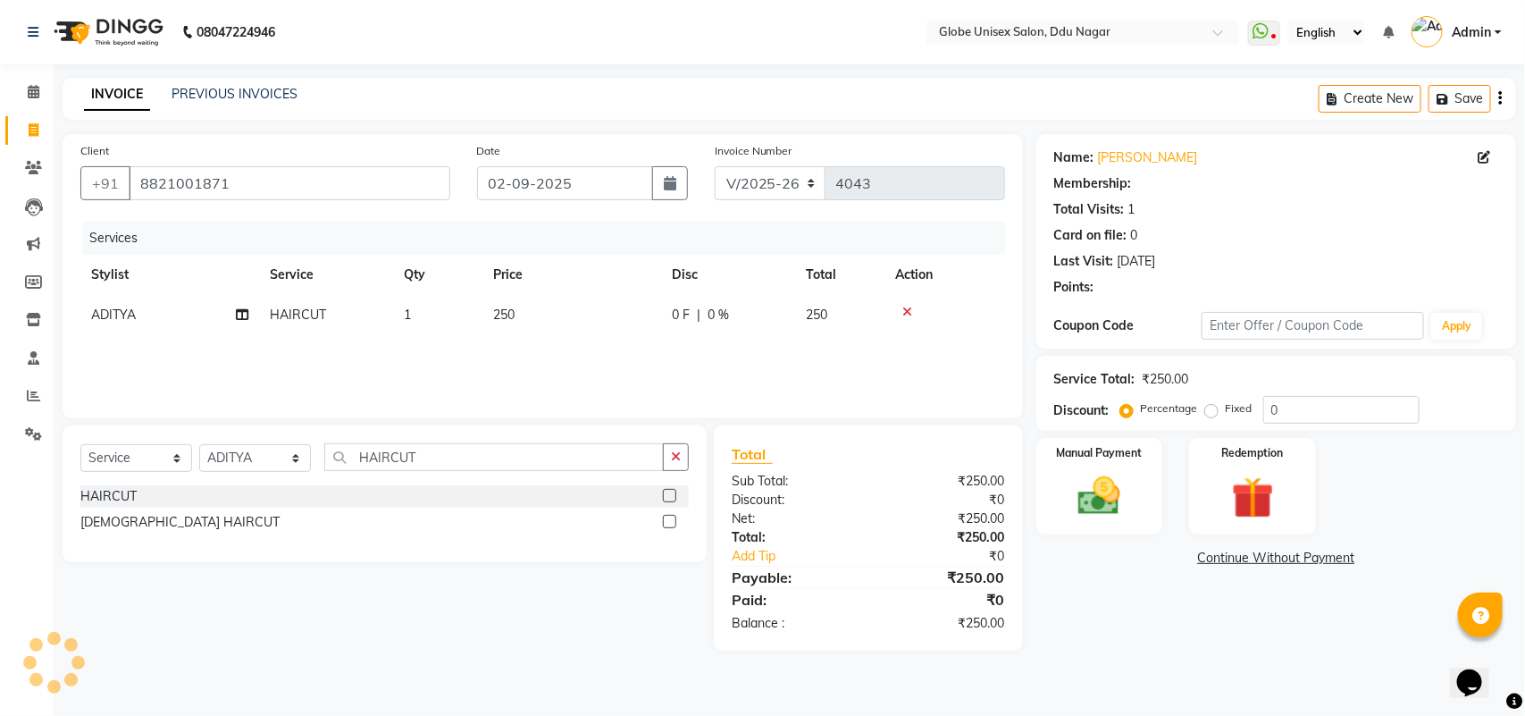
select select "1: Object"
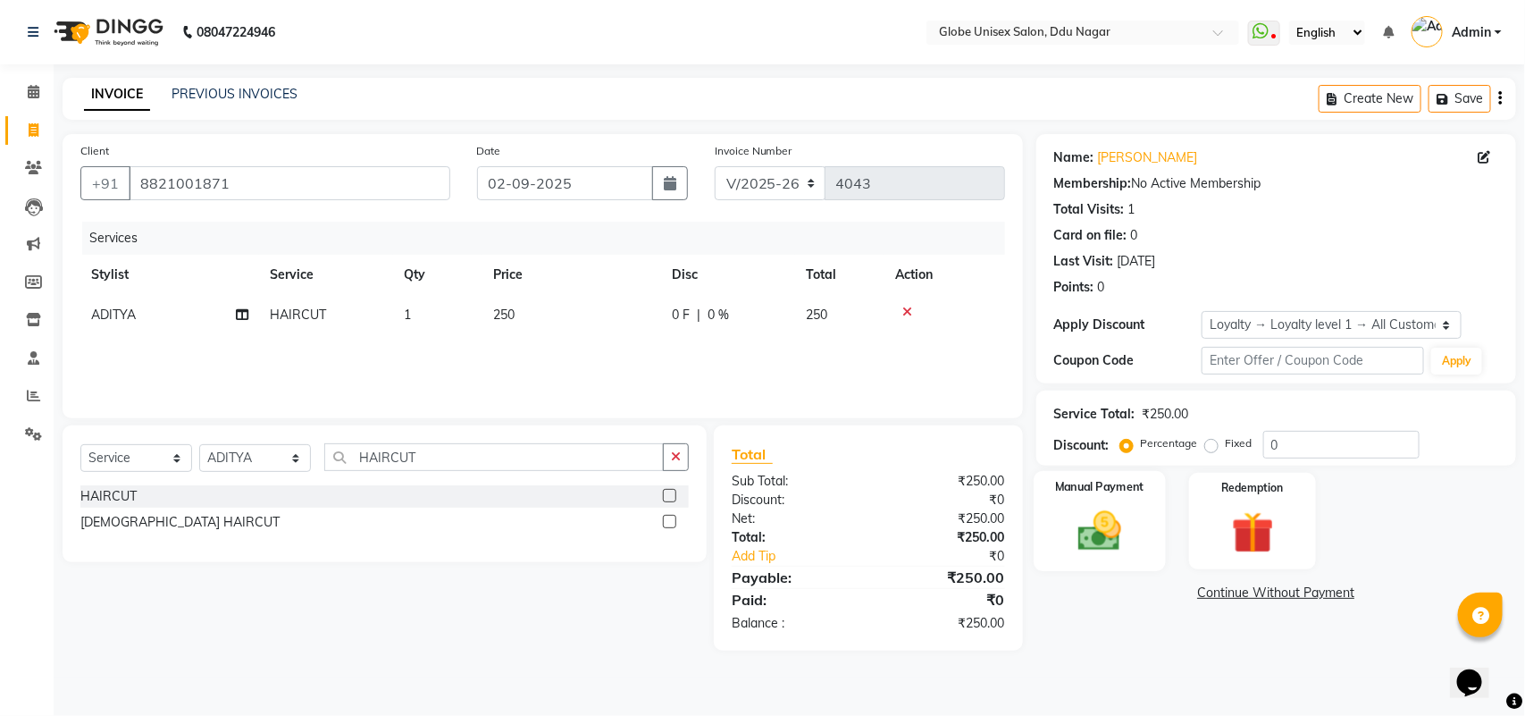
click at [1091, 510] on img at bounding box center [1099, 531] width 71 height 50
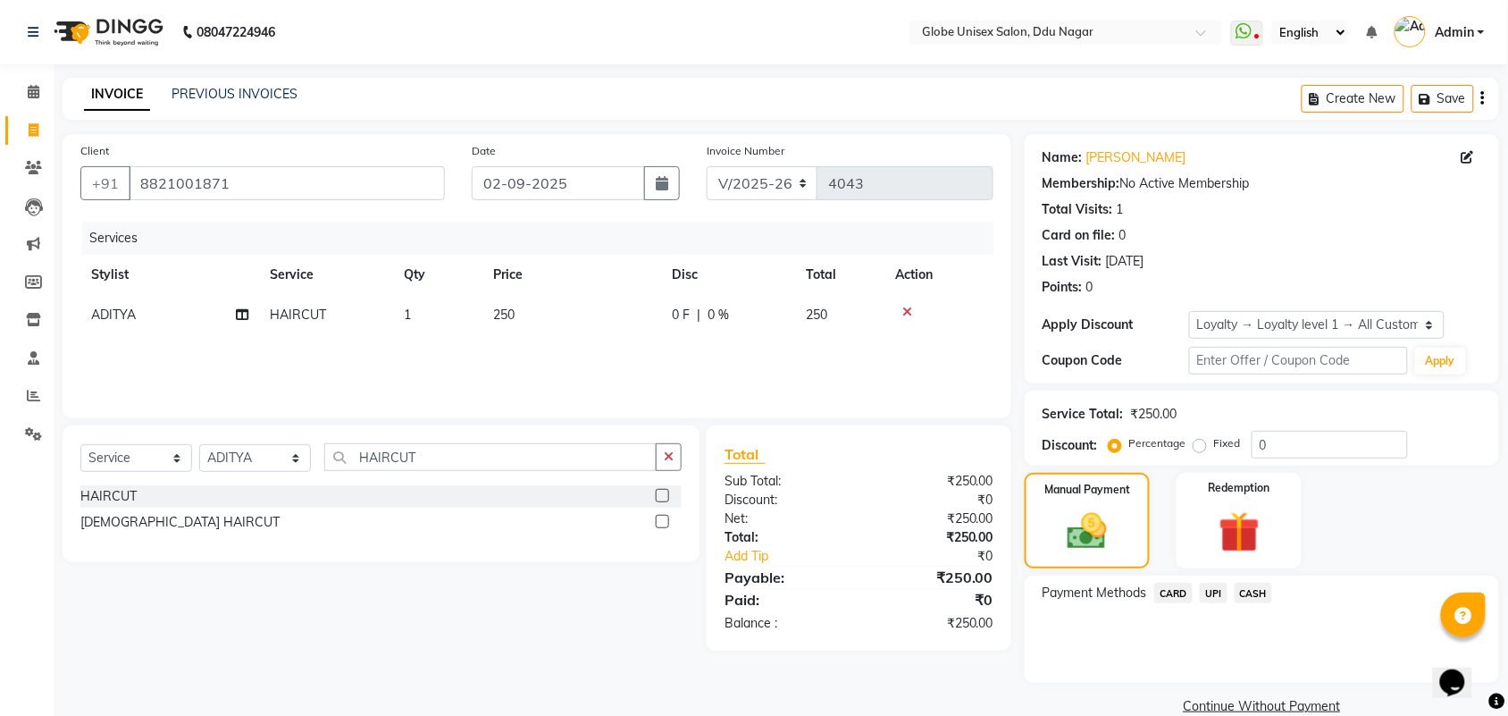
click at [1243, 591] on span "CASH" at bounding box center [1254, 593] width 38 height 21
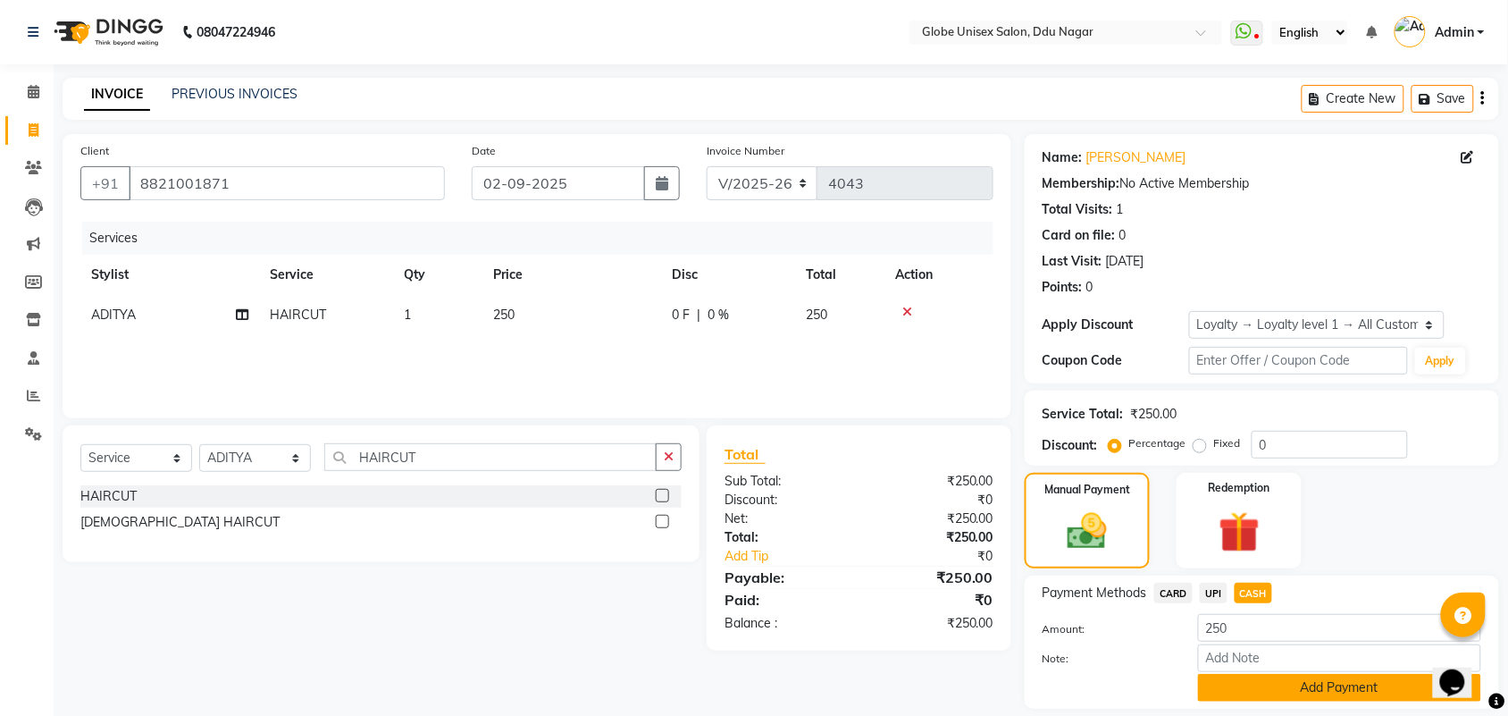
click at [1337, 680] on button "Add Payment" at bounding box center [1339, 688] width 283 height 28
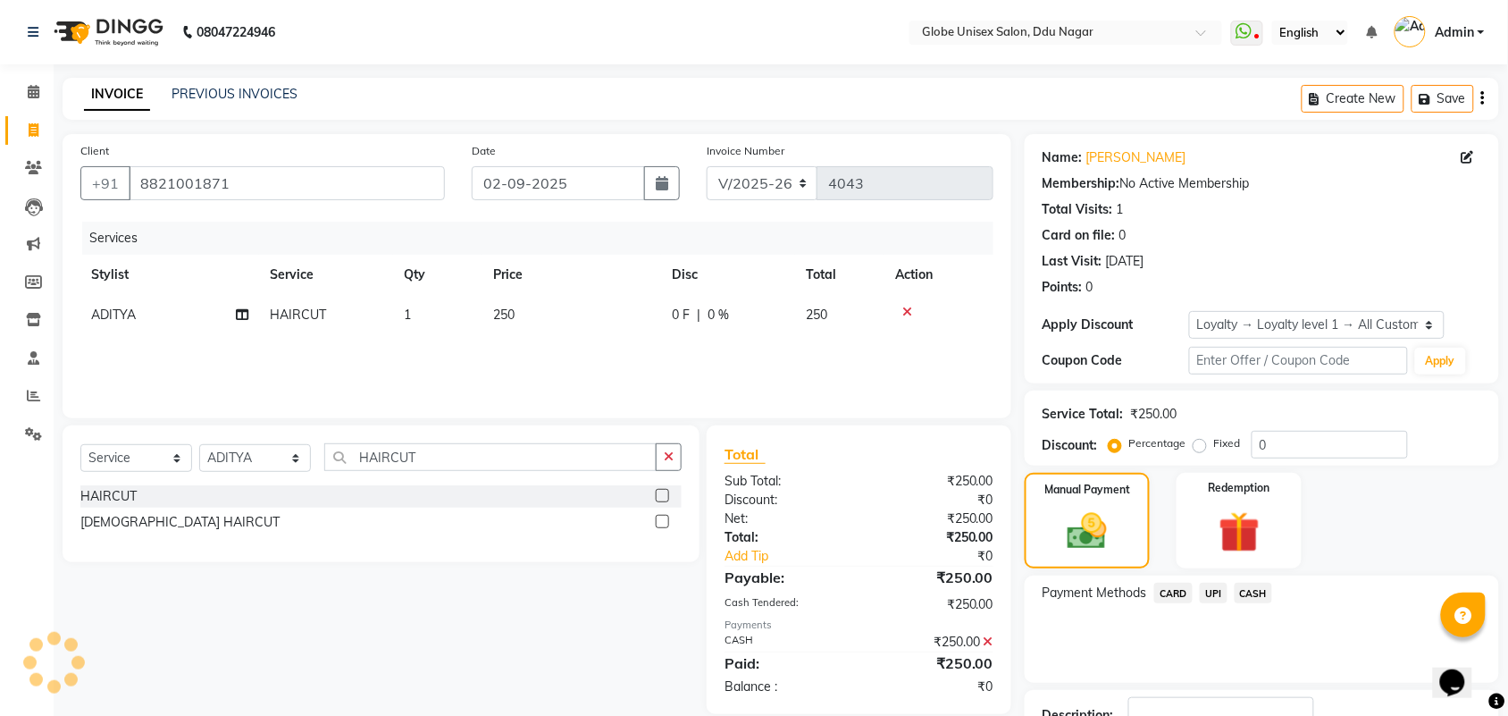
scroll to position [132, 0]
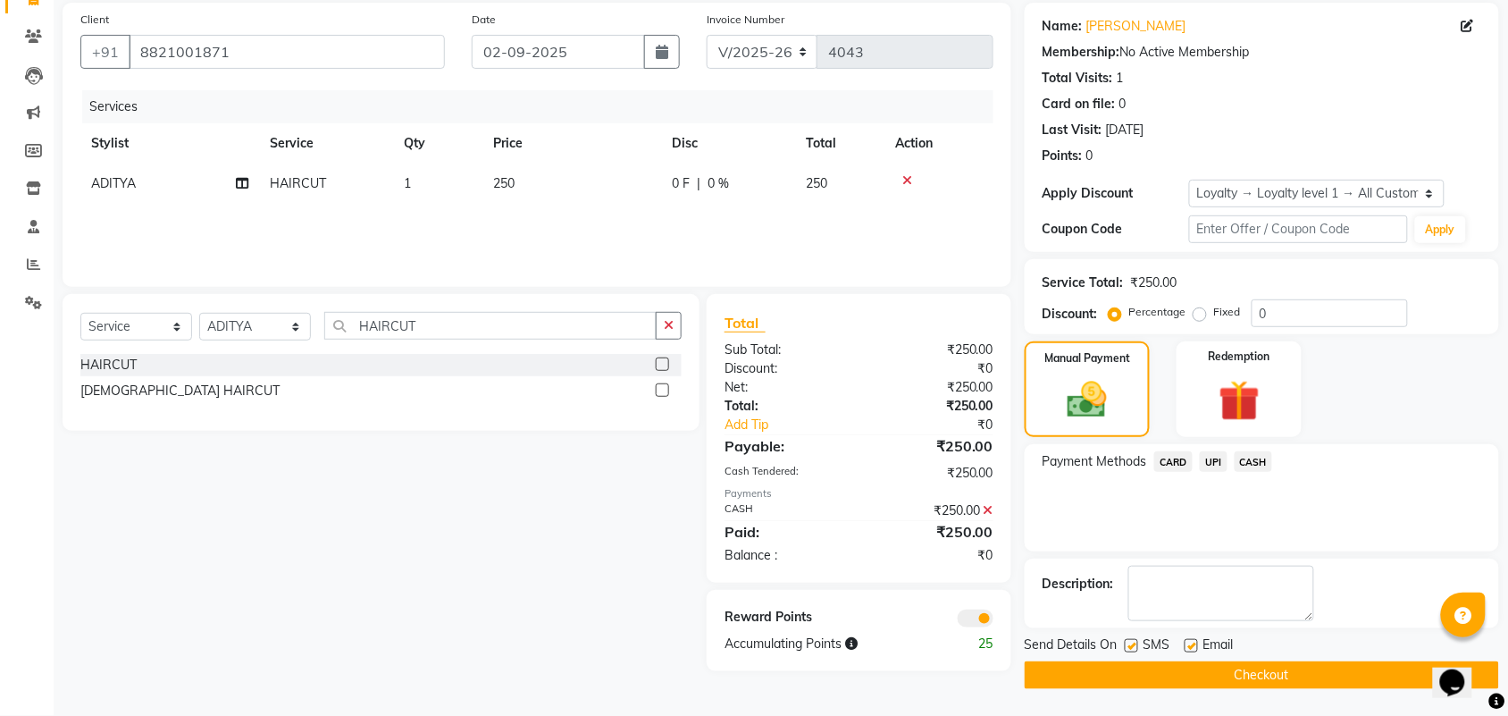
click at [1343, 666] on button "Checkout" at bounding box center [1262, 675] width 474 height 28
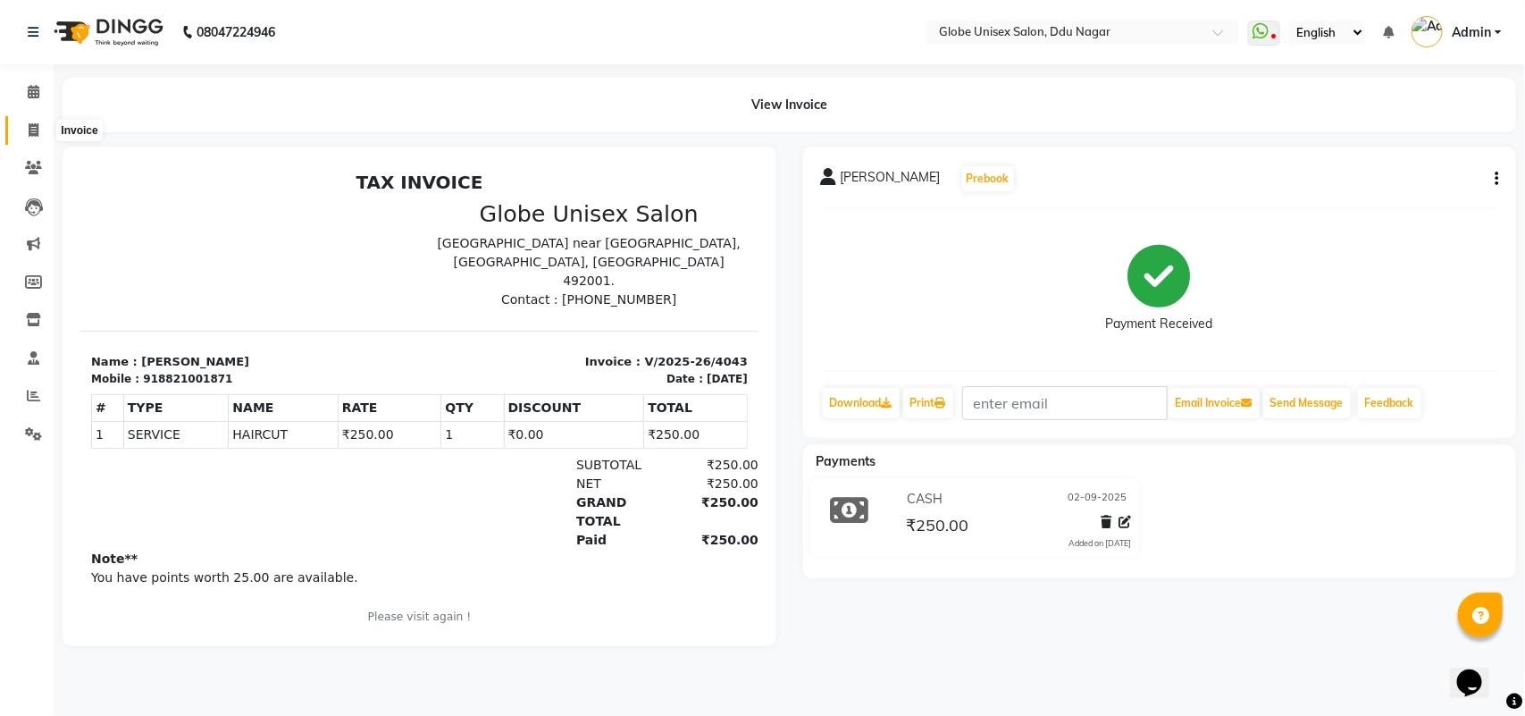
click at [33, 123] on icon at bounding box center [34, 129] width 10 height 13
select select "4184"
select select "service"
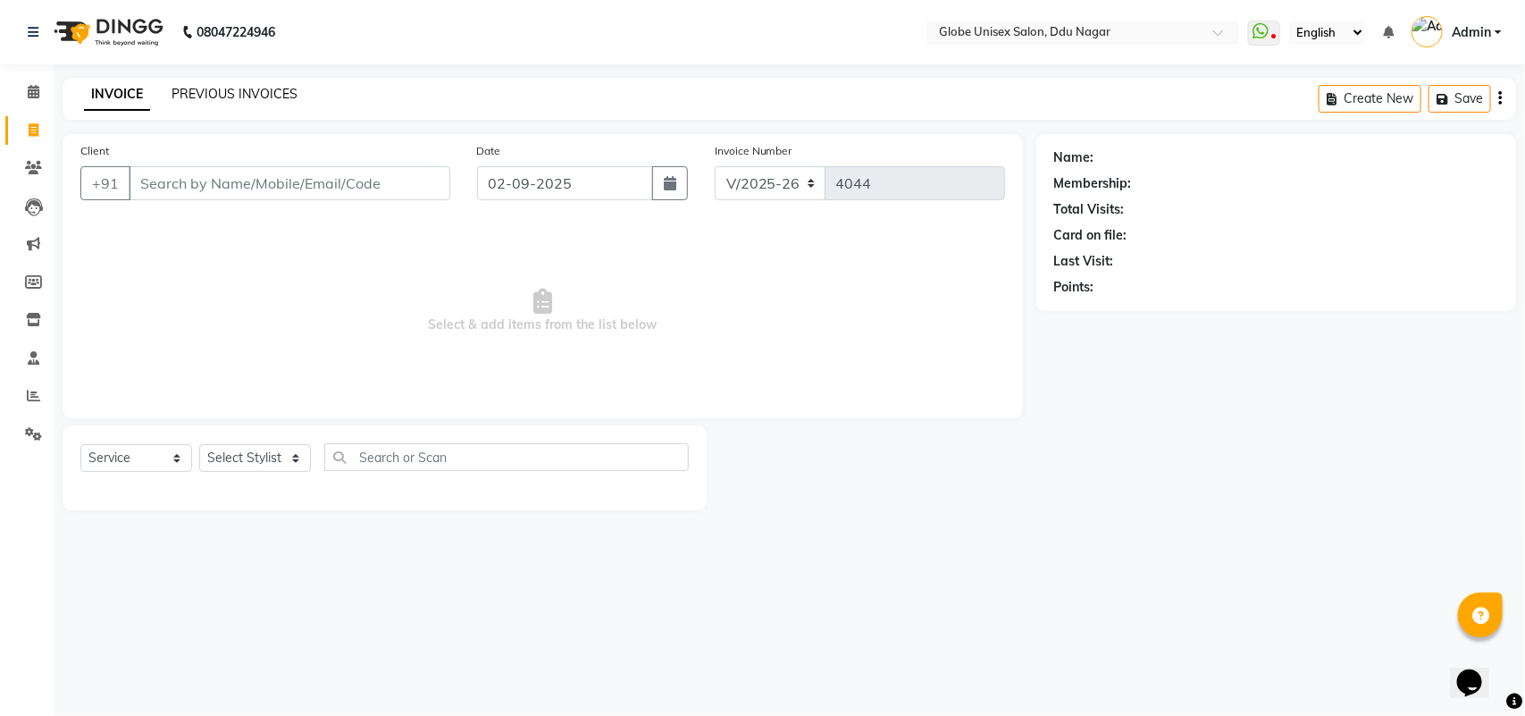
click at [278, 86] on link "PREVIOUS INVOICES" at bounding box center [235, 94] width 126 height 16
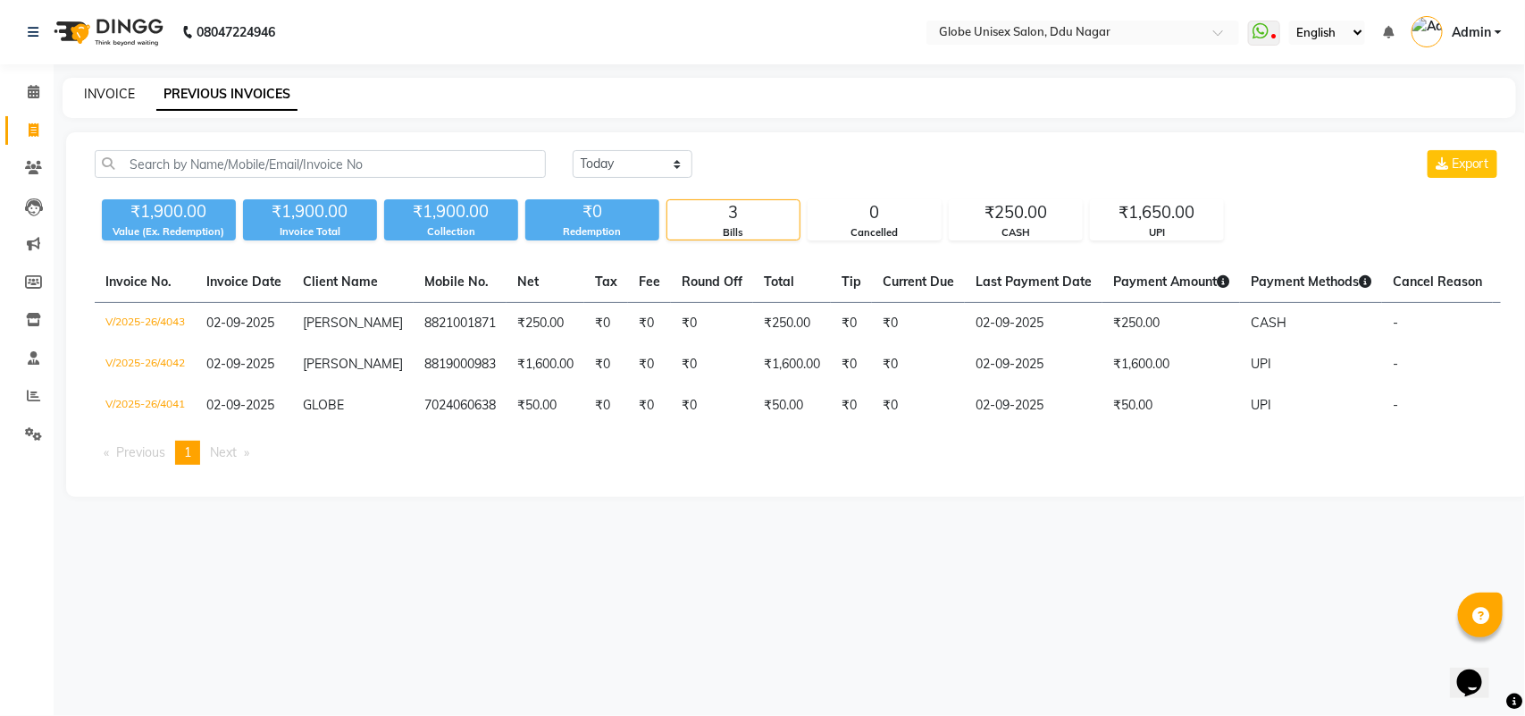
click at [118, 86] on link "INVOICE" at bounding box center [109, 94] width 51 height 16
select select "4184"
select select "service"
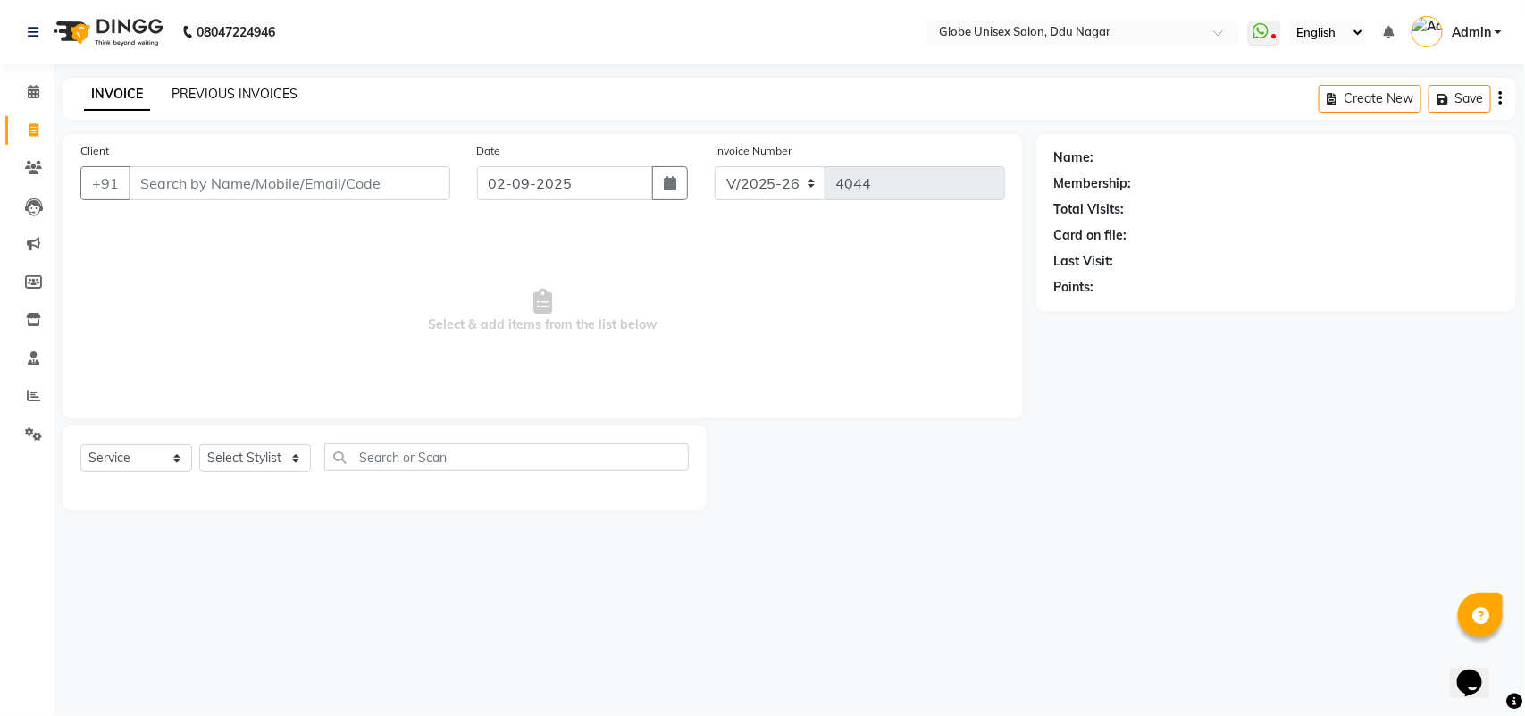
click at [223, 92] on link "PREVIOUS INVOICES" at bounding box center [235, 94] width 126 height 16
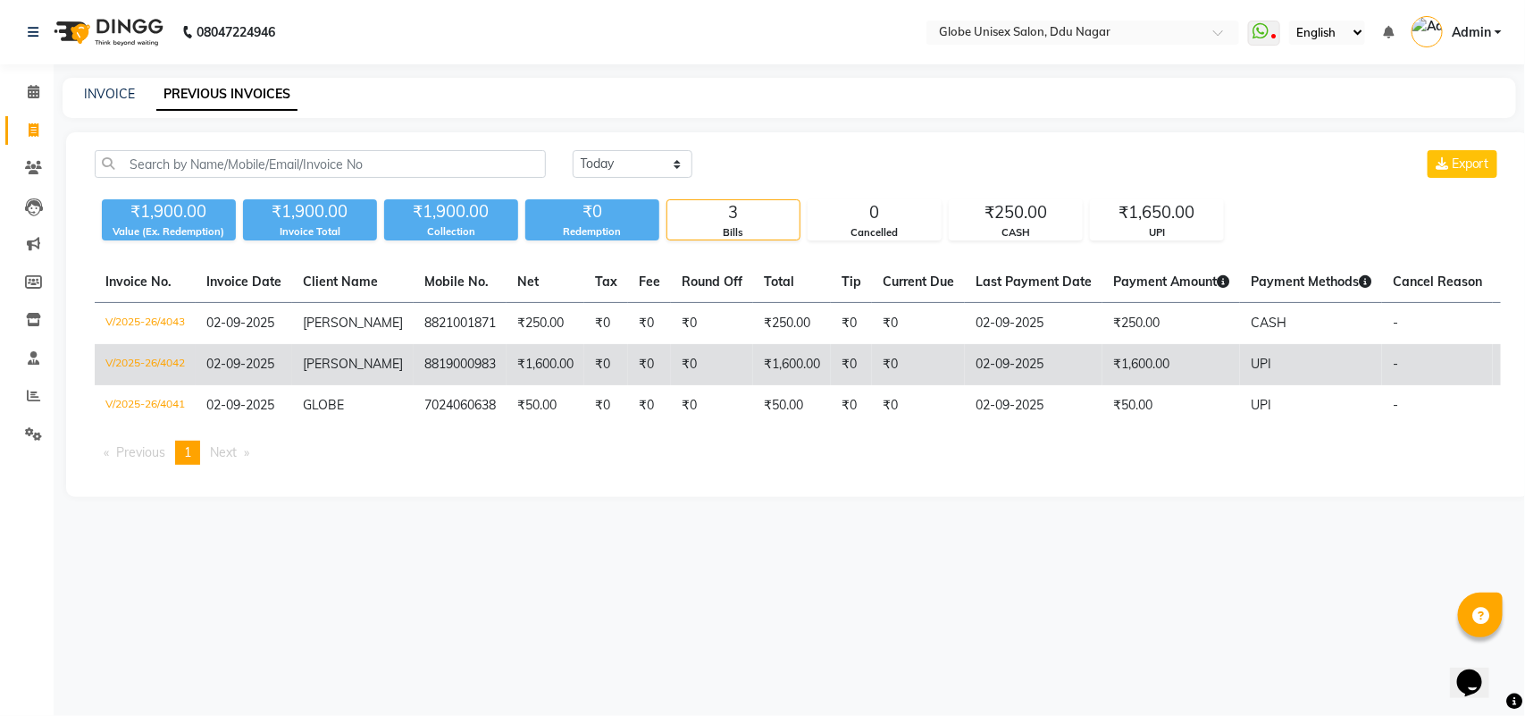
click at [153, 359] on td "V/2025-26/4042" at bounding box center [145, 364] width 101 height 41
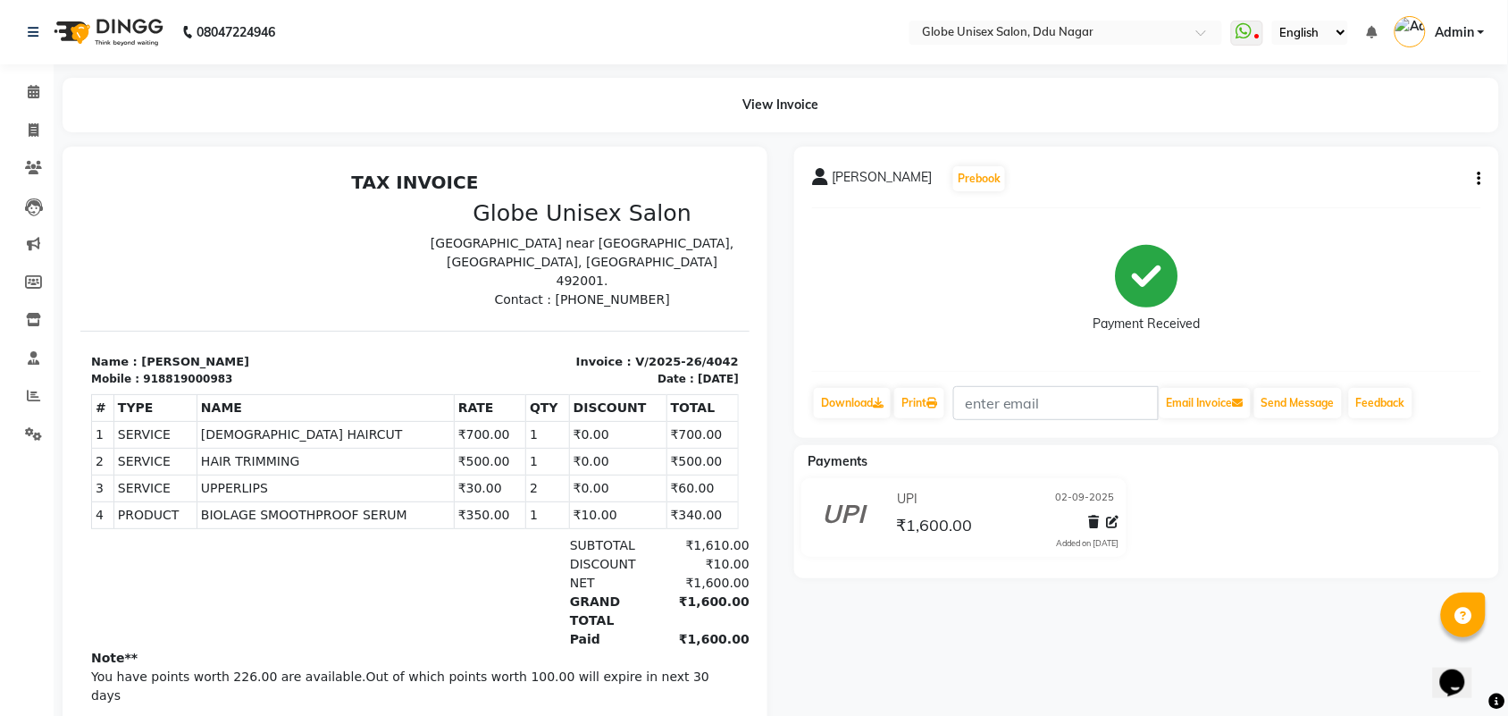
click at [1472, 176] on button "button" at bounding box center [1476, 179] width 11 height 19
click at [1365, 202] on div "Edit Invoice" at bounding box center [1391, 201] width 122 height 22
select select "service"
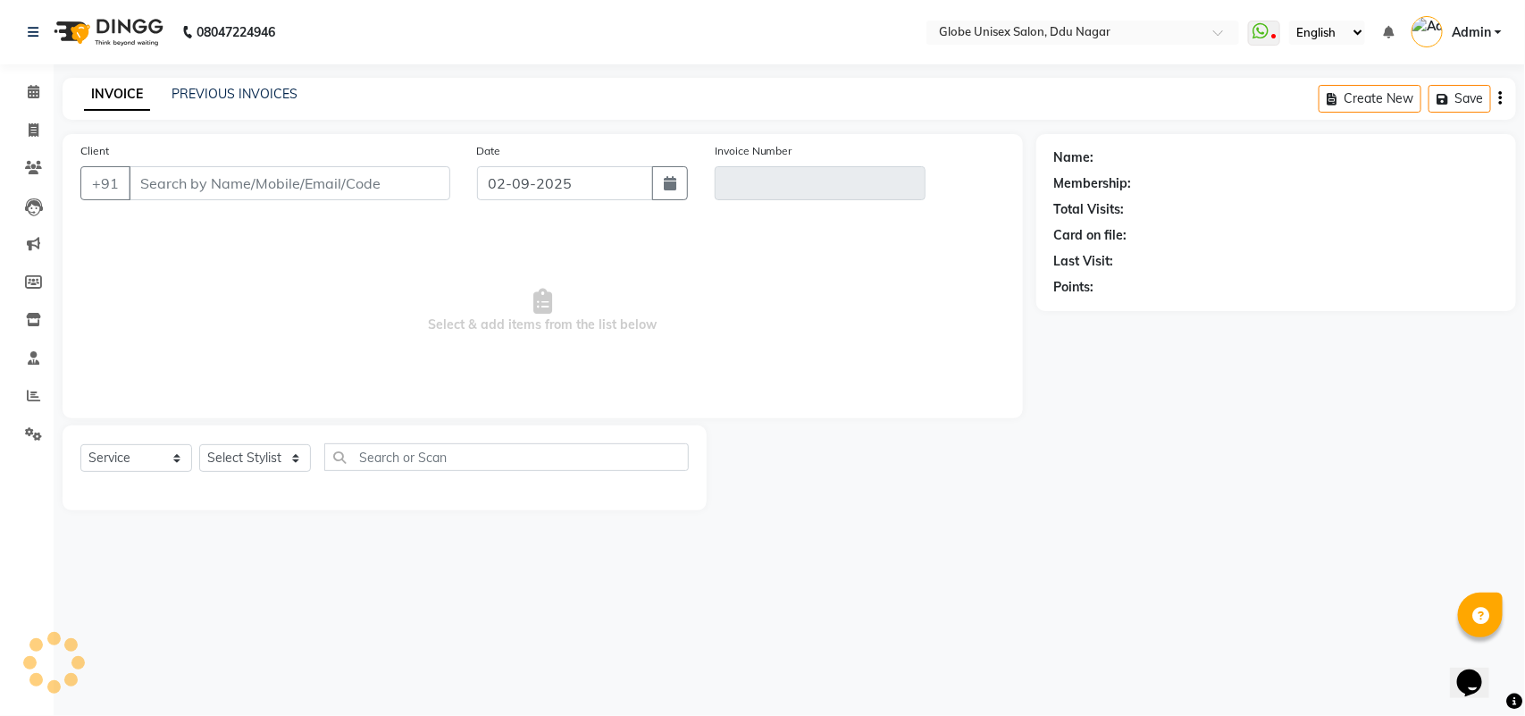
type input "8819000983"
type input "V/2025-26/4042"
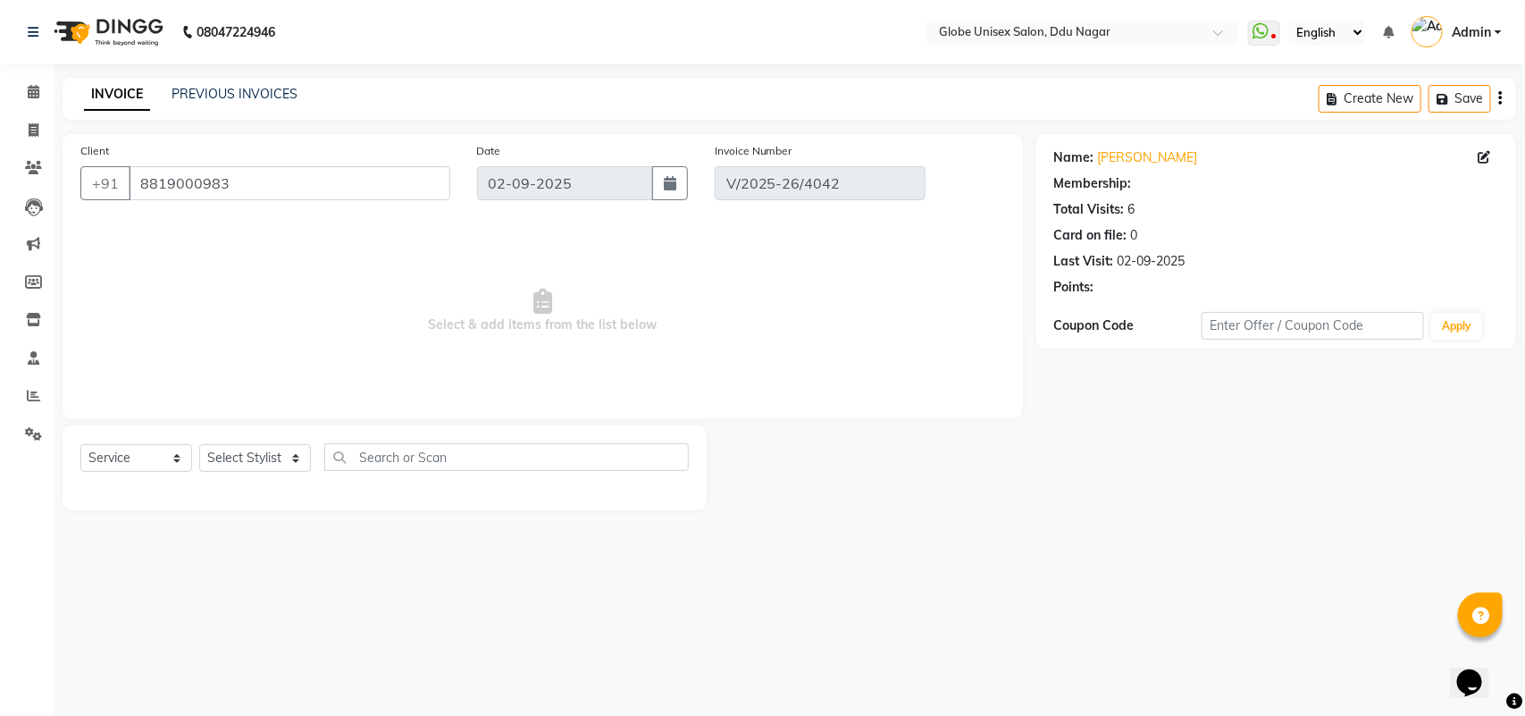
select select "1: Object"
select select "select"
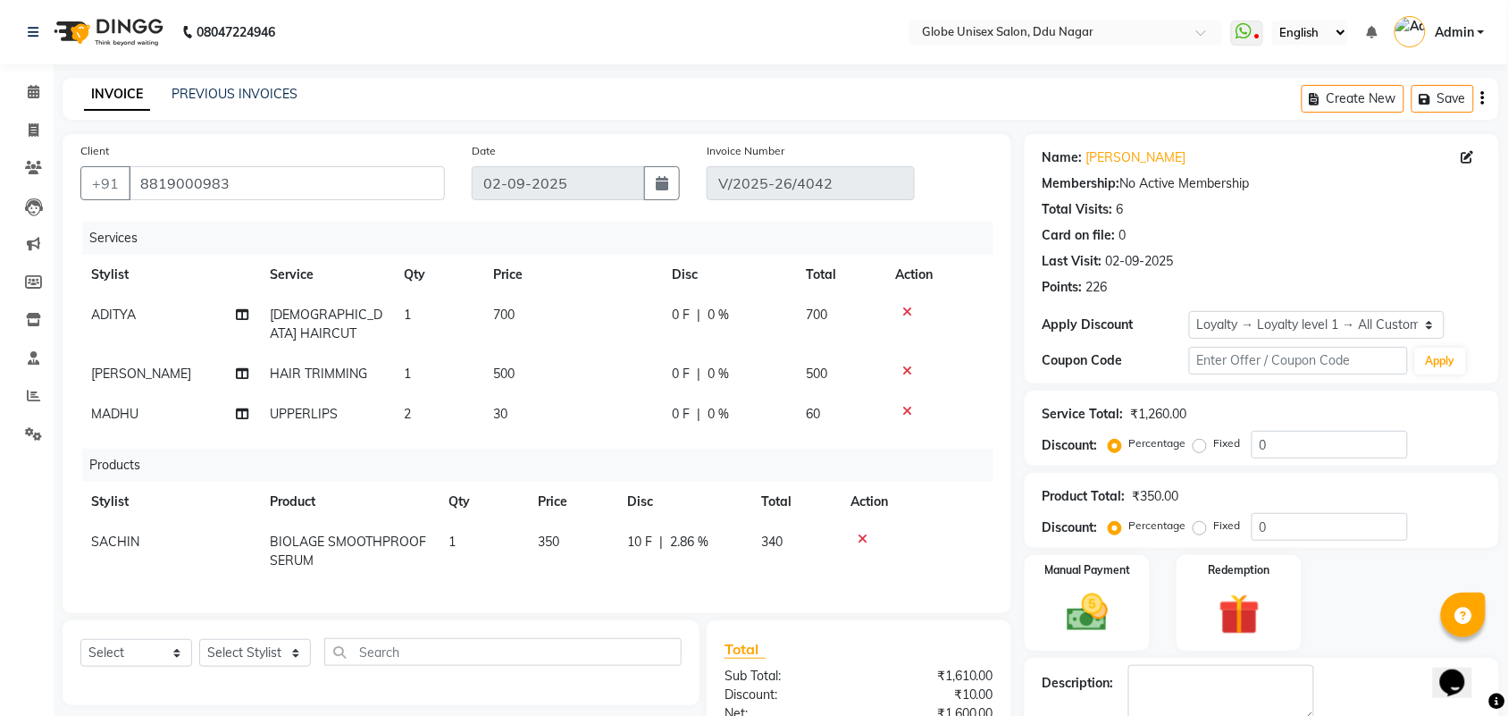
click at [138, 522] on td "SACHIN" at bounding box center [169, 551] width 179 height 59
select select "21813"
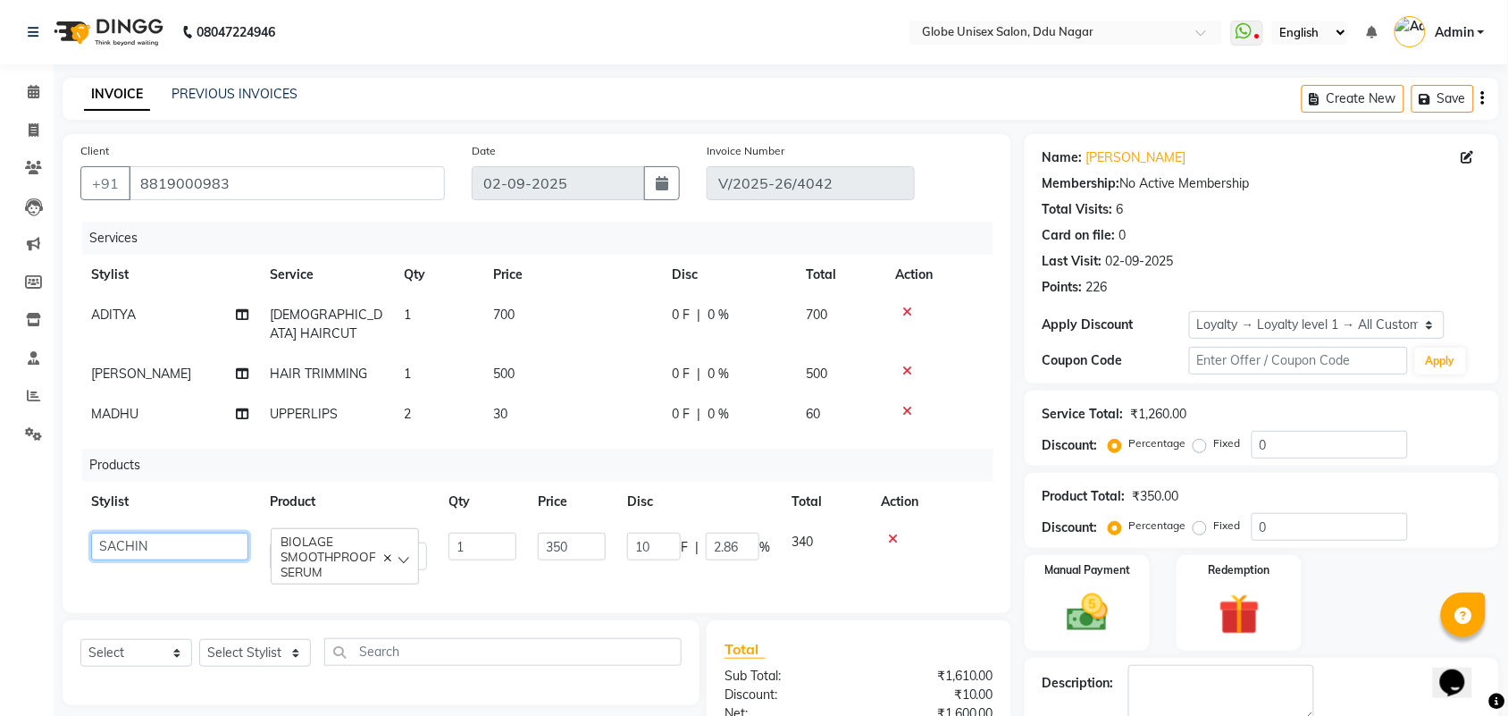
click at [138, 533] on select "ADITYA AJIT [PERSON_NAME] [PERSON_NAME] [PERSON_NAME] [PERSON_NAME] RAKSHA SACH…" at bounding box center [169, 547] width 157 height 28
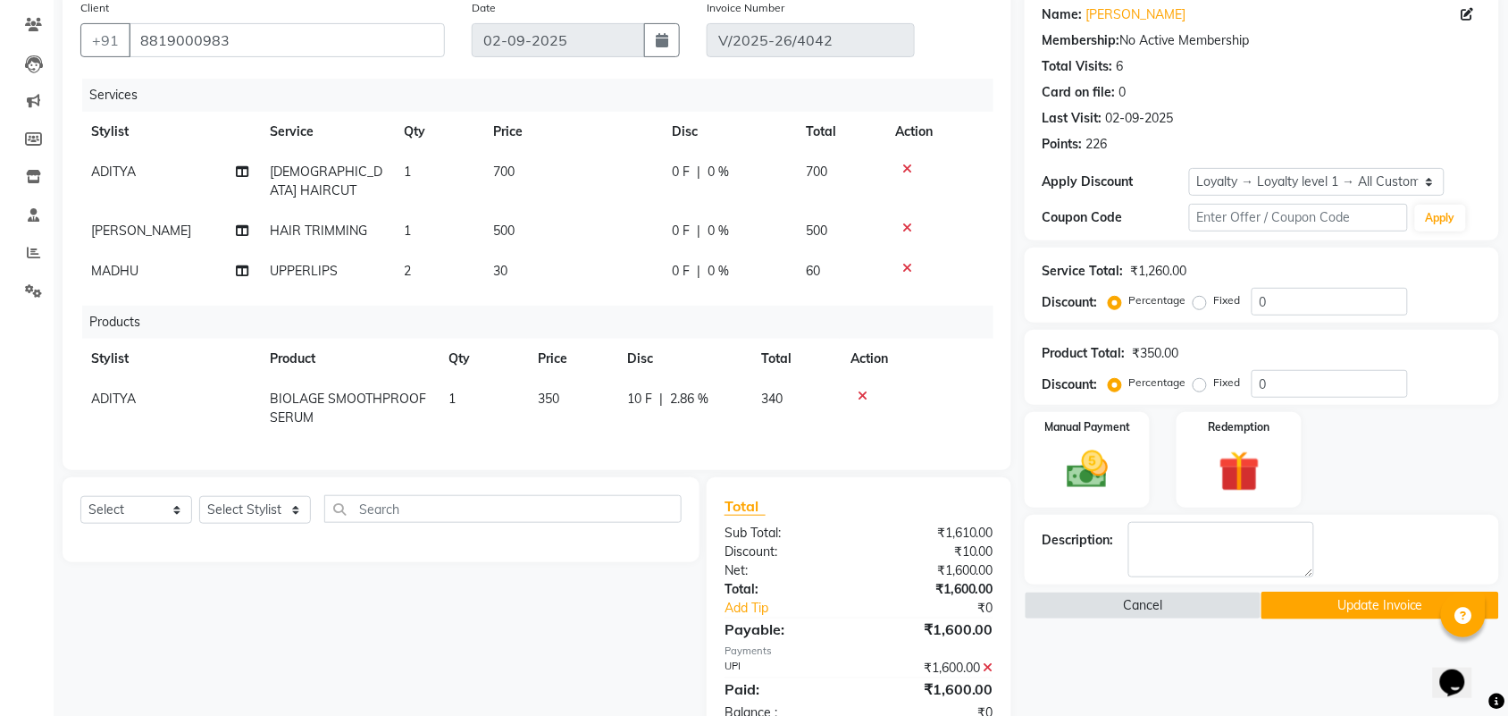
scroll to position [167, 0]
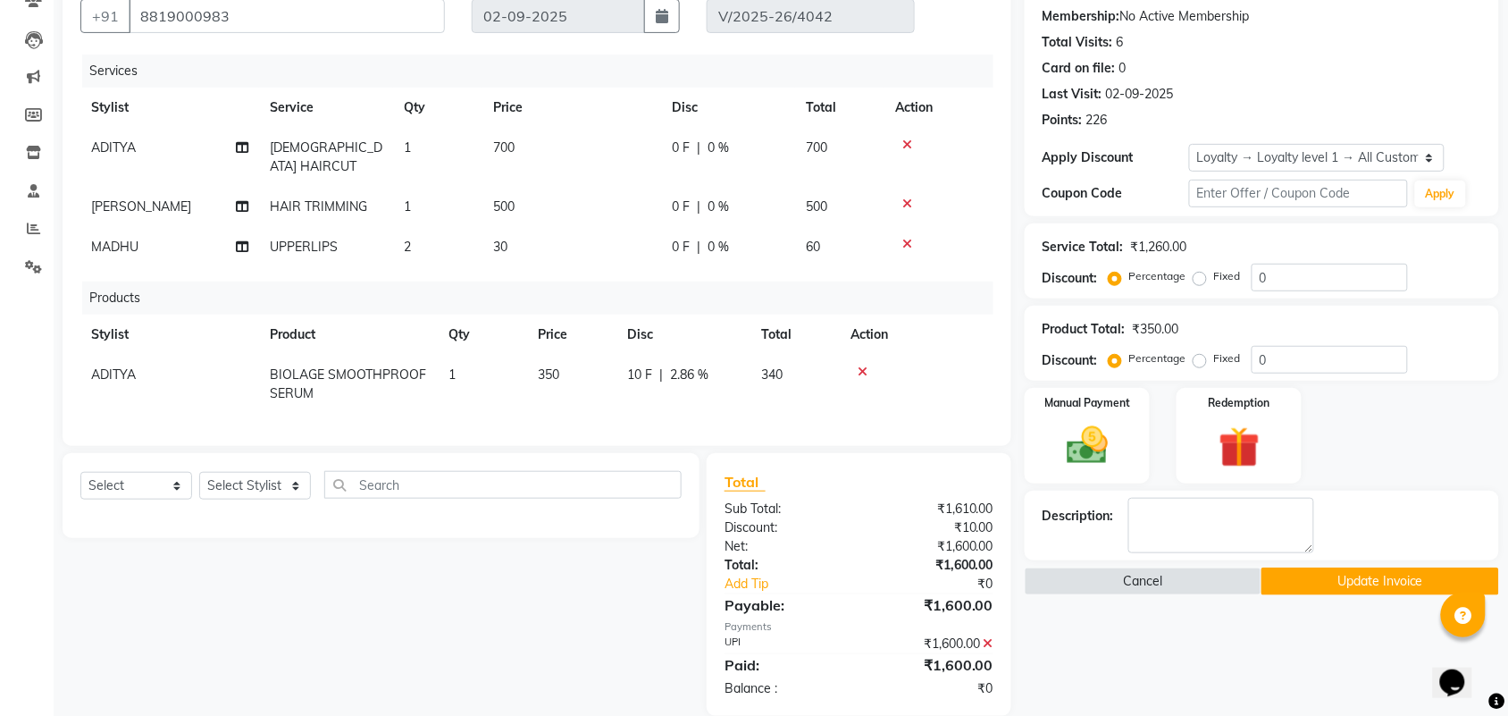
click at [1342, 582] on button "Update Invoice" at bounding box center [1380, 581] width 237 height 28
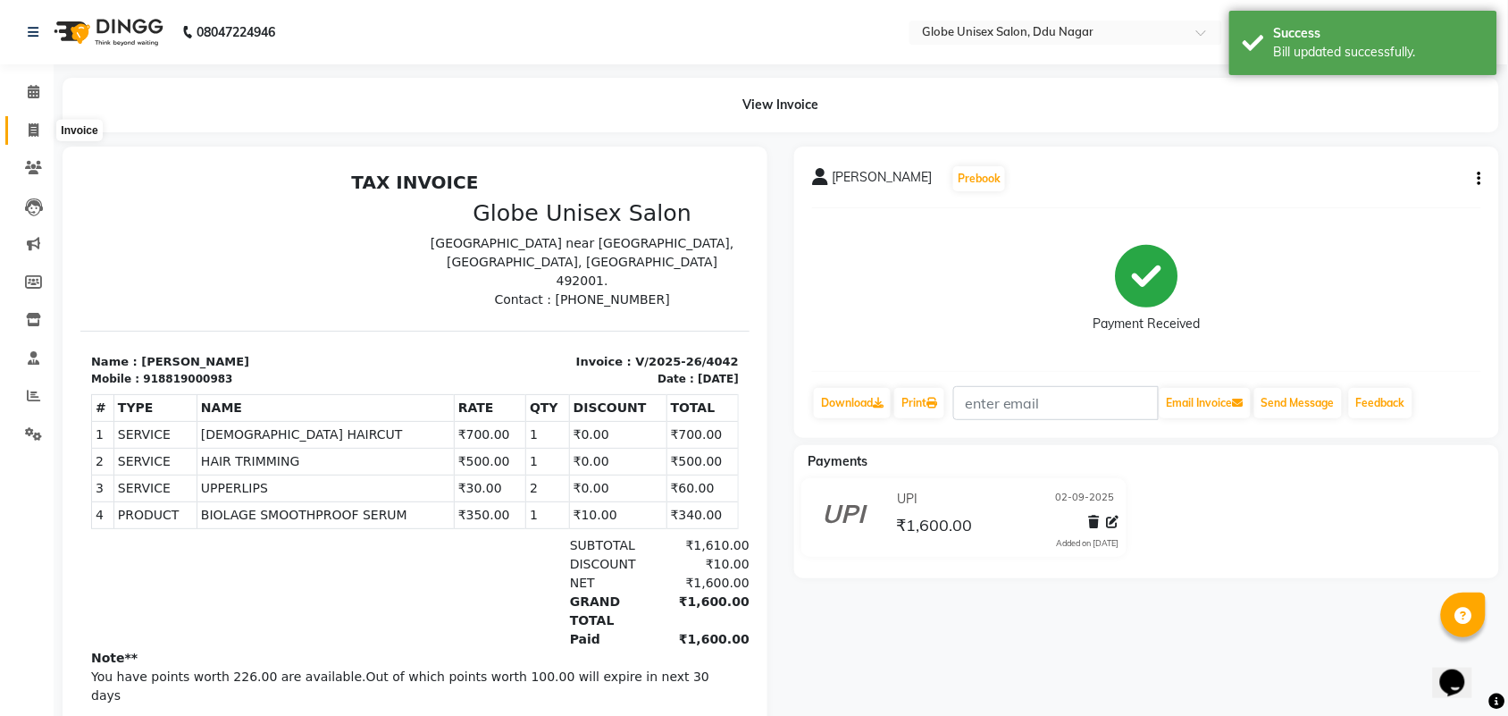
click at [36, 122] on span at bounding box center [33, 131] width 31 height 21
select select "service"
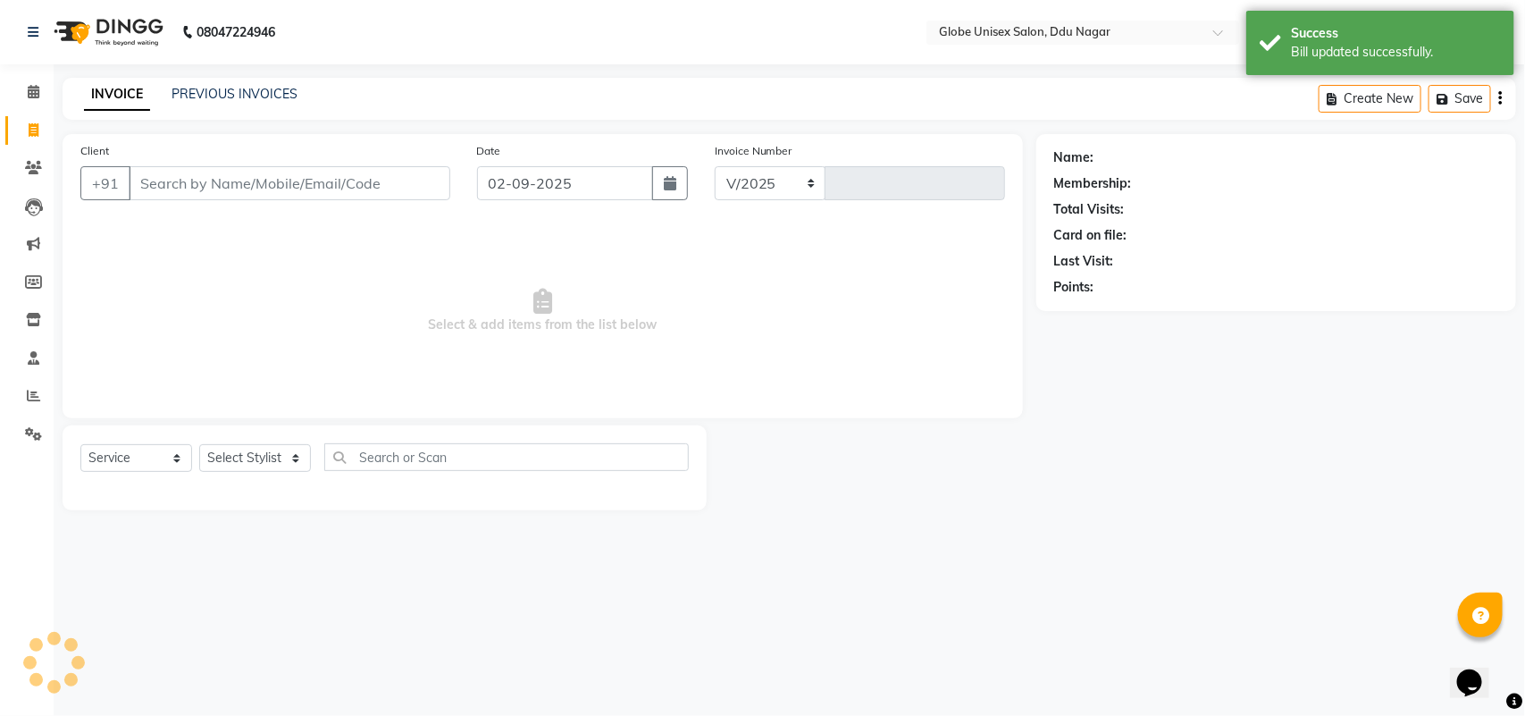
select select "4184"
type input "4044"
click at [42, 398] on span at bounding box center [33, 396] width 31 height 21
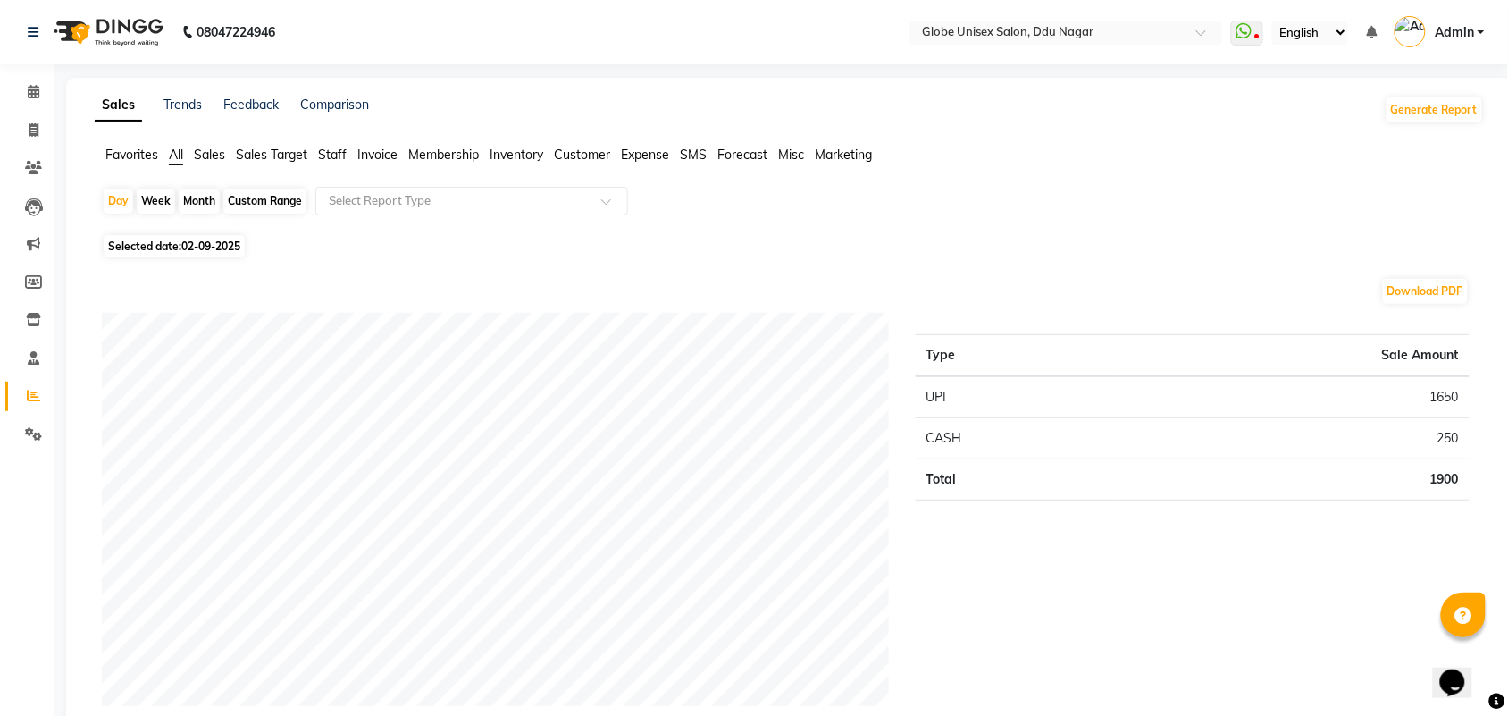
click at [331, 157] on span "Staff" at bounding box center [332, 155] width 29 height 16
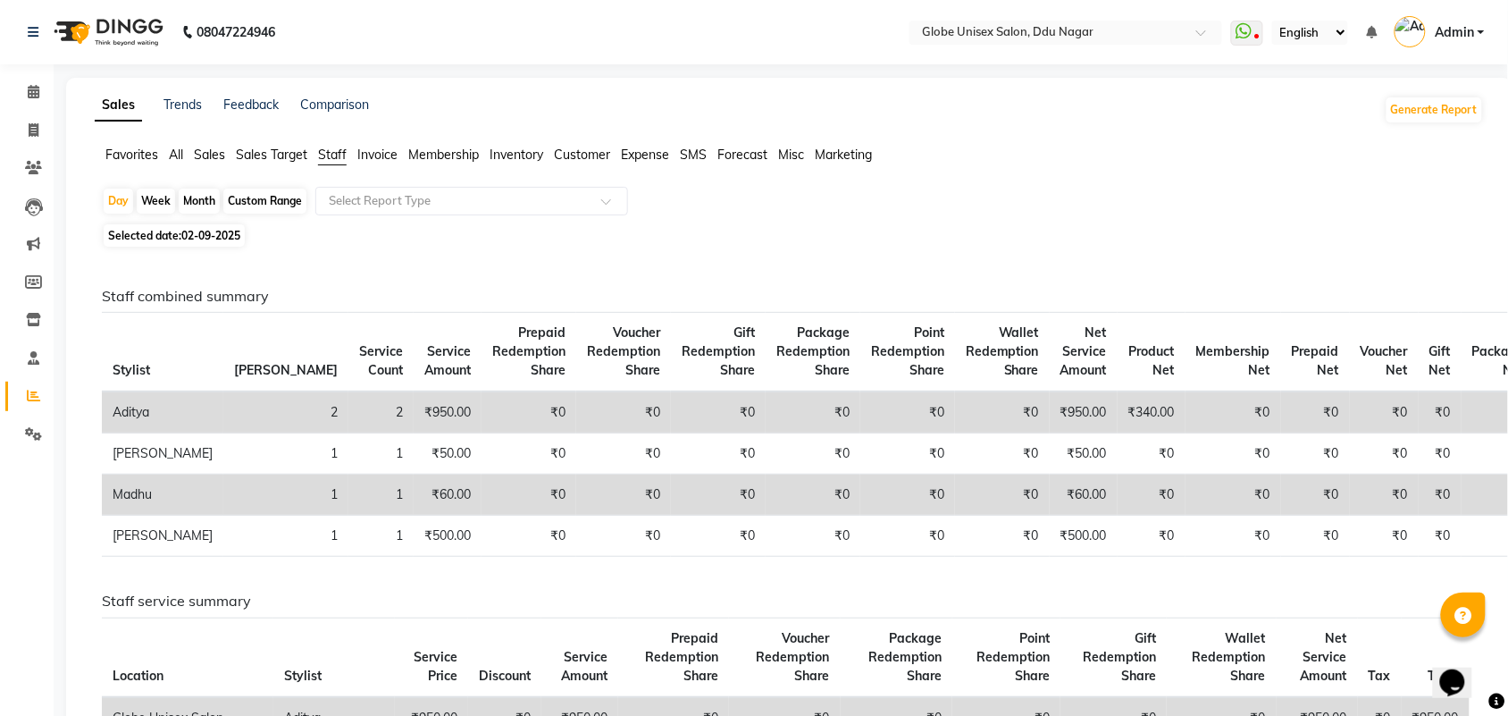
click at [198, 203] on div "Month" at bounding box center [199, 201] width 41 height 25
select select "9"
select select "2025"
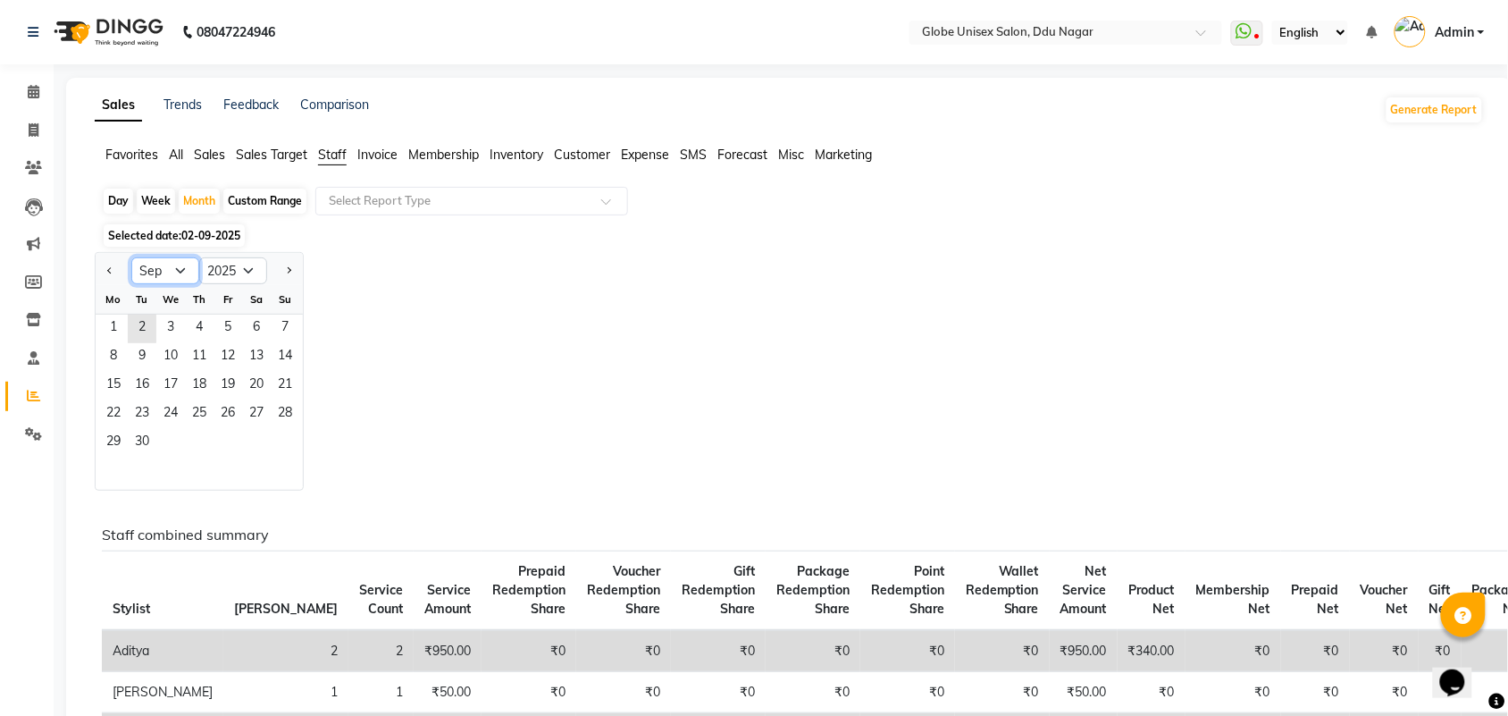
click at [184, 280] on select "Jan Feb Mar Apr May Jun [DATE] Aug Sep Oct Nov Dec" at bounding box center [165, 270] width 68 height 27
select select "8"
click at [131, 258] on select "Jan Feb Mar Apr May Jun [DATE] Aug Sep Oct Nov Dec" at bounding box center [165, 270] width 68 height 27
click at [226, 323] on span "1" at bounding box center [228, 329] width 29 height 29
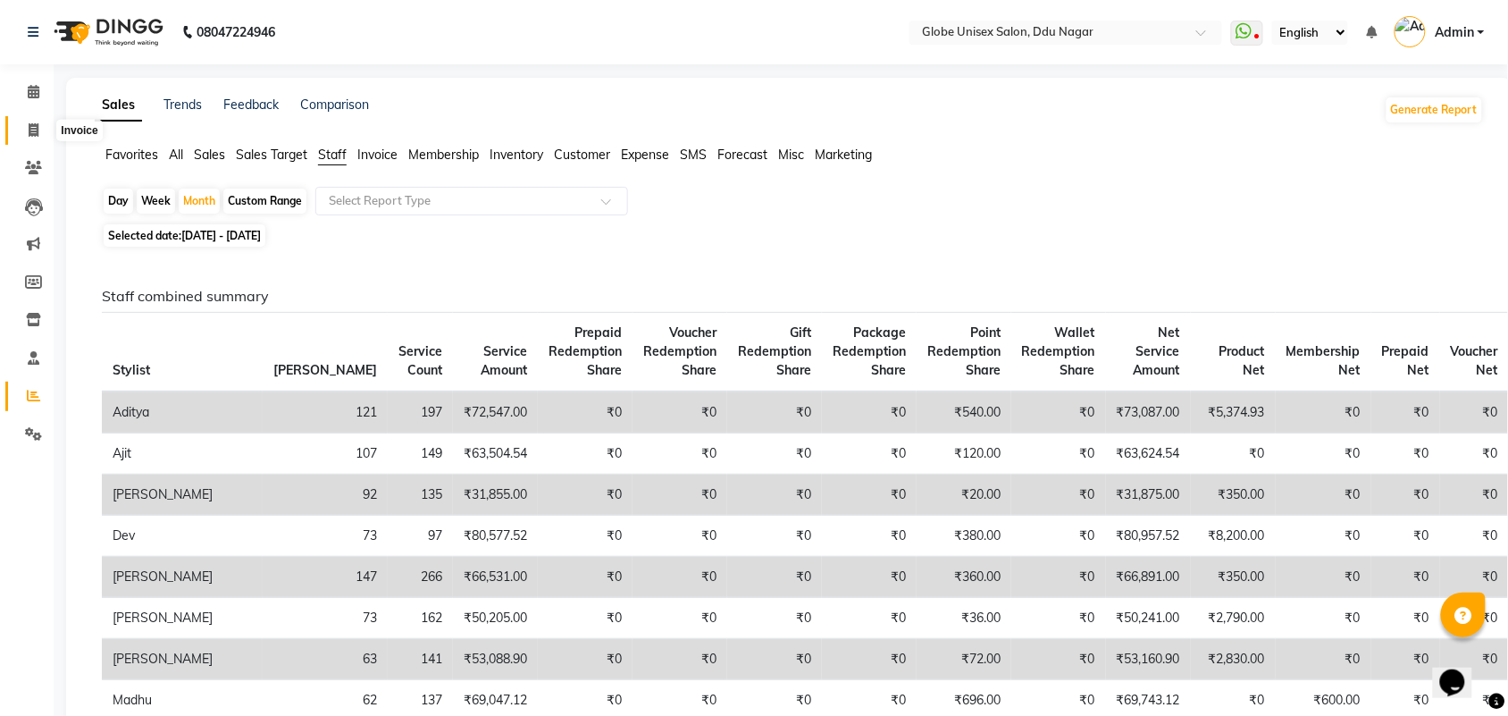
click at [34, 121] on span at bounding box center [33, 131] width 31 height 21
select select "service"
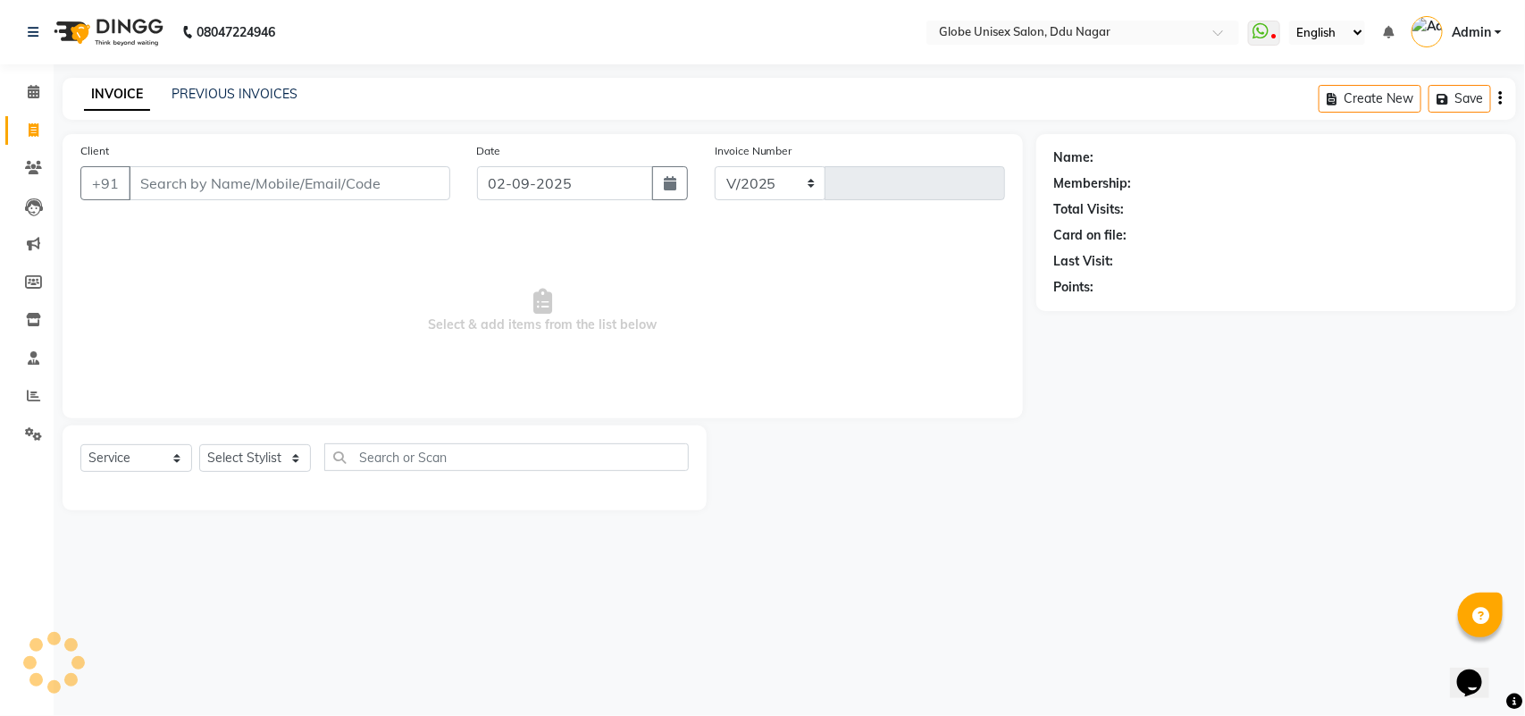
select select "4184"
type input "4044"
